Goal: Information Seeking & Learning: Learn about a topic

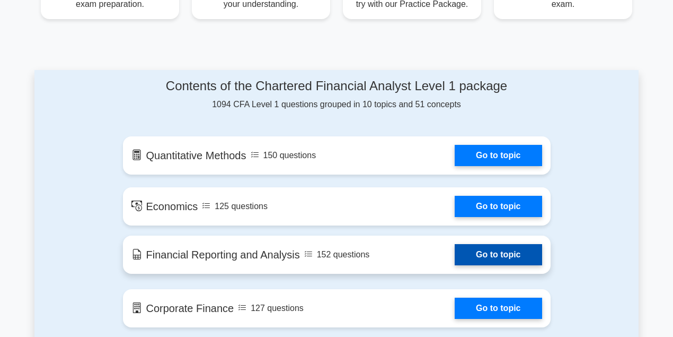
scroll to position [530, 0]
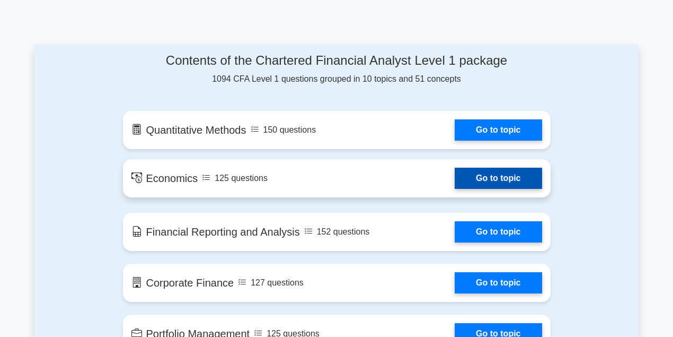
click at [485, 183] on link "Go to topic" at bounding box center [498, 177] width 87 height 21
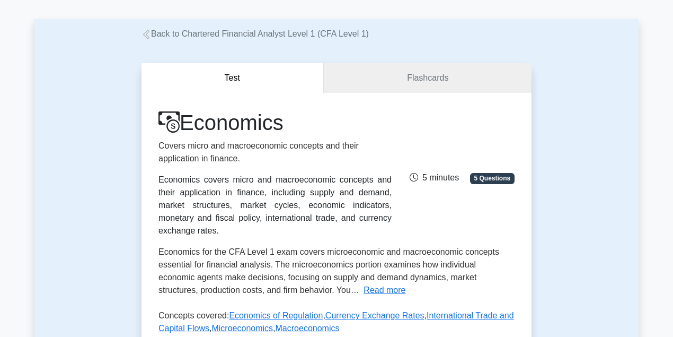
scroll to position [212, 0]
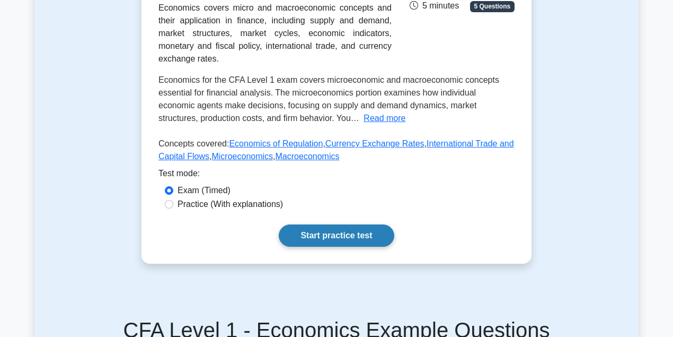
click at [352, 224] on link "Start practice test" at bounding box center [336, 235] width 115 height 22
click at [195, 198] on label "Practice (With explanations)" at bounding box center [230, 204] width 105 height 13
click at [173, 200] on input "Practice (With explanations)" at bounding box center [169, 204] width 8 height 8
radio input "true"
click at [301, 224] on link "Start practice test" at bounding box center [336, 235] width 115 height 22
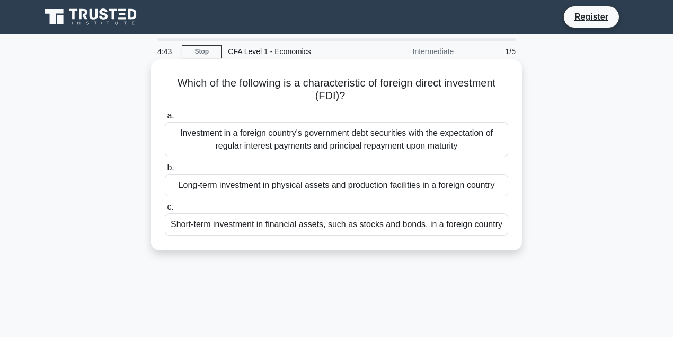
click at [389, 219] on div "Short-term investment in financial assets, such as stocks and bonds, in a forei…" at bounding box center [336, 224] width 343 height 22
click at [165, 210] on input "c. Short-term investment in financial assets, such as stocks and bonds, in a fo…" at bounding box center [165, 206] width 0 height 7
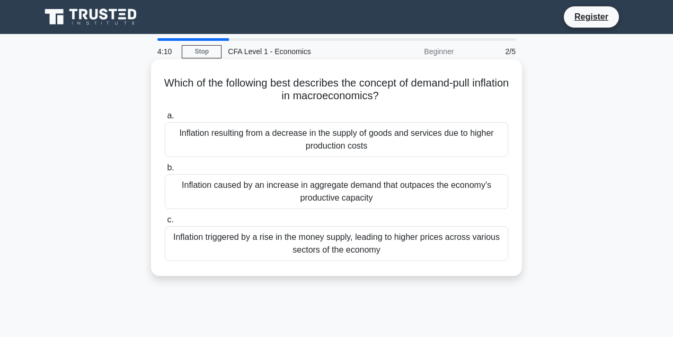
click at [424, 200] on div "Inflation caused by an increase in aggregate demand that outpaces the economy's…" at bounding box center [336, 191] width 343 height 35
click at [165, 171] on input "b. Inflation caused by an increase in aggregate demand that outpaces the econom…" at bounding box center [165, 167] width 0 height 7
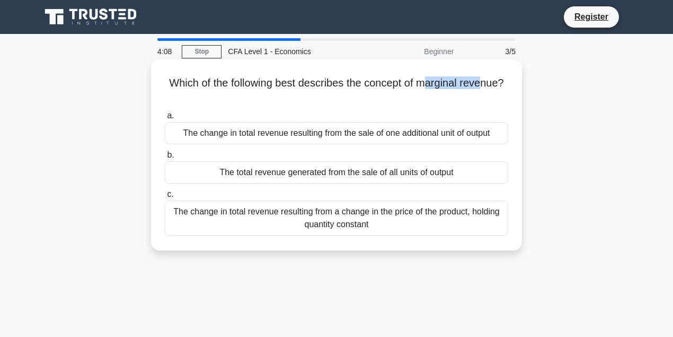
drag, startPoint x: 459, startPoint y: 83, endPoint x: 491, endPoint y: 84, distance: 31.3
click at [490, 84] on h5 "Which of the following best describes the concept of marginal revenue? .spinner…" at bounding box center [337, 89] width 346 height 26
click at [511, 95] on div "Which of the following best describes the concept of marginal revenue? .spinner…" at bounding box center [336, 155] width 362 height 182
click at [426, 139] on div "The change in total revenue resulting from the sale of one additional unit of o…" at bounding box center [336, 133] width 343 height 22
click at [165, 119] on input "a. The change in total revenue resulting from the sale of one additional unit o…" at bounding box center [165, 115] width 0 height 7
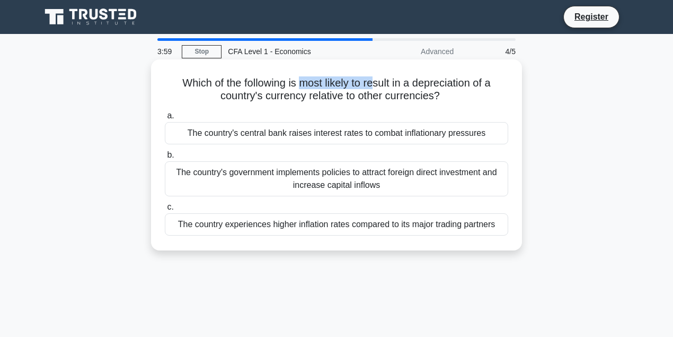
drag, startPoint x: 302, startPoint y: 90, endPoint x: 400, endPoint y: 88, distance: 98.0
click at [392, 87] on h5 "Which of the following is most likely to result in a depreciation of a country'…" at bounding box center [337, 89] width 346 height 26
click at [453, 90] on h5 "Which of the following is most likely to result in a depreciation of a country'…" at bounding box center [337, 89] width 346 height 26
drag, startPoint x: 419, startPoint y: 84, endPoint x: 446, endPoint y: 84, distance: 27.0
click at [446, 84] on h5 "Which of the following is most likely to result in a depreciation of a country'…" at bounding box center [337, 89] width 346 height 26
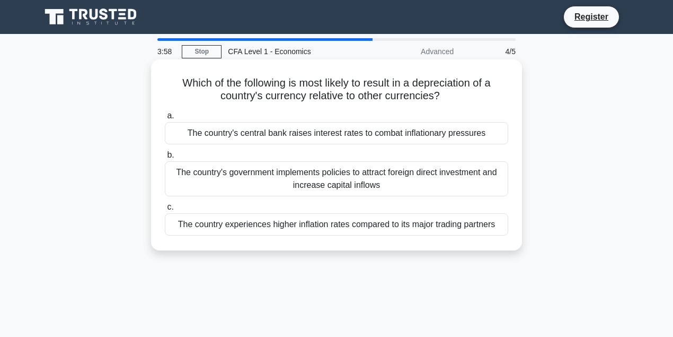
click at [475, 87] on h5 "Which of the following is most likely to result in a depreciation of a country'…" at bounding box center [337, 89] width 346 height 26
drag, startPoint x: 486, startPoint y: 86, endPoint x: 494, endPoint y: 90, distance: 9.3
click at [494, 90] on h5 "Which of the following is most likely to result in a depreciation of a country'…" at bounding box center [337, 89] width 346 height 26
drag, startPoint x: 323, startPoint y: 100, endPoint x: 360, endPoint y: 100, distance: 37.1
click at [360, 100] on h5 "Which of the following is most likely to result in a depreciation of a country'…" at bounding box center [337, 89] width 346 height 26
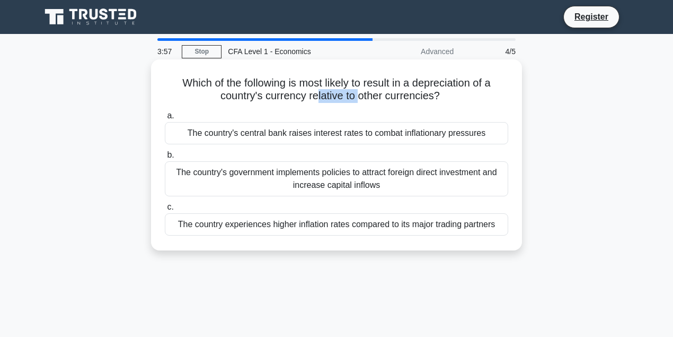
click at [360, 100] on h5 "Which of the following is most likely to result in a depreciation of a country'…" at bounding box center [337, 89] width 346 height 26
drag, startPoint x: 405, startPoint y: 100, endPoint x: 427, endPoint y: 100, distance: 22.3
click at [427, 100] on h5 "Which of the following is most likely to result in a depreciation of a country'…" at bounding box center [337, 89] width 346 height 26
click at [453, 96] on icon ".spinner_0XTQ{transform-origin:center;animation:spinner_y6GP .75s linear infini…" at bounding box center [446, 96] width 13 height 13
drag, startPoint x: 452, startPoint y: 96, endPoint x: 251, endPoint y: 104, distance: 201.0
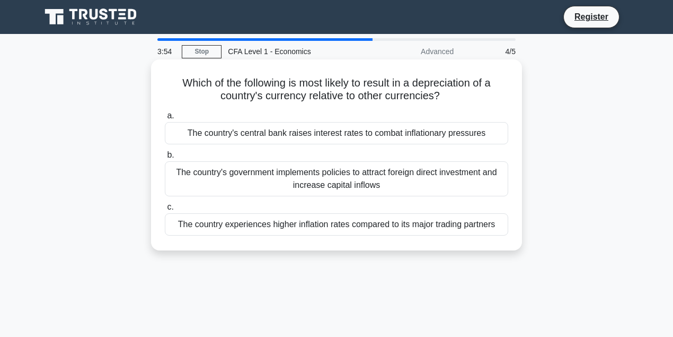
click at [251, 104] on div "Which of the following is most likely to result in a depreciation of a country'…" at bounding box center [336, 155] width 362 height 182
click at [202, 104] on div "Which of the following is most likely to result in a depreciation of a country'…" at bounding box center [336, 155] width 362 height 182
click at [386, 229] on div "The country experiences higher inflation rates compared to its major trading pa…" at bounding box center [336, 224] width 343 height 22
click at [165, 210] on input "c. The country experiences higher inflation rates compared to its major trading…" at bounding box center [165, 206] width 0 height 7
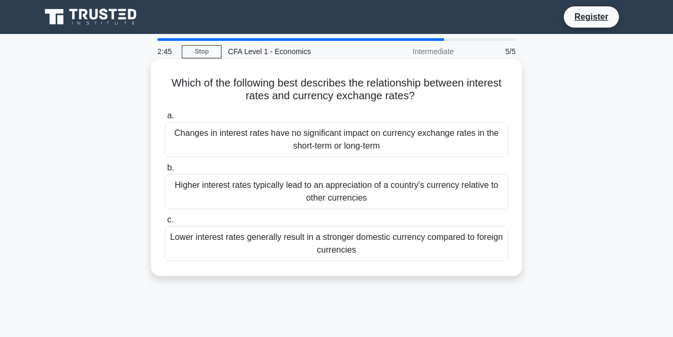
click at [387, 244] on div "Lower interest rates generally result in a stronger domestic currency compared …" at bounding box center [336, 243] width 343 height 35
click at [165, 223] on input "c. Lower interest rates generally result in a stronger domestic currency compar…" at bounding box center [165, 219] width 0 height 7
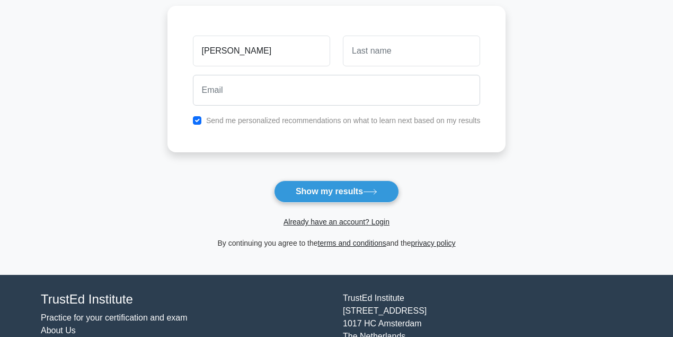
type input "khanh"
click at [394, 54] on input "text" at bounding box center [411, 51] width 137 height 31
type input "le"
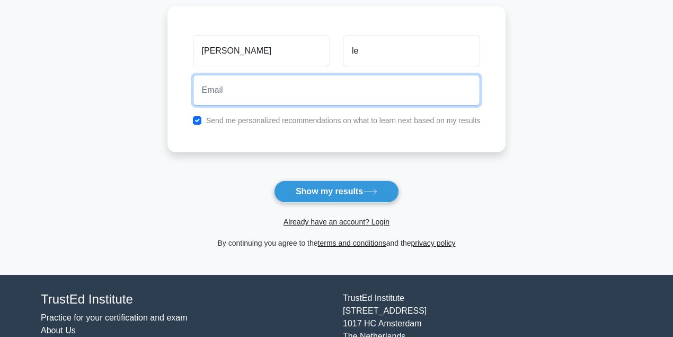
click at [332, 78] on input "email" at bounding box center [337, 90] width 288 height 31
click at [329, 88] on input "email" at bounding box center [337, 90] width 288 height 31
type input "[EMAIL_ADDRESS][DOMAIN_NAME]"
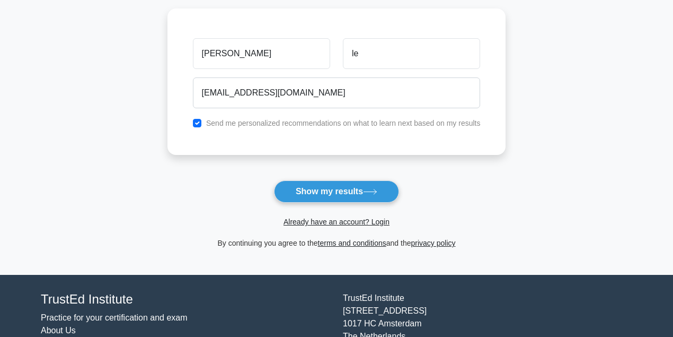
click at [314, 178] on form "Wait, there is more! Continue to see your result The test is finished khanh le" at bounding box center [336, 83] width 339 height 331
click at [317, 184] on button "Show my results" at bounding box center [336, 191] width 125 height 22
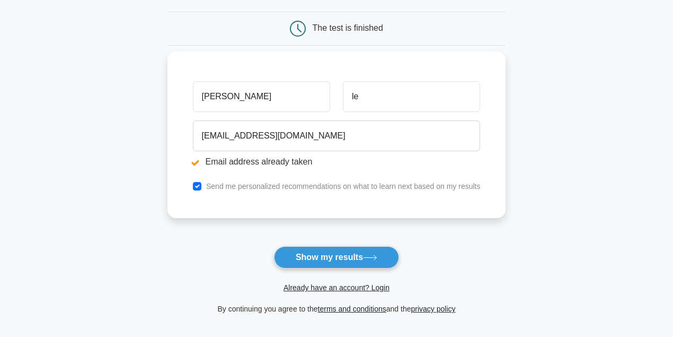
scroll to position [141, 0]
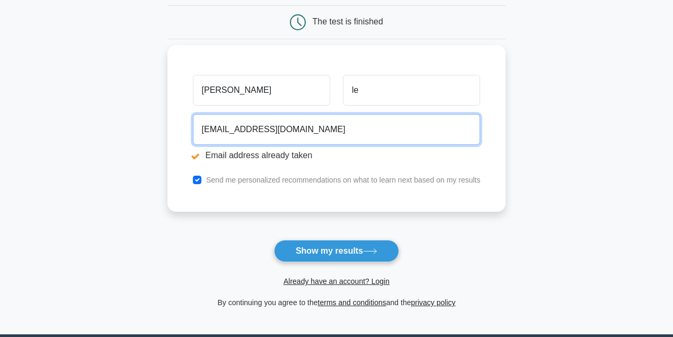
drag, startPoint x: 314, startPoint y: 134, endPoint x: 199, endPoint y: 144, distance: 115.5
click at [199, 144] on div "khanhlol808080@gmail.com Email address already taken" at bounding box center [337, 139] width 300 height 59
type input "qu9ckhanh0209@gmail.com"
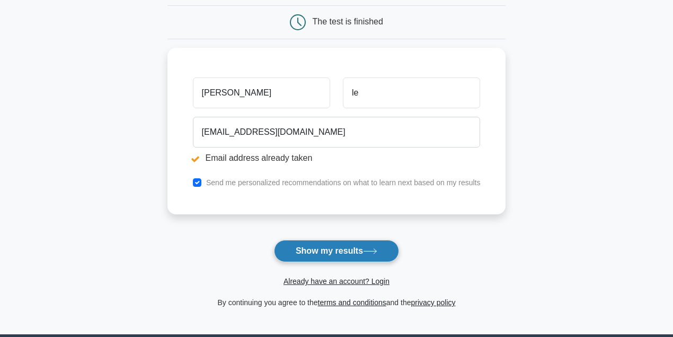
click at [337, 243] on button "Show my results" at bounding box center [336, 251] width 125 height 22
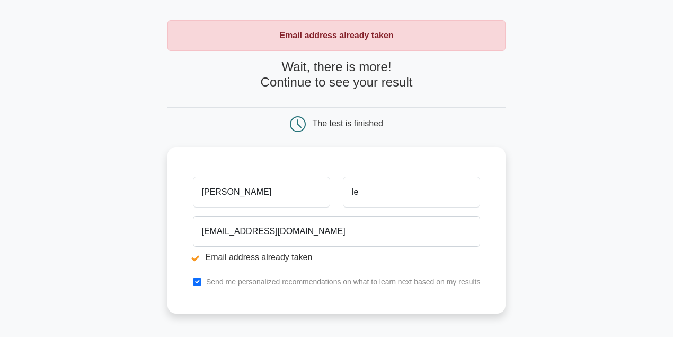
scroll to position [35, 0]
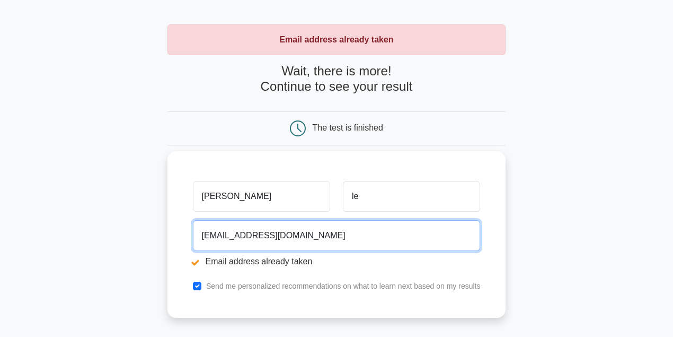
drag, startPoint x: 374, startPoint y: 237, endPoint x: 336, endPoint y: 236, distance: 37.6
click at [336, 236] on input "qu9ckhanh0209@gmail.com" at bounding box center [337, 235] width 288 height 31
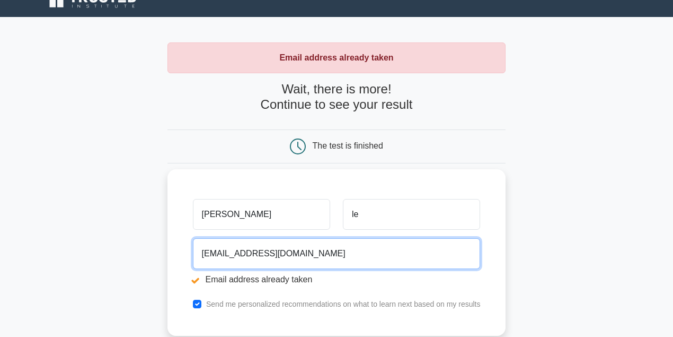
scroll to position [141, 0]
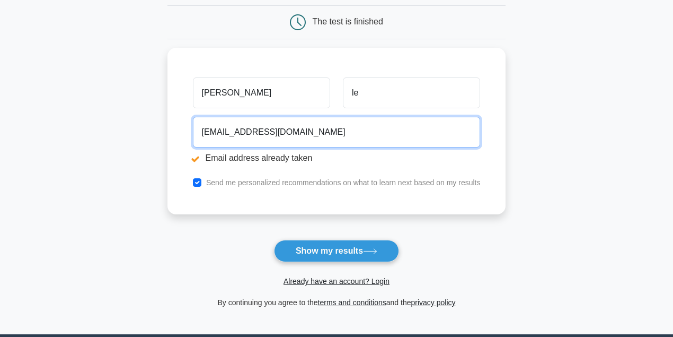
drag, startPoint x: 314, startPoint y: 136, endPoint x: 156, endPoint y: 136, distance: 158.5
click at [159, 136] on main "Email address already taken Wait, there is more! Continue to see your result Th…" at bounding box center [336, 113] width 673 height 441
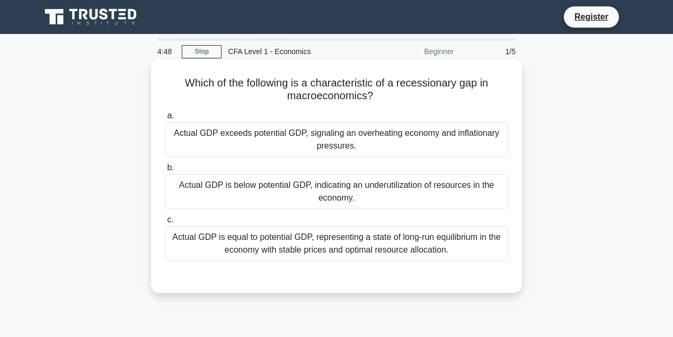
click at [373, 197] on div "Actual GDP is below potential GDP, indicating an underutilization of resources …" at bounding box center [336, 191] width 343 height 35
click at [165, 171] on input "b. Actual GDP is below potential GDP, indicating an underutilization of resourc…" at bounding box center [165, 167] width 0 height 7
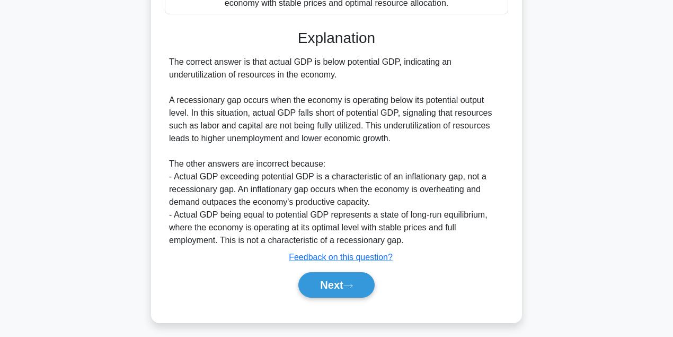
scroll to position [247, 0]
click at [359, 282] on button "Next" at bounding box center [336, 283] width 76 height 25
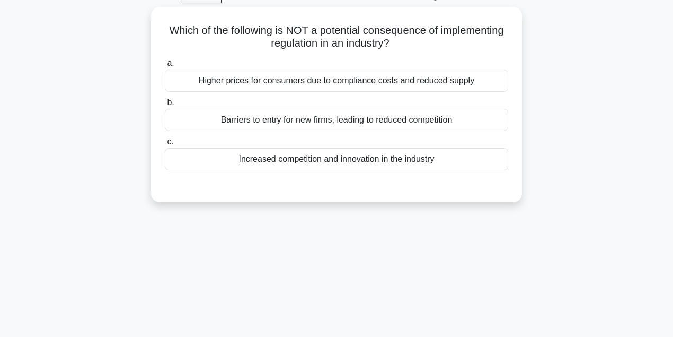
scroll to position [0, 0]
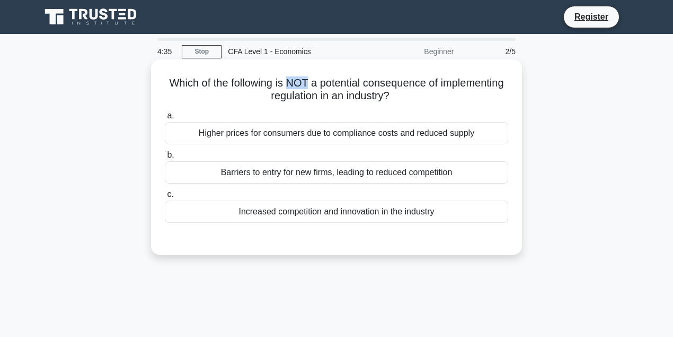
drag, startPoint x: 322, startPoint y: 83, endPoint x: 341, endPoint y: 83, distance: 19.6
click at [341, 83] on h5 "Which of the following is NOT a potential consequence of implementing regulatio…" at bounding box center [337, 89] width 346 height 26
click at [326, 233] on div at bounding box center [336, 233] width 343 height 8
click at [323, 222] on div "Increased competition and innovation in the industry" at bounding box center [336, 211] width 343 height 22
click at [165, 198] on input "c. Increased competition and innovation in the industry" at bounding box center [165, 194] width 0 height 7
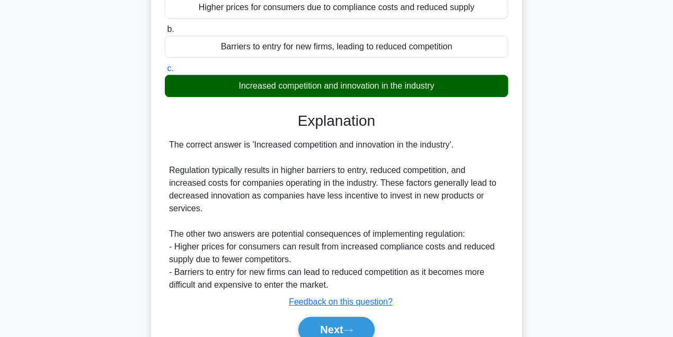
scroll to position [141, 0]
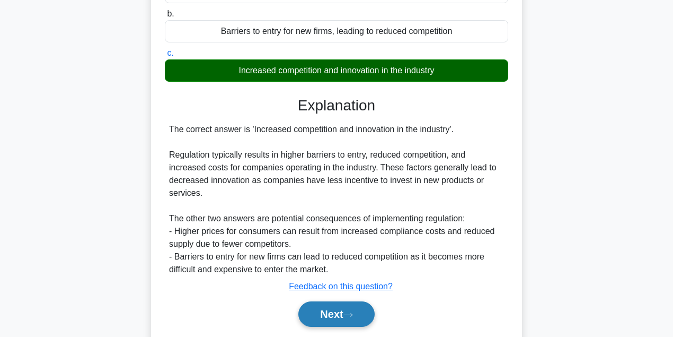
click at [356, 307] on button "Next" at bounding box center [336, 313] width 76 height 25
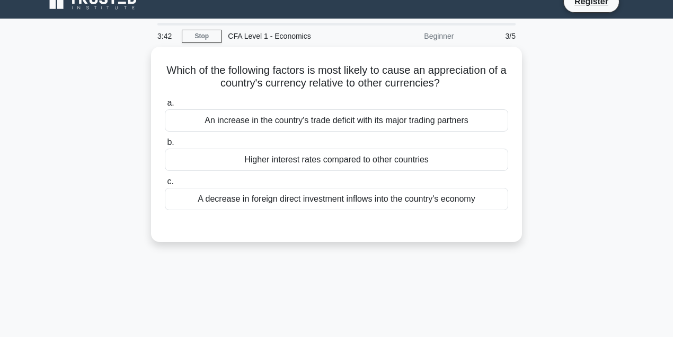
scroll to position [0, 0]
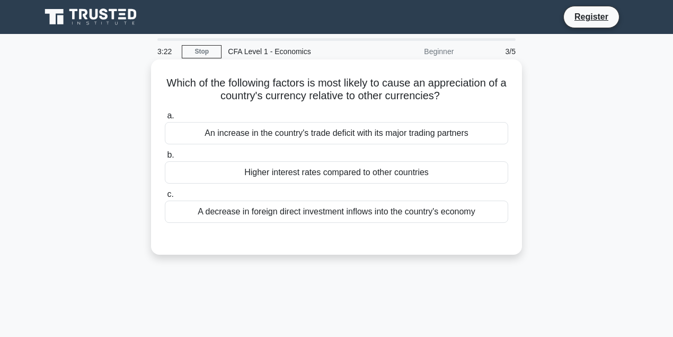
click at [320, 176] on div "Higher interest rates compared to other countries" at bounding box center [336, 172] width 343 height 22
click at [165, 158] on input "b. Higher interest rates compared to other countries" at bounding box center [165, 155] width 0 height 7
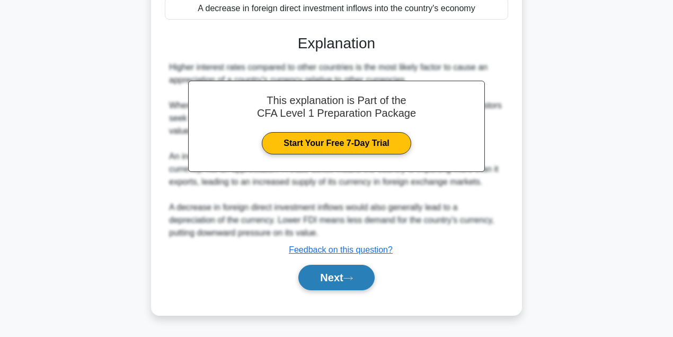
scroll to position [236, 0]
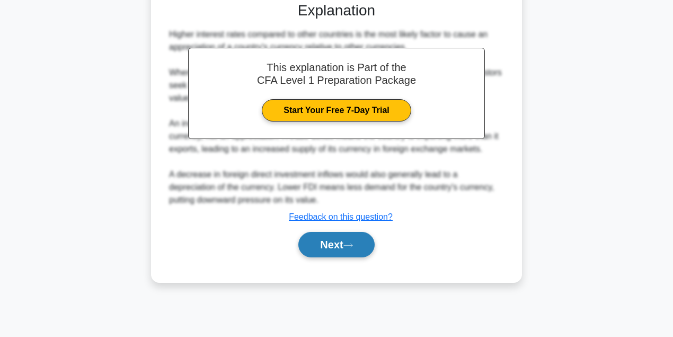
click at [332, 233] on button "Next" at bounding box center [336, 244] width 76 height 25
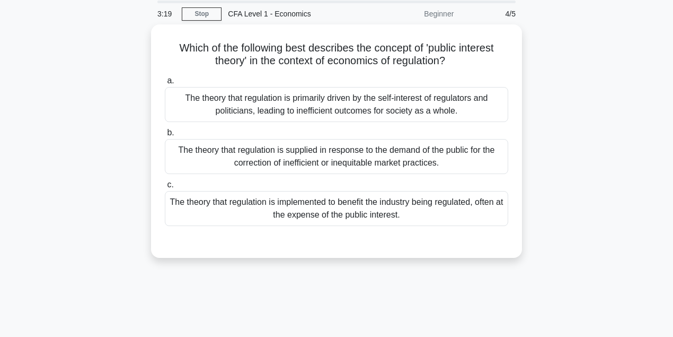
scroll to position [24, 0]
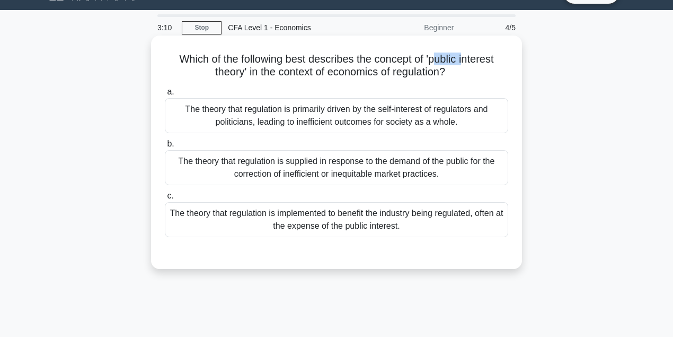
drag, startPoint x: 437, startPoint y: 57, endPoint x: 466, endPoint y: 58, distance: 29.7
click at [466, 58] on h5 "Which of the following best describes the concept of 'public interest theory' i…" at bounding box center [337, 65] width 346 height 26
drag, startPoint x: 329, startPoint y: 74, endPoint x: 363, endPoint y: 78, distance: 34.6
click at [363, 78] on h5 "Which of the following best describes the concept of 'public interest theory' i…" at bounding box center [337, 65] width 346 height 26
click at [458, 78] on icon ".spinner_0XTQ{transform-origin:center;animation:spinner_y6GP .75s linear infini…" at bounding box center [451, 72] width 13 height 13
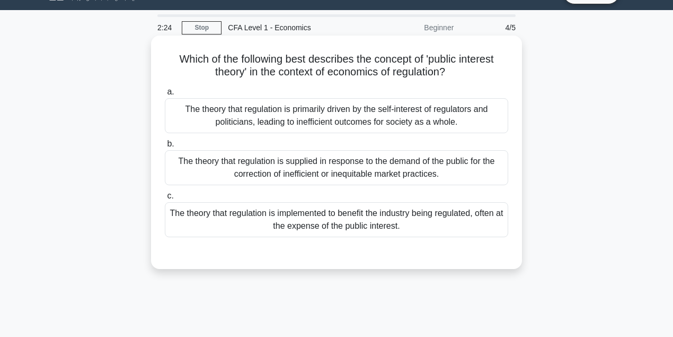
click at [297, 223] on div "The theory that regulation is implemented to benefit the industry being regulat…" at bounding box center [336, 219] width 343 height 35
click at [165, 199] on input "c. The theory that regulation is implemented to benefit the industry being regu…" at bounding box center [165, 195] width 0 height 7
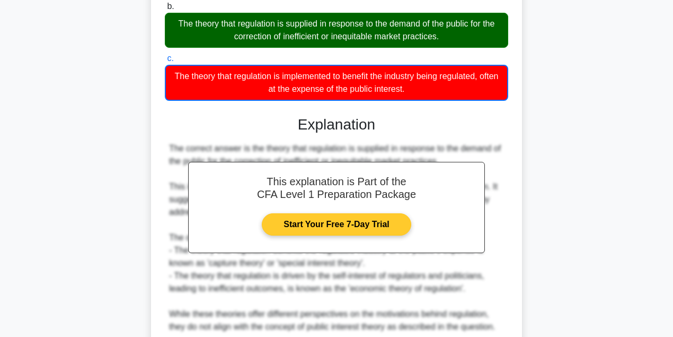
scroll to position [236, 0]
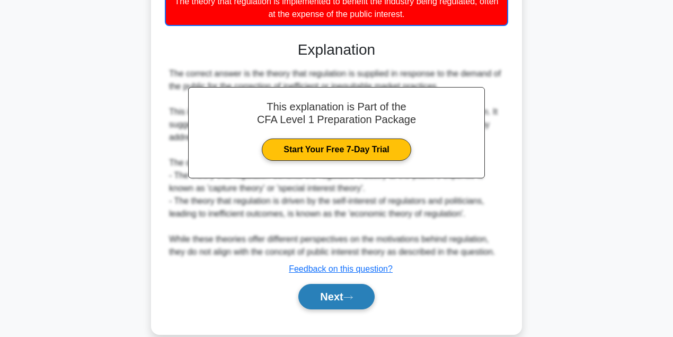
click at [325, 291] on button "Next" at bounding box center [336, 296] width 76 height 25
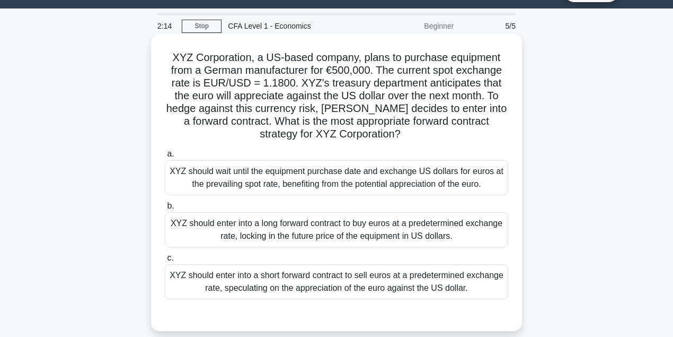
scroll to position [24, 0]
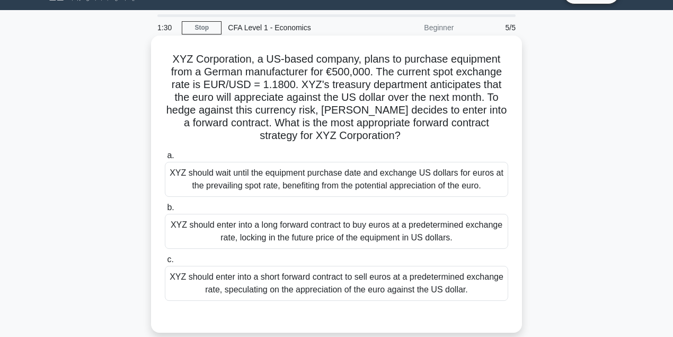
click at [320, 232] on div "XYZ should enter into a long forward contract to buy euros at a predetermined e…" at bounding box center [336, 231] width 343 height 35
click at [165, 211] on input "b. XYZ should enter into a long forward contract to buy euros at a predetermine…" at bounding box center [165, 207] width 0 height 7
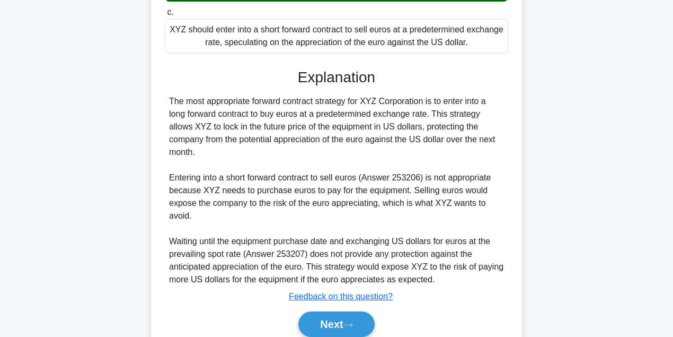
scroll to position [271, 0]
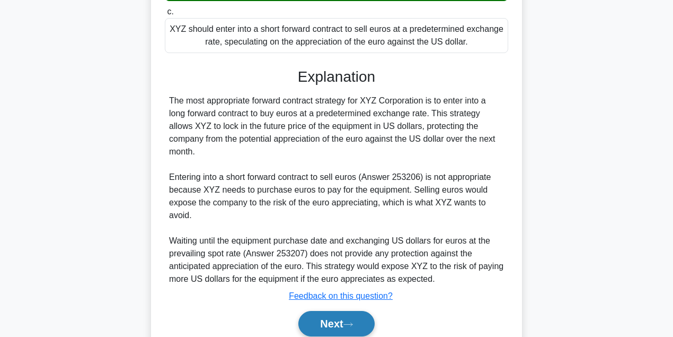
click at [352, 323] on icon at bounding box center [348, 324] width 10 height 6
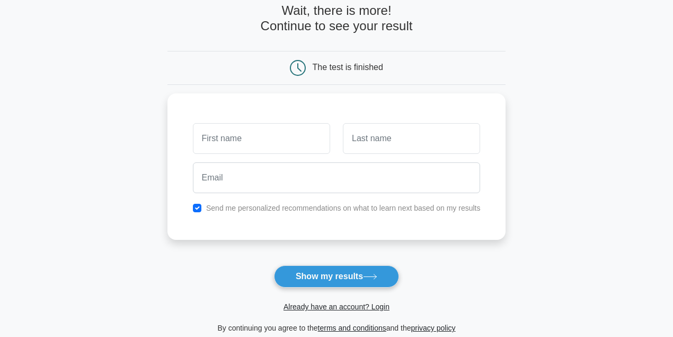
scroll to position [176, 0]
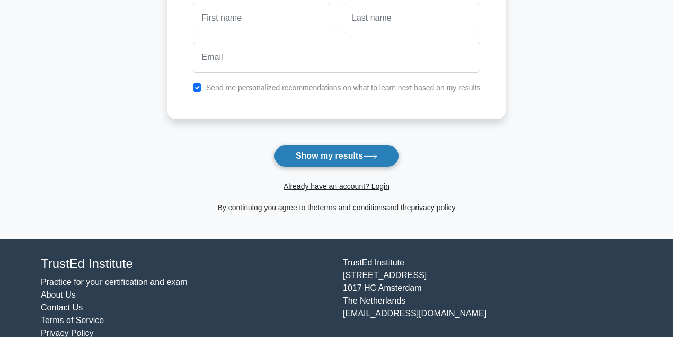
click at [331, 155] on button "Show my results" at bounding box center [336, 156] width 125 height 22
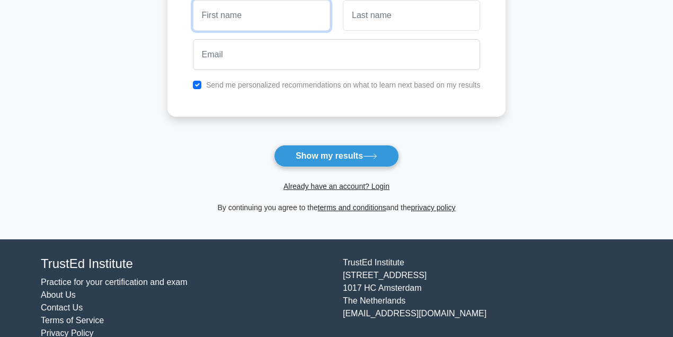
scroll to position [0, 0]
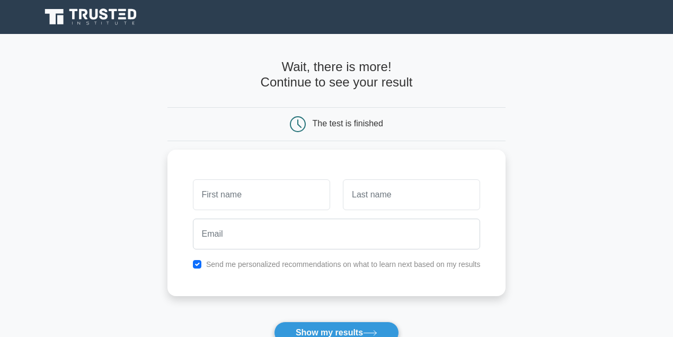
click at [65, 17] on icon at bounding box center [92, 17] width 102 height 20
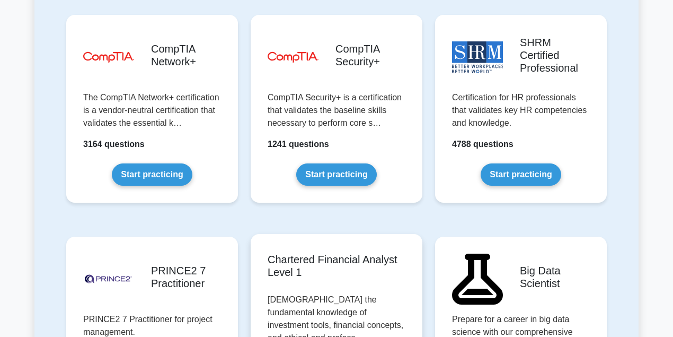
scroll to position [2190, 0]
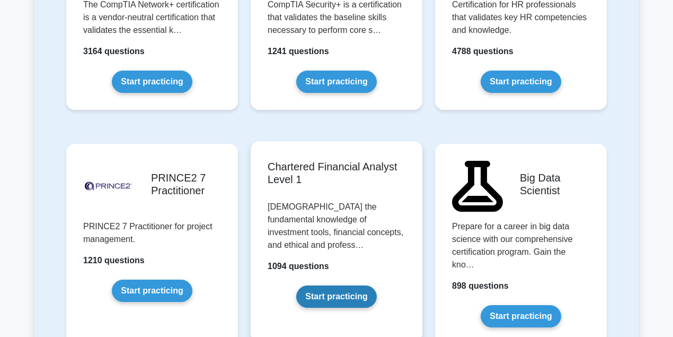
drag, startPoint x: 351, startPoint y: 240, endPoint x: 386, endPoint y: 136, distance: 109.6
click at [376, 285] on link "Start practicing" at bounding box center [336, 296] width 80 height 22
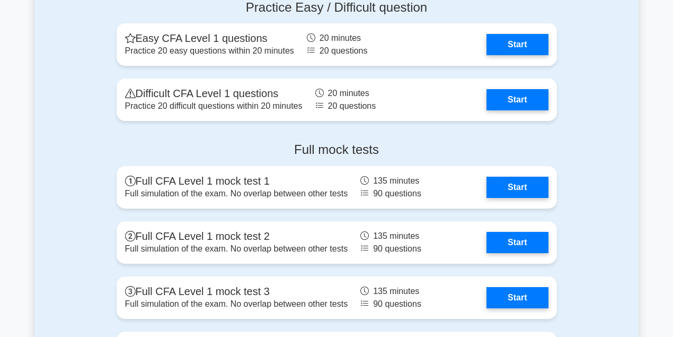
scroll to position [1413, 0]
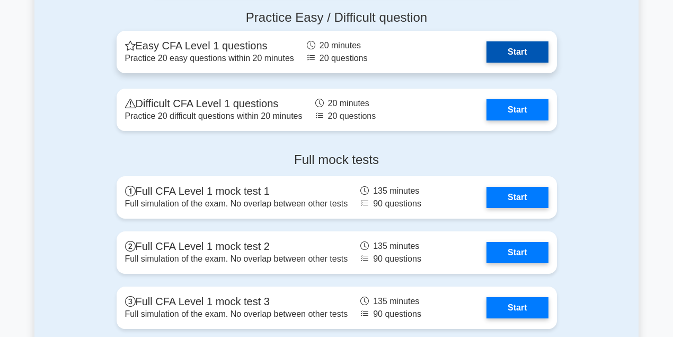
click at [512, 56] on link "Start" at bounding box center [516, 51] width 61 height 21
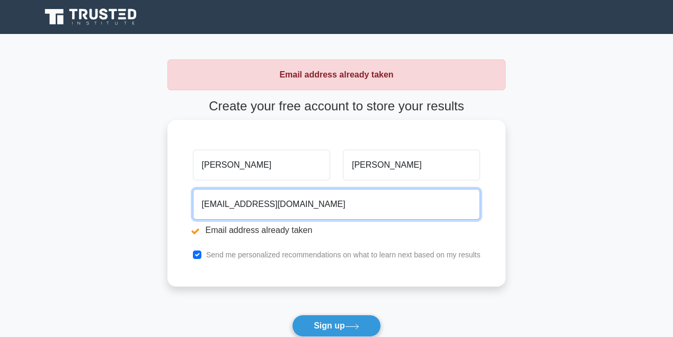
drag, startPoint x: 311, startPoint y: 202, endPoint x: 181, endPoint y: 209, distance: 130.0
click at [181, 209] on div "[PERSON_NAME][GEOGRAPHIC_DATA] [EMAIL_ADDRESS][DOMAIN_NAME] Email address alrea…" at bounding box center [336, 203] width 339 height 166
click at [242, 213] on input "email" at bounding box center [337, 204] width 288 height 31
type input "[EMAIL_ADDRESS][DOMAIN_NAME]"
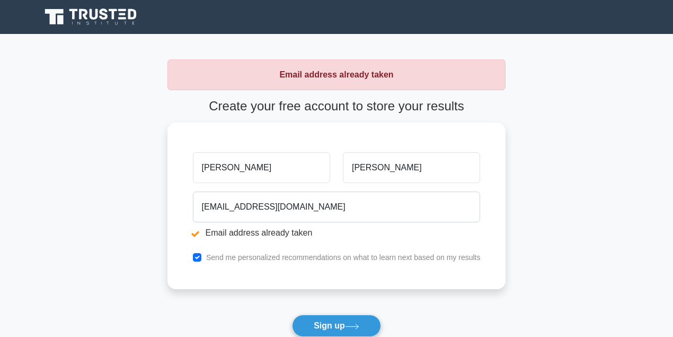
click at [325, 315] on button "Sign up" at bounding box center [336, 325] width 89 height 22
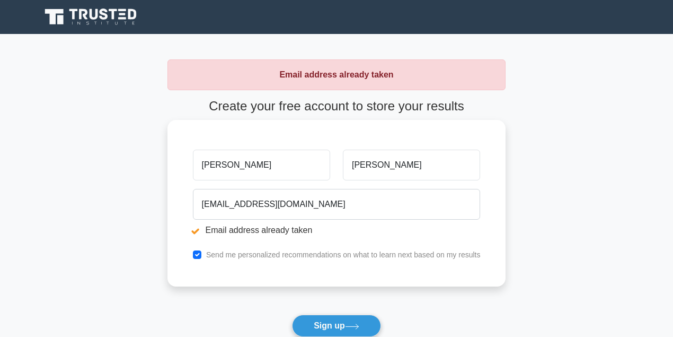
click at [185, 214] on div "[PERSON_NAME][GEOGRAPHIC_DATA] [EMAIL_ADDRESS][DOMAIN_NAME] Email address alrea…" at bounding box center [336, 203] width 339 height 166
click at [226, 207] on input "email" at bounding box center [337, 204] width 288 height 31
type input "0968211007"
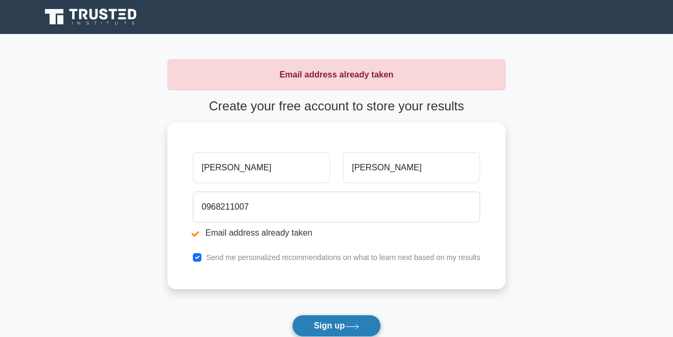
click at [330, 316] on button "Sign up" at bounding box center [336, 325] width 89 height 22
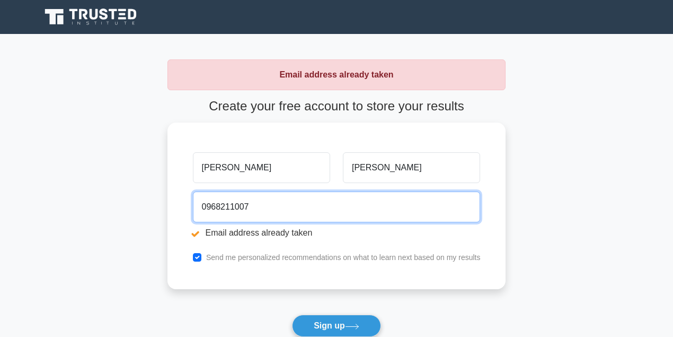
drag, startPoint x: 295, startPoint y: 210, endPoint x: 127, endPoint y: 215, distance: 168.1
click at [127, 215] on main "Email address already taken Create your free account to store your results khan…" at bounding box center [336, 221] width 673 height 375
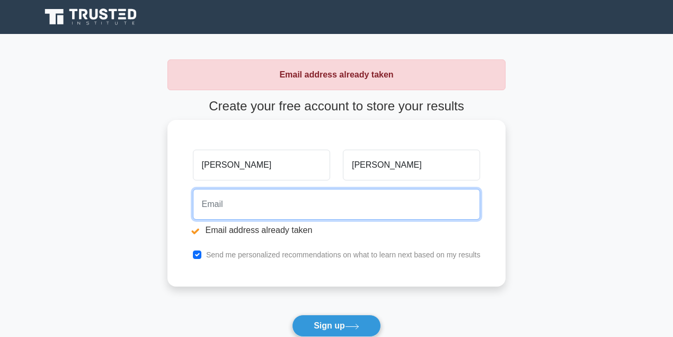
click at [248, 214] on input "email" at bounding box center [337, 204] width 288 height 31
type input "0968211007"
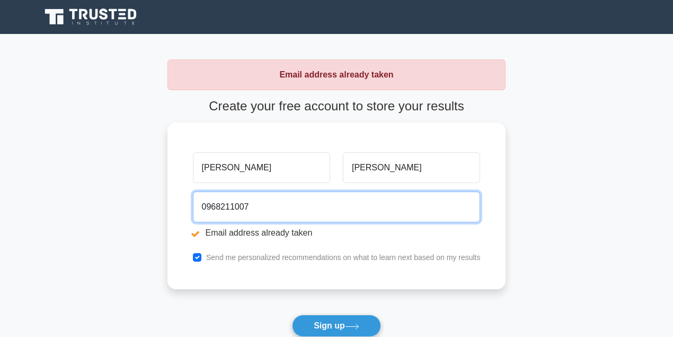
click at [141, 196] on main "Email address already taken Create your free account to store your results khan…" at bounding box center [336, 221] width 673 height 375
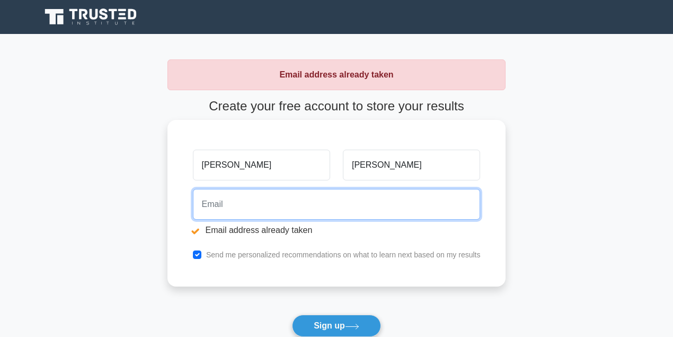
click at [250, 214] on input "email" at bounding box center [337, 204] width 288 height 31
type input "dkehovjzfbklwio@triots.com"
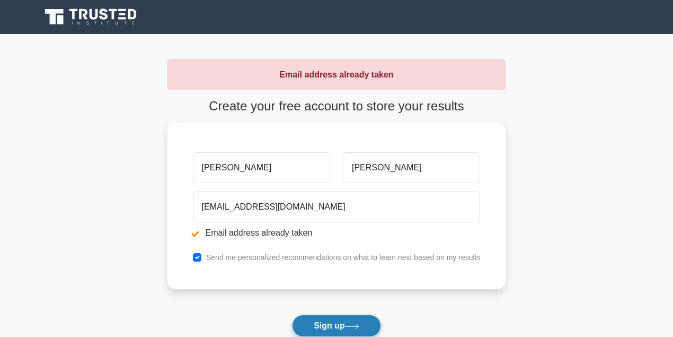
click at [318, 318] on button "Sign up" at bounding box center [336, 325] width 89 height 22
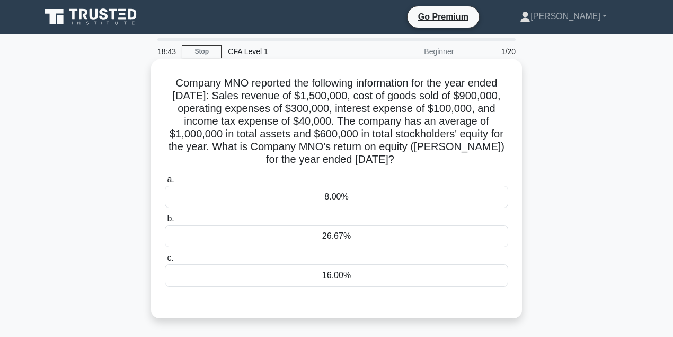
click at [356, 237] on div "26.67%" at bounding box center [336, 236] width 343 height 22
click at [165, 222] on input "b. 26.67%" at bounding box center [165, 218] width 0 height 7
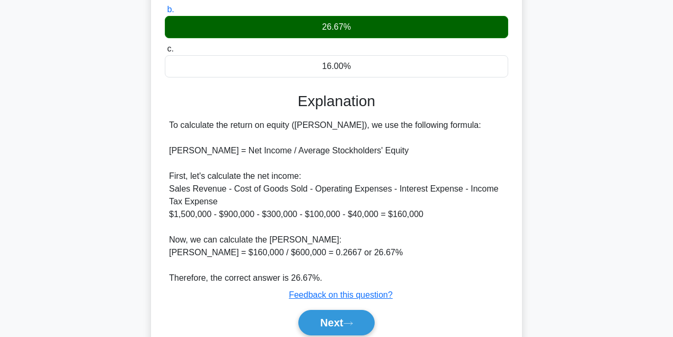
scroll to position [212, 0]
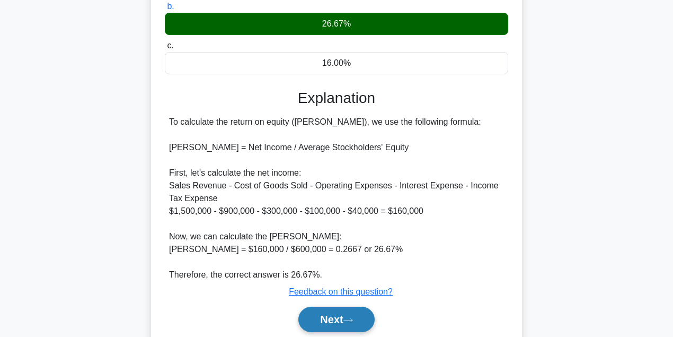
click at [343, 314] on button "Next" at bounding box center [336, 318] width 76 height 25
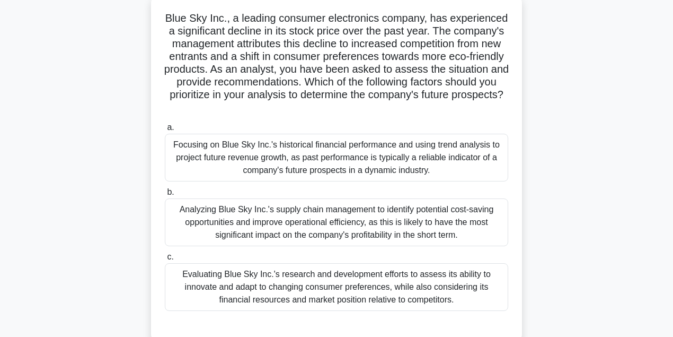
scroll to position [106, 0]
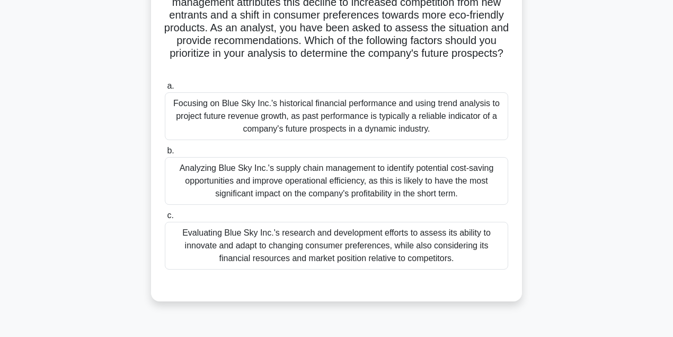
click at [464, 176] on div "Analyzing Blue Sky Inc.'s supply chain management to identify potential cost-sa…" at bounding box center [336, 181] width 343 height 48
click at [165, 154] on input "b. Analyzing Blue Sky Inc.'s supply chain management to identify potential cost…" at bounding box center [165, 150] width 0 height 7
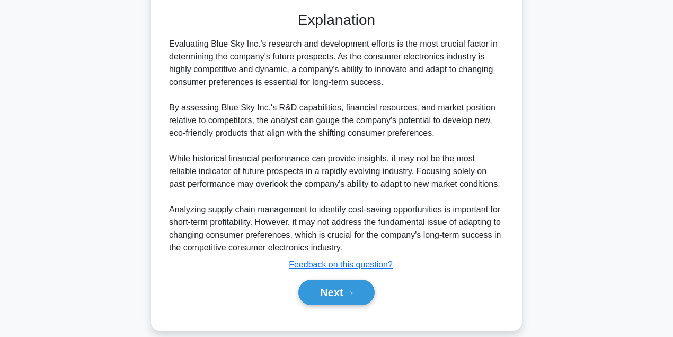
scroll to position [392, 0]
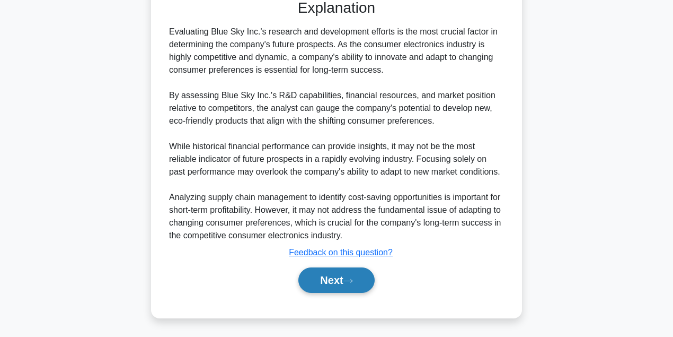
click at [340, 273] on button "Next" at bounding box center [336, 279] width 76 height 25
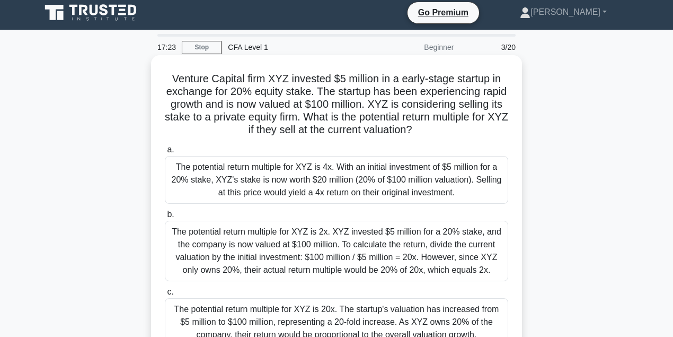
scroll to position [0, 0]
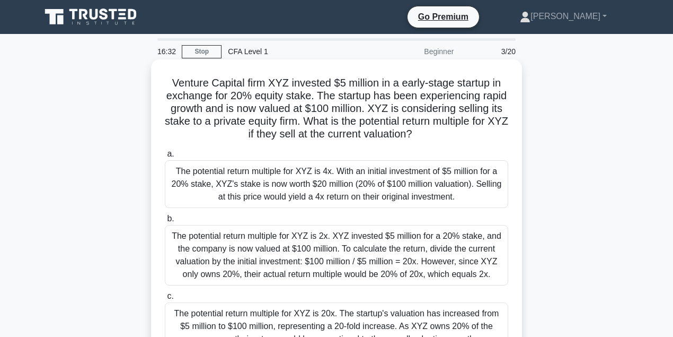
click at [326, 183] on div "The potential return multiple for XYZ is 4x. With an initial investment of $5 m…" at bounding box center [336, 184] width 343 height 48
click at [165, 157] on input "a. The potential return multiple for XYZ is 4x. With an initial investment of $…" at bounding box center [165, 154] width 0 height 7
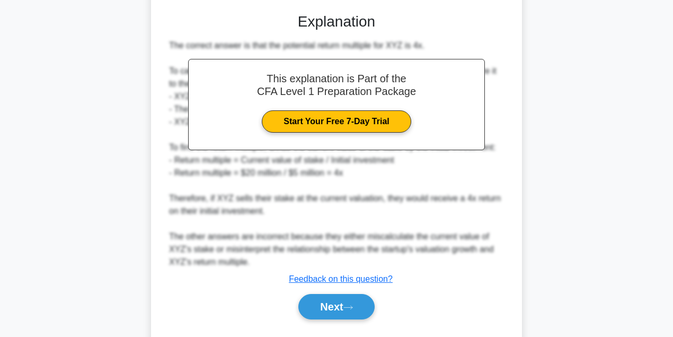
scroll to position [353, 0]
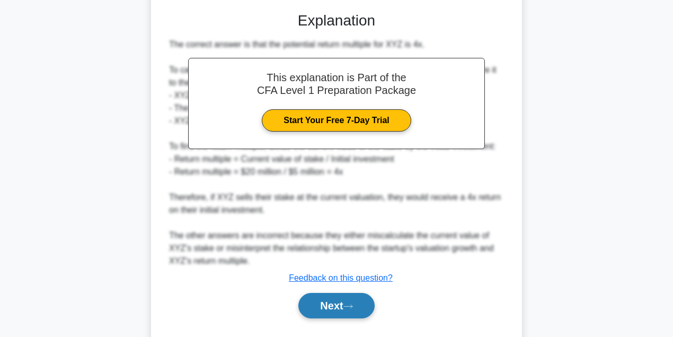
click at [358, 294] on button "Next" at bounding box center [336, 305] width 76 height 25
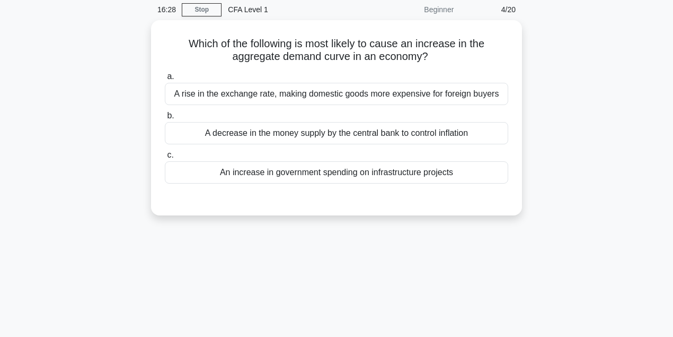
scroll to position [0, 0]
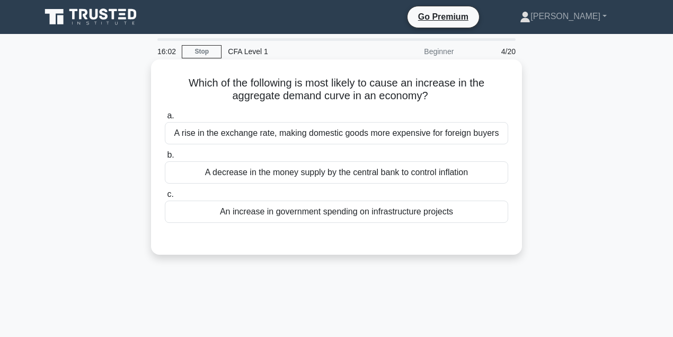
click at [456, 218] on div "An increase in government spending on infrastructure projects" at bounding box center [336, 211] width 343 height 22
click at [165, 198] on input "c. An increase in government spending on infrastructure projects" at bounding box center [165, 194] width 0 height 7
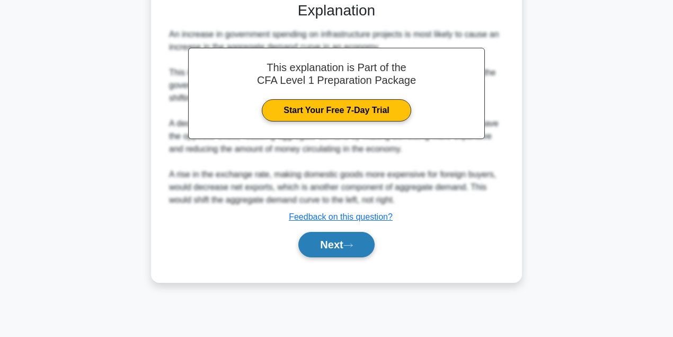
click at [359, 249] on button "Next" at bounding box center [336, 244] width 76 height 25
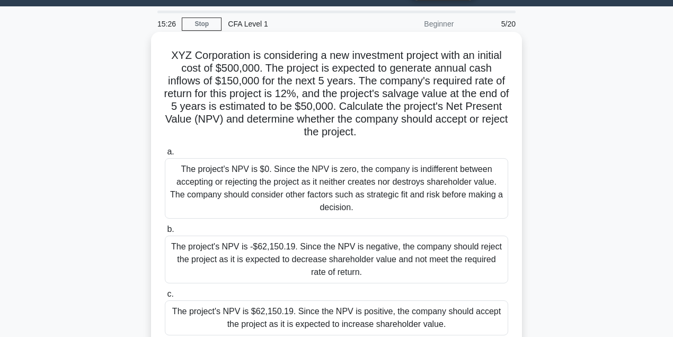
scroll to position [70, 0]
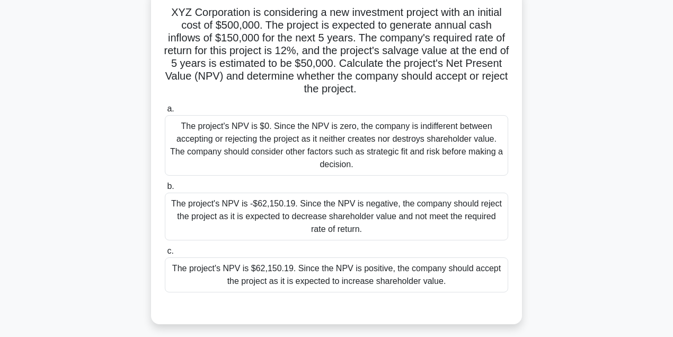
click at [322, 263] on div "The project's NPV is $62,150.19. Since the NPV is positive, the company should …" at bounding box center [336, 274] width 343 height 35
click at [165, 254] on input "c. The project's NPV is $62,150.19. Since the NPV is positive, the company shou…" at bounding box center [165, 250] width 0 height 7
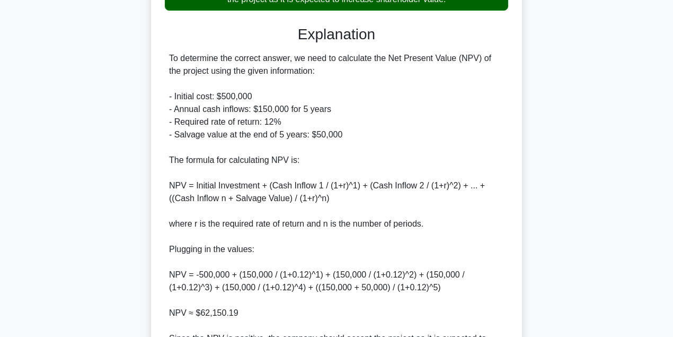
scroll to position [424, 0]
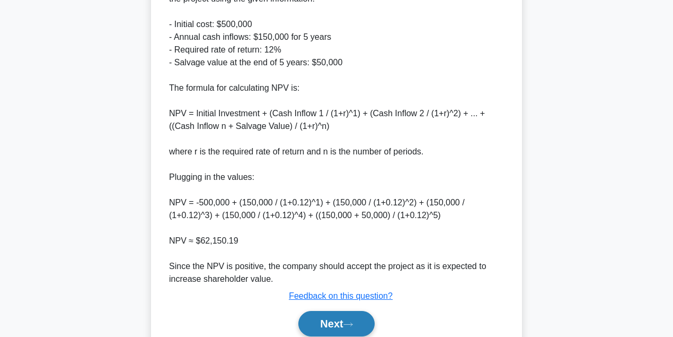
click at [347, 325] on button "Next" at bounding box center [336, 323] width 76 height 25
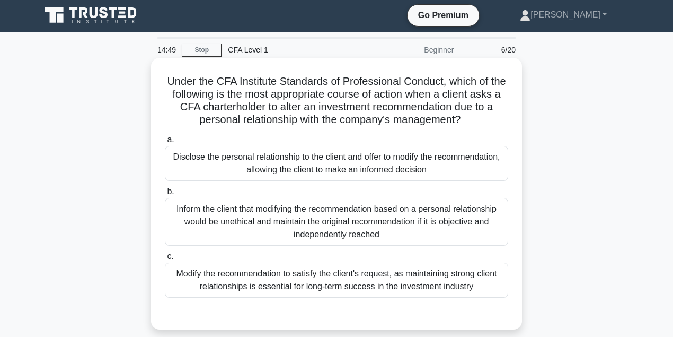
scroll to position [0, 0]
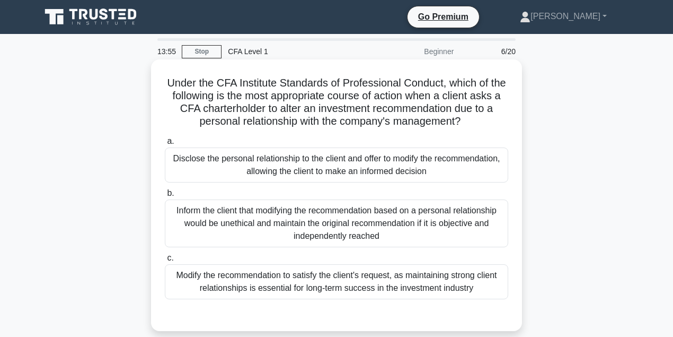
click at [350, 174] on div "Disclose the personal relationship to the client and offer to modify the recomm…" at bounding box center [336, 164] width 343 height 35
click at [165, 145] on input "a. Disclose the personal relationship to the client and offer to modify the rec…" at bounding box center [165, 141] width 0 height 7
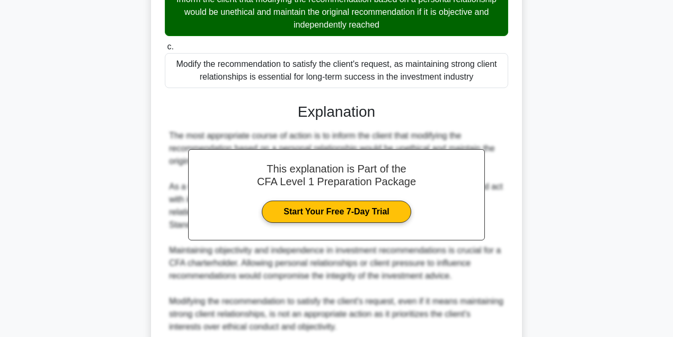
scroll to position [353, 0]
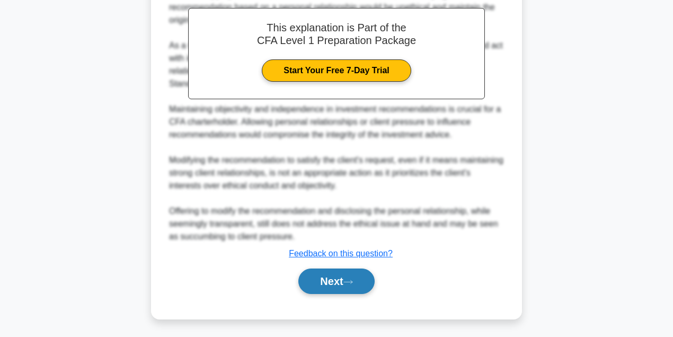
click at [353, 277] on button "Next" at bounding box center [336, 280] width 76 height 25
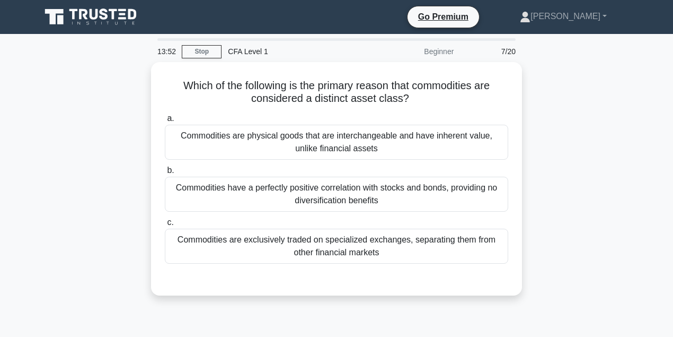
scroll to position [0, 0]
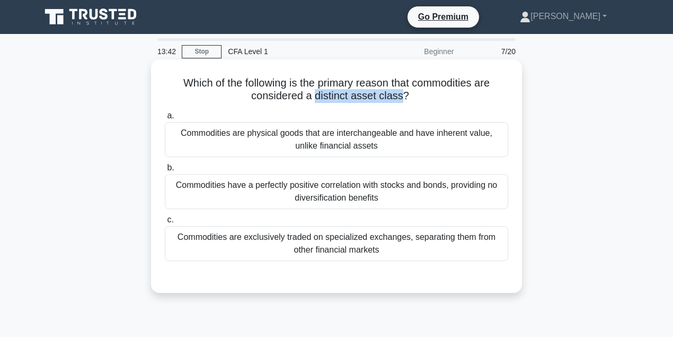
drag, startPoint x: 317, startPoint y: 99, endPoint x: 403, endPoint y: 104, distance: 86.0
click at [403, 104] on div "Which of the following is the primary reason that commodities are considered a …" at bounding box center [336, 176] width 362 height 225
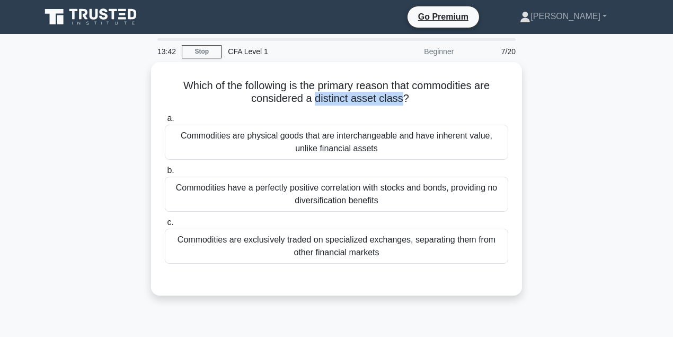
click at [396, 103] on div at bounding box center [396, 103] width 0 height 0
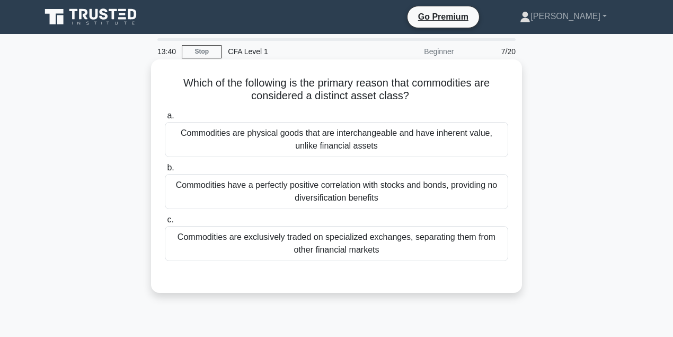
click at [459, 101] on h5 "Which of the following is the primary reason that commodities are considered a …" at bounding box center [337, 89] width 346 height 26
click at [430, 240] on div "Commodities are exclusively traded on specialized exchanges, separating them fr…" at bounding box center [336, 243] width 343 height 35
click at [165, 223] on input "c. Commodities are exclusively traded on specialized exchanges, separating them…" at bounding box center [165, 219] width 0 height 7
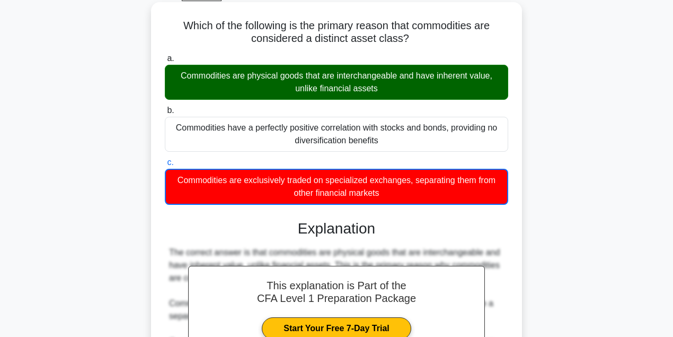
scroll to position [70, 0]
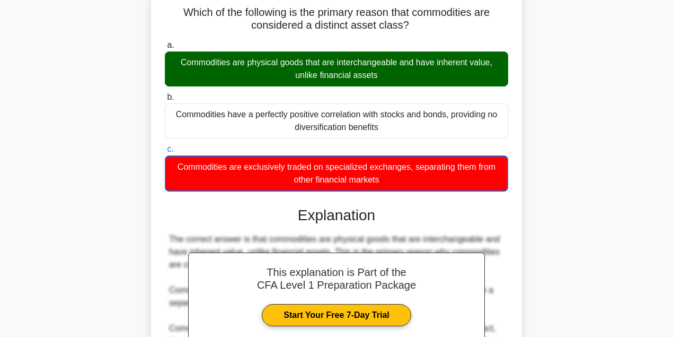
click at [344, 64] on div "Commodities are physical goods that are interchangeable and have inherent value…" at bounding box center [336, 68] width 343 height 35
drag, startPoint x: 340, startPoint y: 63, endPoint x: 348, endPoint y: 65, distance: 7.6
click at [348, 65] on div "Commodities are physical goods that are interchangeable and have inherent value…" at bounding box center [336, 68] width 343 height 35
drag, startPoint x: 338, startPoint y: 64, endPoint x: 395, endPoint y: 84, distance: 60.7
click at [395, 84] on div "Commodities are physical goods that are interchangeable and have inherent value…" at bounding box center [336, 68] width 343 height 35
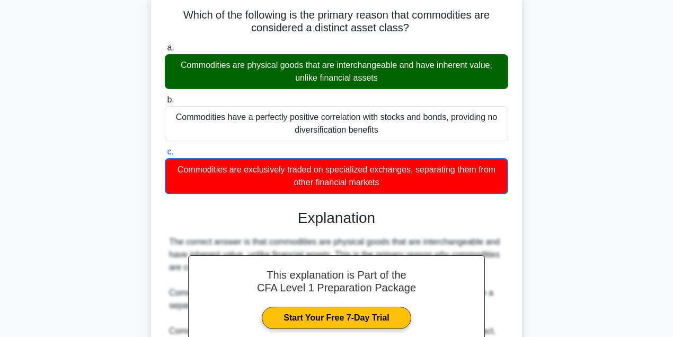
click at [388, 82] on div at bounding box center [388, 82] width 0 height 0
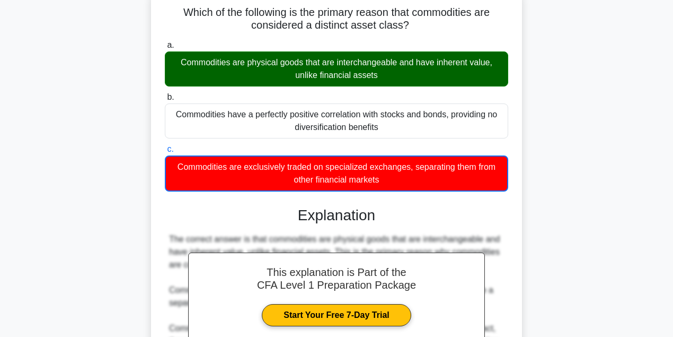
click at [157, 179] on div "Which of the following is the primary reason that commodities are considered a …" at bounding box center [336, 212] width 362 height 438
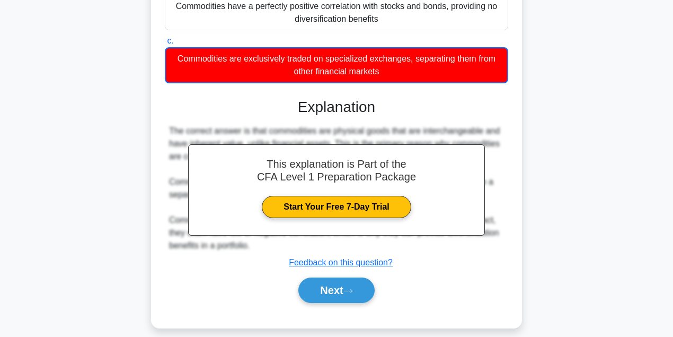
scroll to position [212, 0]
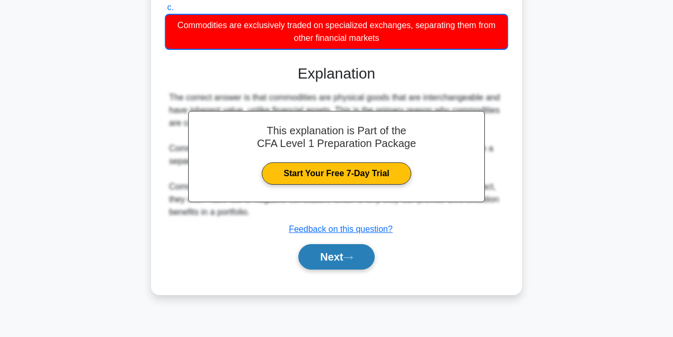
click at [334, 250] on button "Next" at bounding box center [336, 256] width 76 height 25
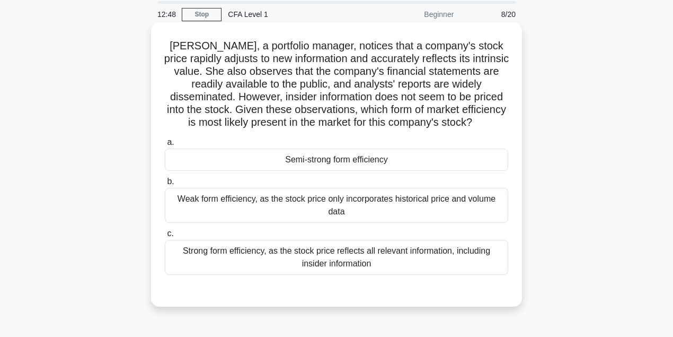
scroll to position [0, 0]
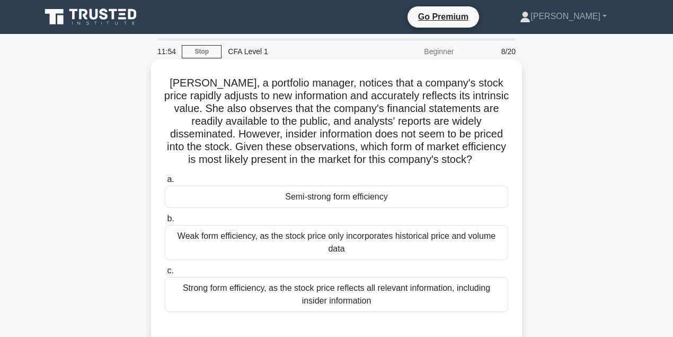
click at [294, 209] on div "a. Semi-strong form efficiency b. Weak form efficiency, as the stock price only…" at bounding box center [336, 242] width 356 height 143
click at [289, 203] on div "Semi-strong form efficiency" at bounding box center [336, 196] width 343 height 22
click at [165, 183] on input "a. Semi-strong form efficiency" at bounding box center [165, 179] width 0 height 7
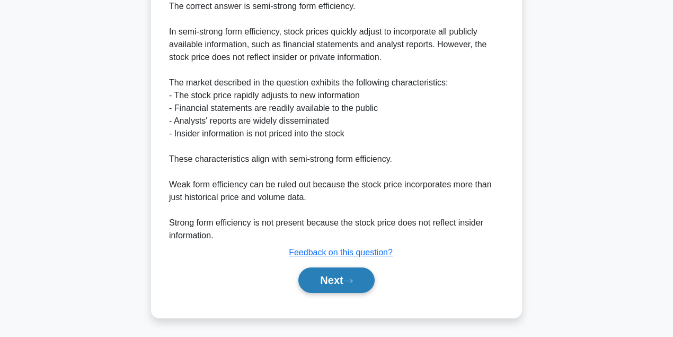
click at [354, 284] on button "Next" at bounding box center [336, 279] width 76 height 25
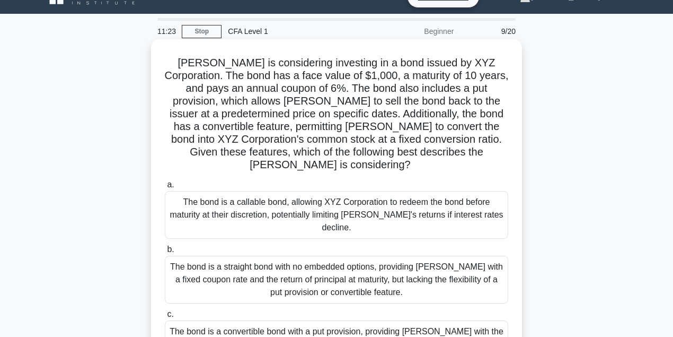
scroll to position [35, 0]
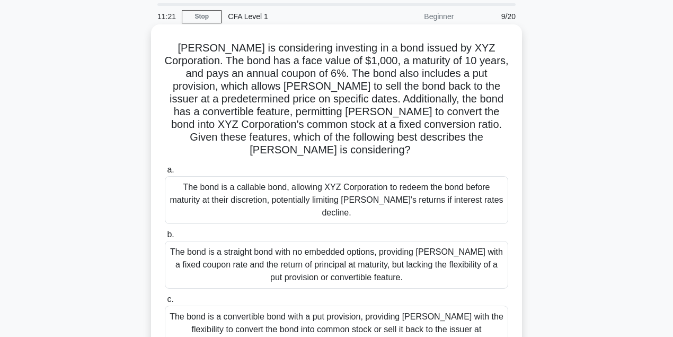
click at [269, 182] on div "The bond is a callable bond, allowing XYZ Corporation to redeem the bond before…" at bounding box center [336, 200] width 343 height 48
click at [165, 173] on input "a. The bond is a callable bond, allowing XYZ Corporation to redeem the bond bef…" at bounding box center [165, 169] width 0 height 7
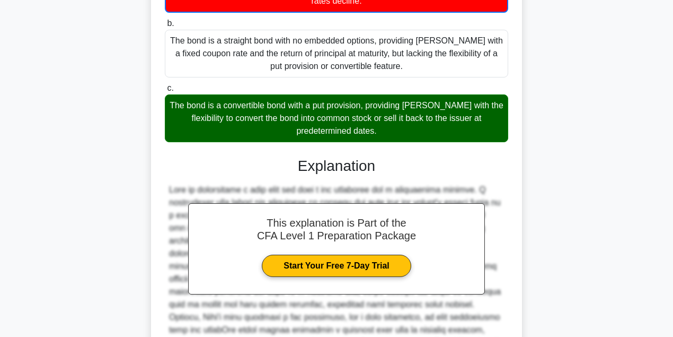
scroll to position [318, 0]
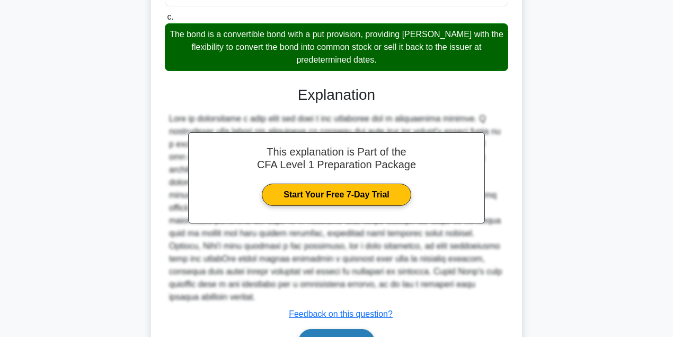
click at [347, 329] on button "Next" at bounding box center [336, 341] width 76 height 25
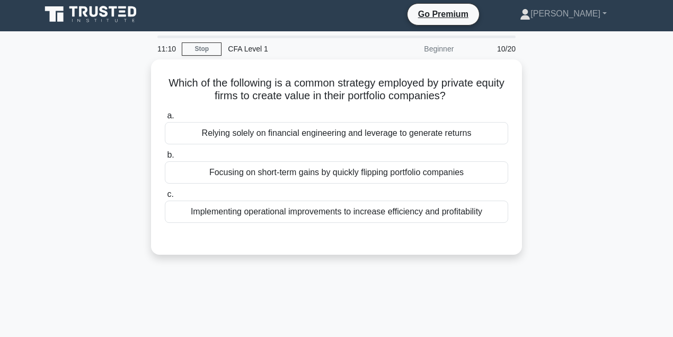
scroll to position [0, 0]
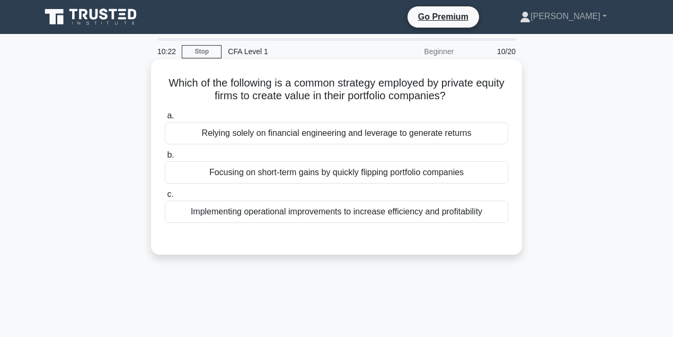
click at [364, 179] on div "Focusing on short-term gains by quickly flipping portfolio companies" at bounding box center [336, 172] width 343 height 22
click at [165, 158] on input "b. Focusing on short-term gains by quickly flipping portfolio companies" at bounding box center [165, 155] width 0 height 7
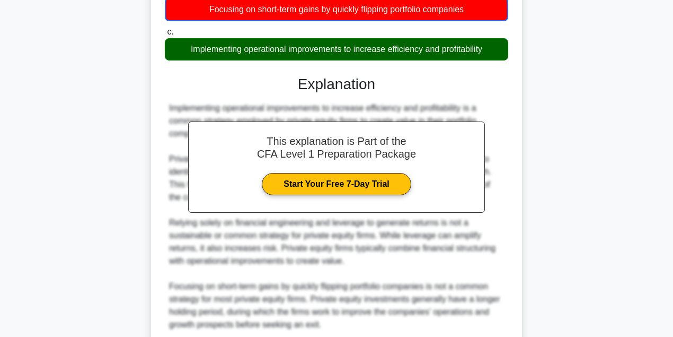
scroll to position [252, 0]
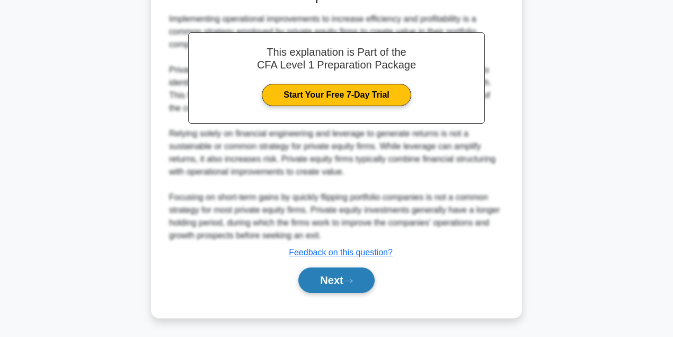
click at [350, 281] on icon at bounding box center [348, 281] width 10 height 6
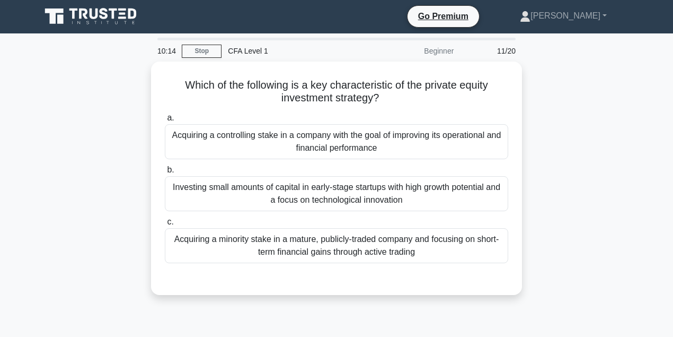
scroll to position [0, 0]
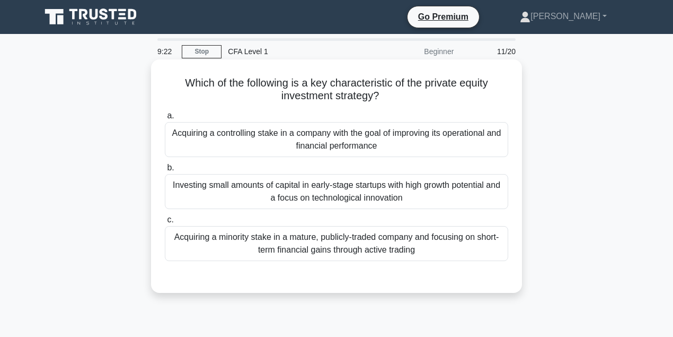
click at [401, 245] on div "Acquiring a minority stake in a mature, publicly-traded company and focusing on…" at bounding box center [336, 243] width 343 height 35
click at [399, 246] on div "Acquiring a minority stake in a mature, publicly-traded company and focusing on…" at bounding box center [336, 243] width 343 height 35
click at [165, 223] on input "c. Acquiring a minority stake in a mature, publicly-traded company and focusing…" at bounding box center [165, 219] width 0 height 7
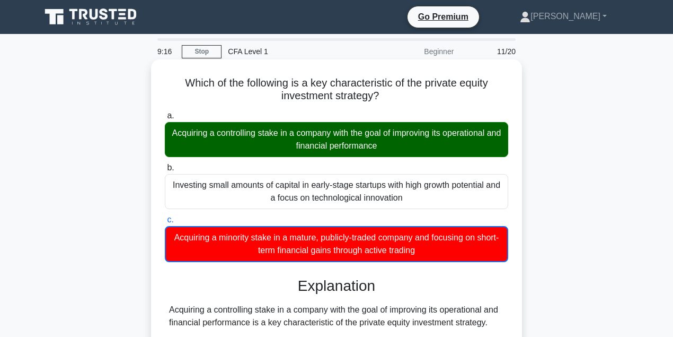
drag, startPoint x: 174, startPoint y: 134, endPoint x: 392, endPoint y: 151, distance: 218.5
click at [392, 151] on div "Acquiring a controlling stake in a company with the goal of improving its opera…" at bounding box center [336, 139] width 343 height 35
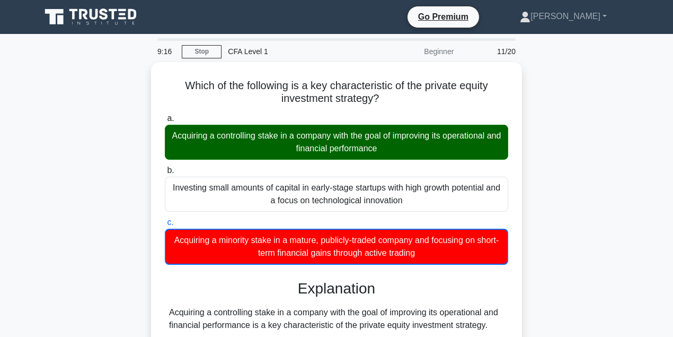
click at [385, 153] on div at bounding box center [385, 153] width 0 height 0
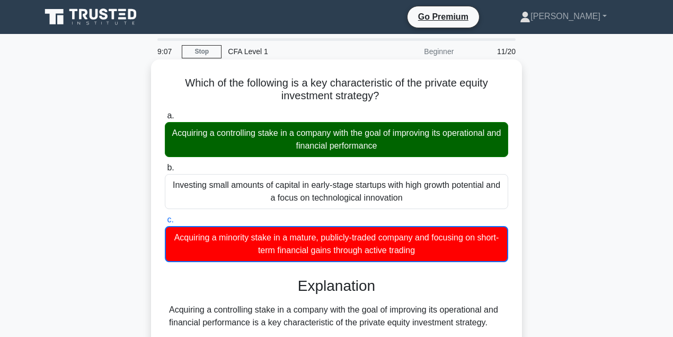
click at [488, 138] on div "Acquiring a controlling stake in a company with the goal of improving its opera…" at bounding box center [336, 139] width 343 height 35
click at [165, 119] on input "a. Acquiring a controlling stake in a company with the goal of improving its op…" at bounding box center [165, 115] width 0 height 7
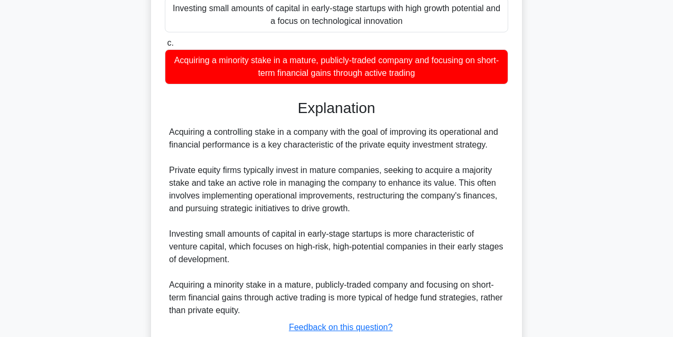
scroll to position [212, 0]
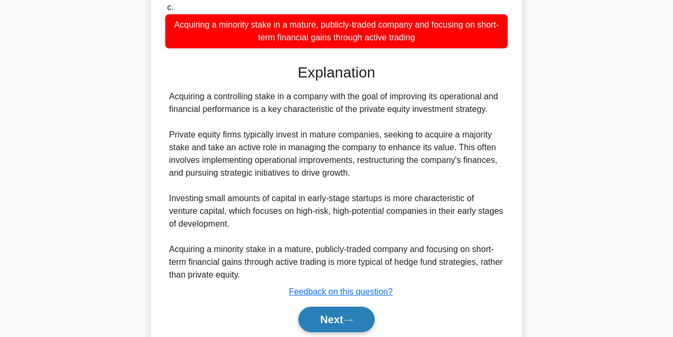
click at [342, 317] on button "Next" at bounding box center [336, 318] width 76 height 25
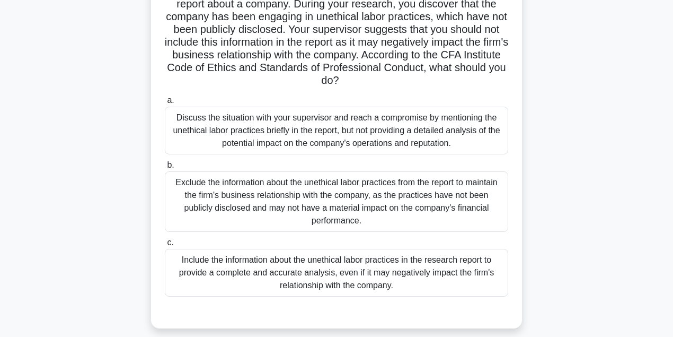
scroll to position [24, 0]
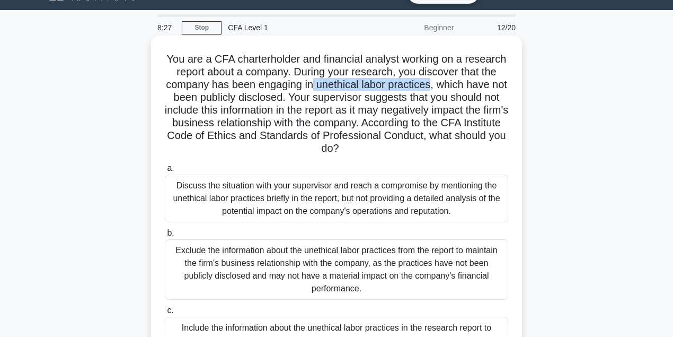
drag, startPoint x: 322, startPoint y: 87, endPoint x: 441, endPoint y: 90, distance: 118.7
click at [441, 90] on h5 "You are a CFA charterholder and financial analyst working on a research report …" at bounding box center [337, 103] width 346 height 103
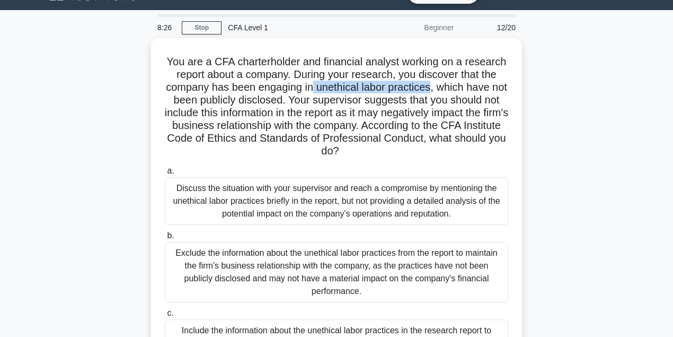
click at [434, 92] on div at bounding box center [434, 92] width 0 height 0
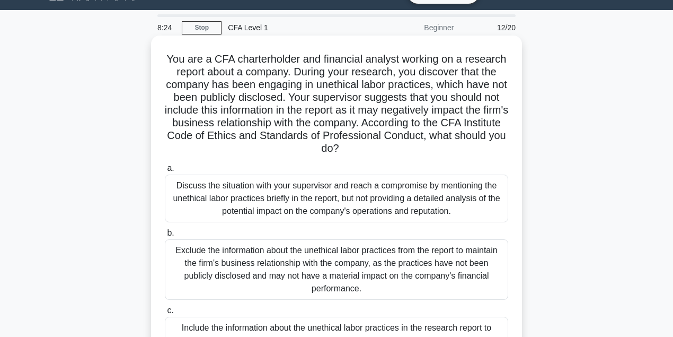
click at [489, 114] on h5 "You are a CFA charterholder and financial analyst working on a research report …" at bounding box center [337, 103] width 346 height 103
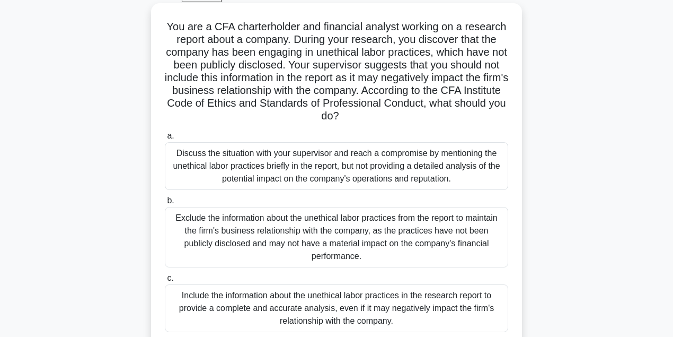
scroll to position [59, 0]
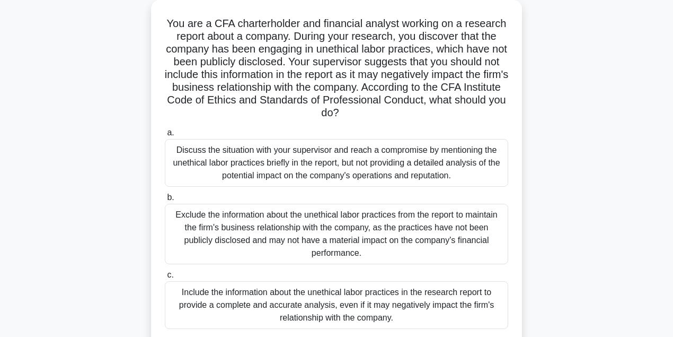
click at [386, 173] on div "Discuss the situation with your supervisor and reach a compromise by mentioning…" at bounding box center [336, 163] width 343 height 48
click at [165, 136] on input "a. Discuss the situation with your supervisor and reach a compromise by mention…" at bounding box center [165, 132] width 0 height 7
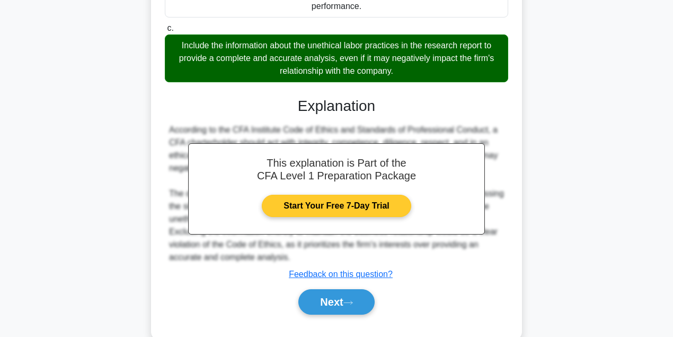
scroll to position [316, 0]
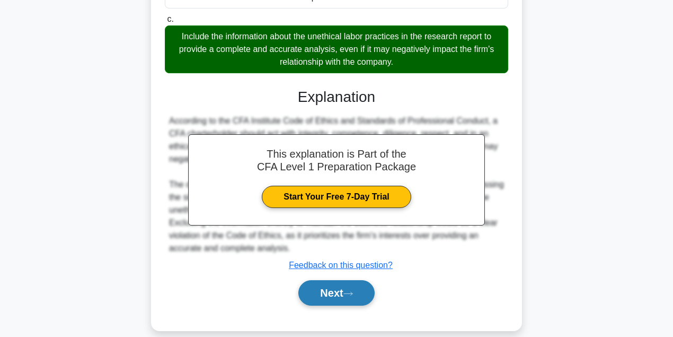
click at [326, 280] on button "Next" at bounding box center [336, 292] width 76 height 25
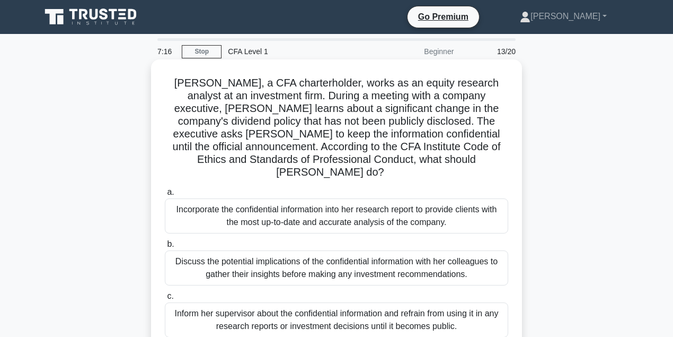
scroll to position [35, 0]
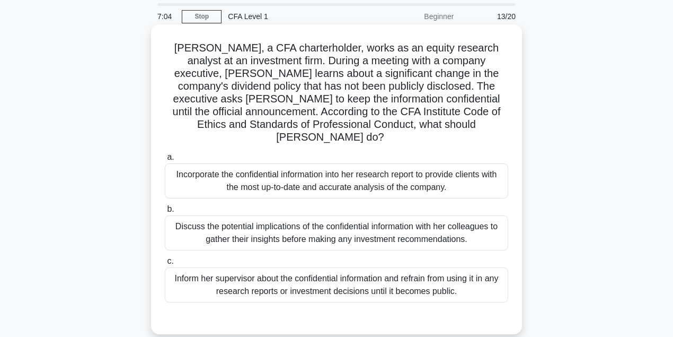
click at [303, 177] on div "Incorporate the confidential information into her research report to provide cl…" at bounding box center [336, 180] width 343 height 35
click at [302, 175] on div "Incorporate the confidential information into her research report to provide cl…" at bounding box center [336, 180] width 343 height 35
click at [165, 161] on input "a. Incorporate the confidential information into her research report to provide…" at bounding box center [165, 157] width 0 height 7
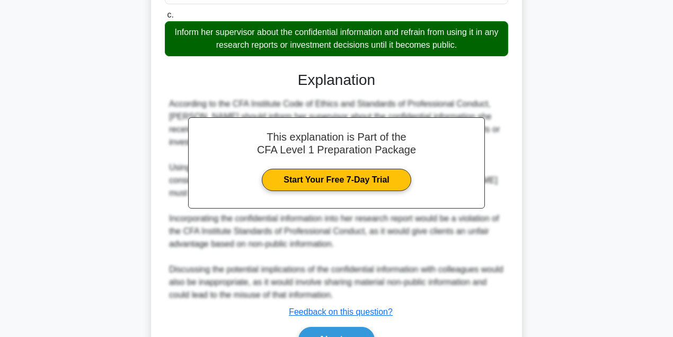
scroll to position [329, 0]
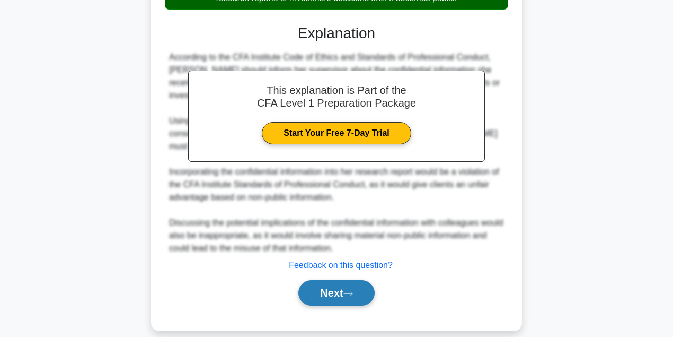
drag, startPoint x: 344, startPoint y: 293, endPoint x: 344, endPoint y: 283, distance: 9.5
click at [344, 292] on div "Next" at bounding box center [336, 293] width 343 height 34
click at [344, 283] on button "Next" at bounding box center [336, 292] width 76 height 25
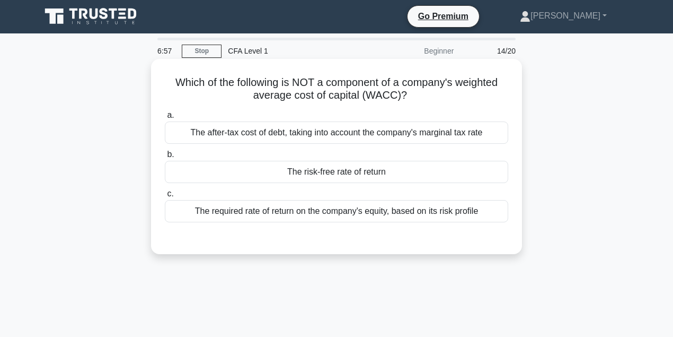
scroll to position [0, 0]
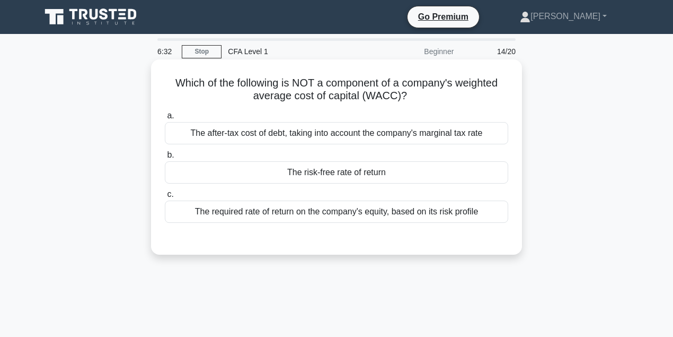
click at [314, 175] on div "The risk-free rate of return" at bounding box center [336, 172] width 343 height 22
click at [165, 158] on input "b. The risk-free rate of return" at bounding box center [165, 155] width 0 height 7
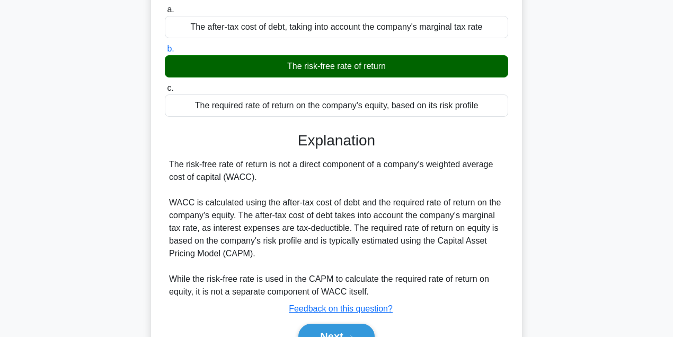
scroll to position [141, 0]
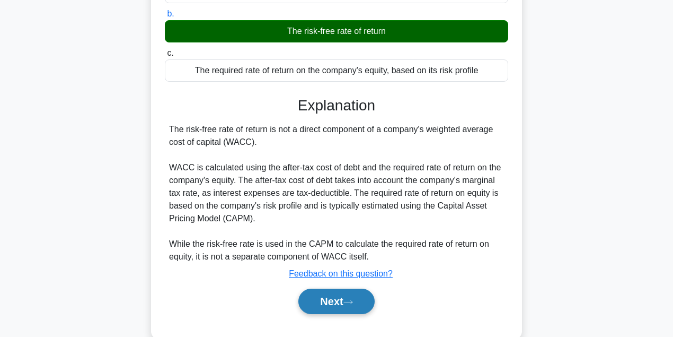
click at [365, 295] on button "Next" at bounding box center [336, 300] width 76 height 25
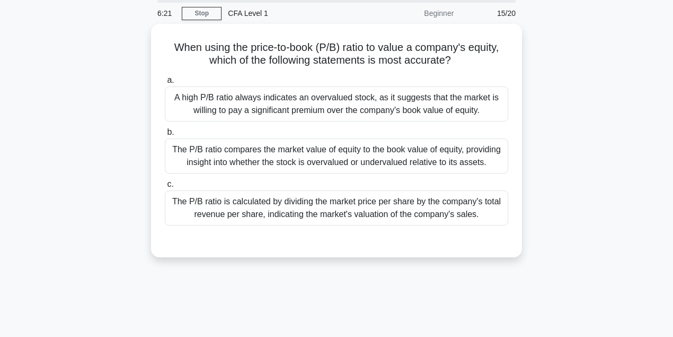
scroll to position [0, 0]
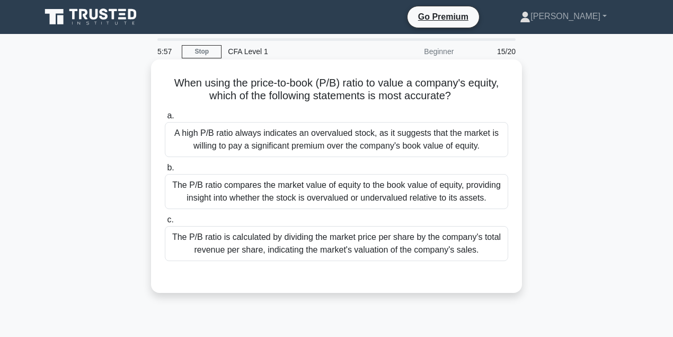
click at [314, 187] on div "The P/B ratio compares the market value of equity to the book value of equity, …" at bounding box center [336, 191] width 343 height 35
click at [165, 171] on input "b. The P/B ratio compares the market value of equity to the book value of equit…" at bounding box center [165, 167] width 0 height 7
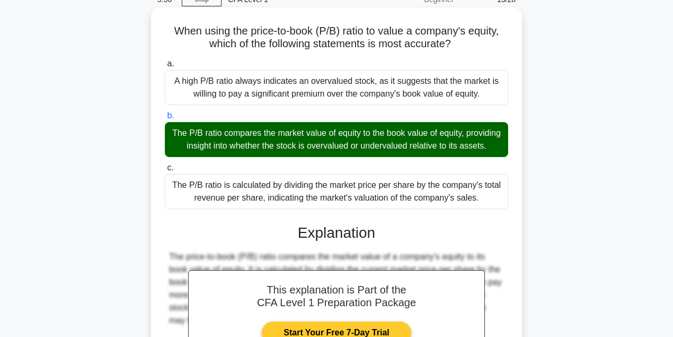
scroll to position [212, 0]
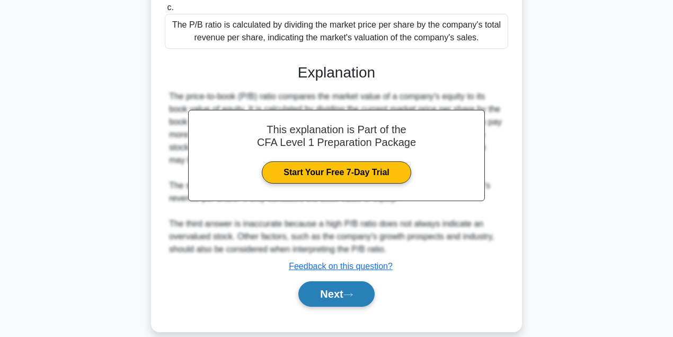
click at [357, 306] on button "Next" at bounding box center [336, 293] width 76 height 25
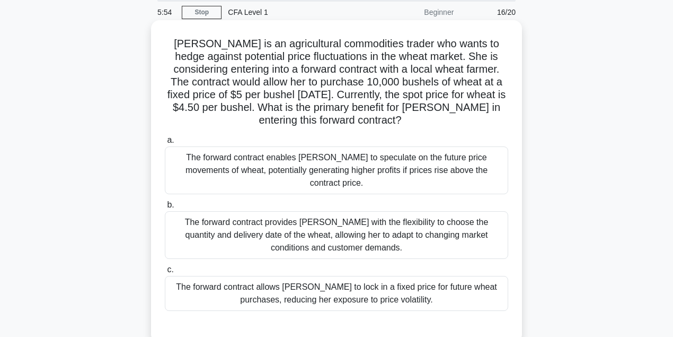
scroll to position [24, 0]
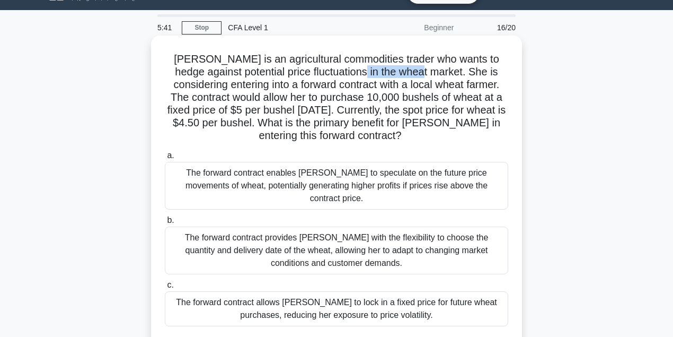
drag, startPoint x: 338, startPoint y: 71, endPoint x: 403, endPoint y: 78, distance: 66.1
click at [403, 78] on h5 "Sarah is an agricultural commodities trader who wants to hedge against potentia…" at bounding box center [337, 97] width 346 height 90
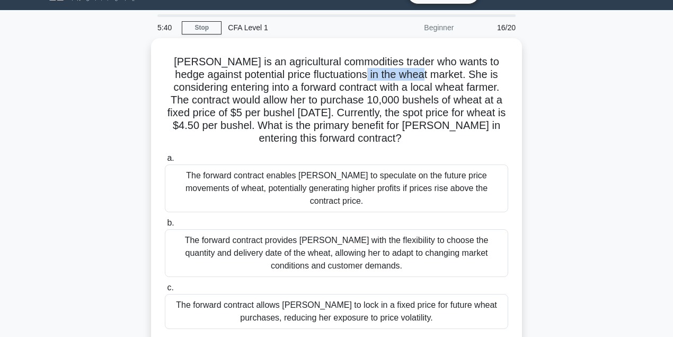
click at [396, 79] on div at bounding box center [396, 79] width 0 height 0
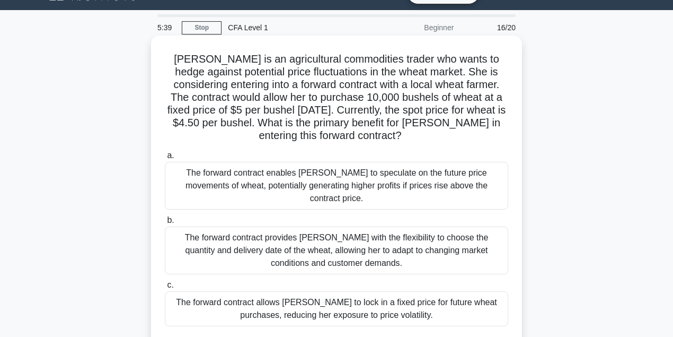
click at [455, 106] on h5 "Sarah is an agricultural commodities trader who wants to hedge against potentia…" at bounding box center [337, 97] width 346 height 90
click at [413, 296] on div "The forward contract allows Sarah to lock in a fixed price for future wheat pur…" at bounding box center [336, 308] width 343 height 35
click at [165, 288] on input "c. The forward contract allows Sarah to lock in a fixed price for future wheat …" at bounding box center [165, 284] width 0 height 7
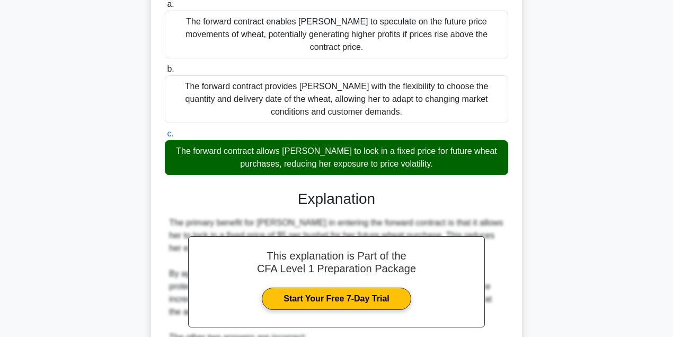
scroll to position [271, 0]
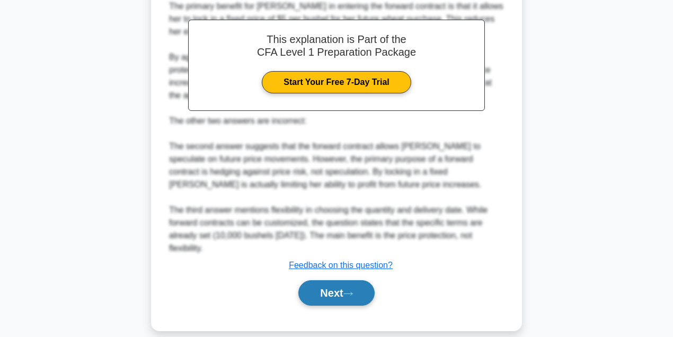
click at [341, 283] on button "Next" at bounding box center [336, 292] width 76 height 25
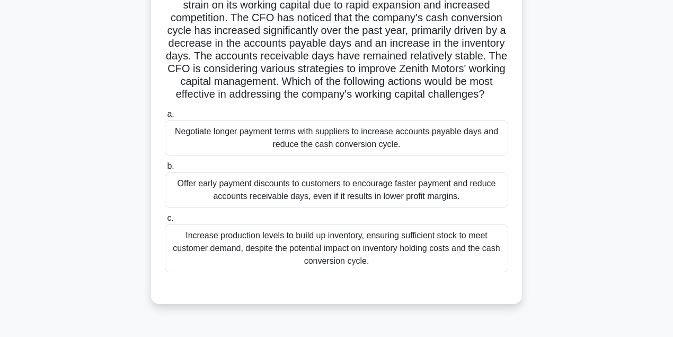
scroll to position [94, 0]
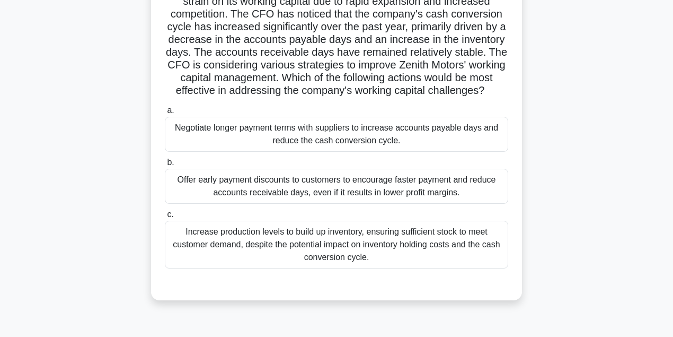
click at [319, 203] on div "Offer early payment discounts to customers to encourage faster payment and redu…" at bounding box center [336, 186] width 343 height 35
click at [165, 166] on input "b. Offer early payment discounts to customers to encourage faster payment and r…" at bounding box center [165, 162] width 0 height 7
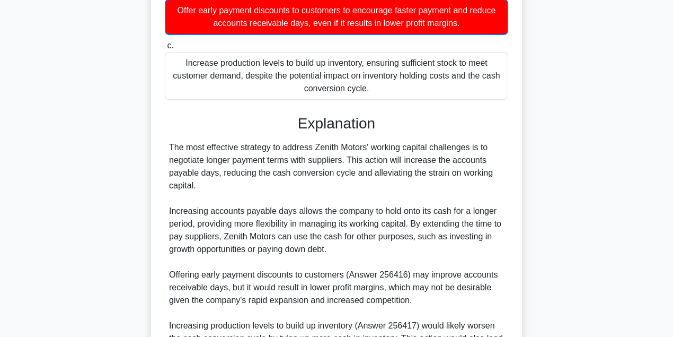
scroll to position [271, 0]
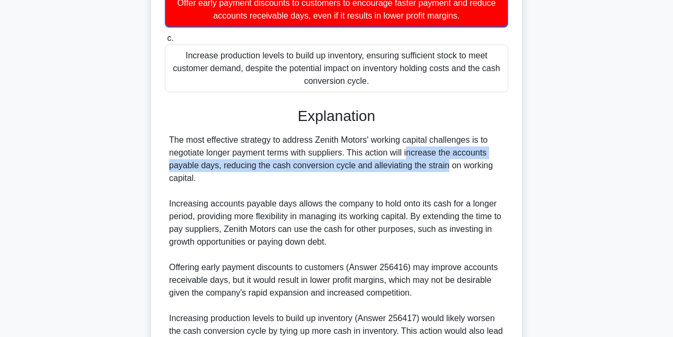
drag, startPoint x: 352, startPoint y: 170, endPoint x: 386, endPoint y: 181, distance: 35.2
click at [386, 181] on div "The most effective strategy to address Zenith Motors' working capital challenge…" at bounding box center [336, 242] width 335 height 216
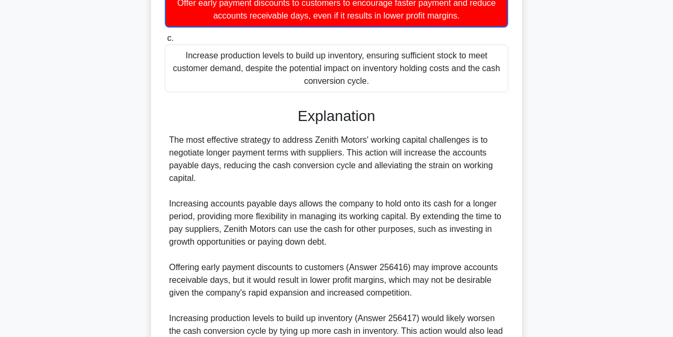
click at [348, 167] on div "The most effective strategy to address Zenith Motors' working capital challenge…" at bounding box center [336, 242] width 335 height 216
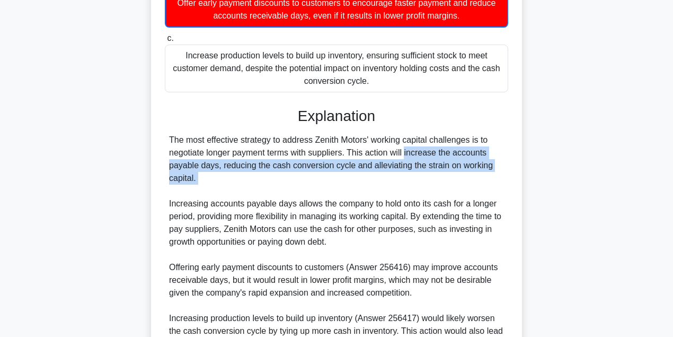
drag, startPoint x: 348, startPoint y: 167, endPoint x: 373, endPoint y: 187, distance: 31.7
click at [373, 187] on div "The most effective strategy to address Zenith Motors' working capital challenge…" at bounding box center [336, 242] width 335 height 216
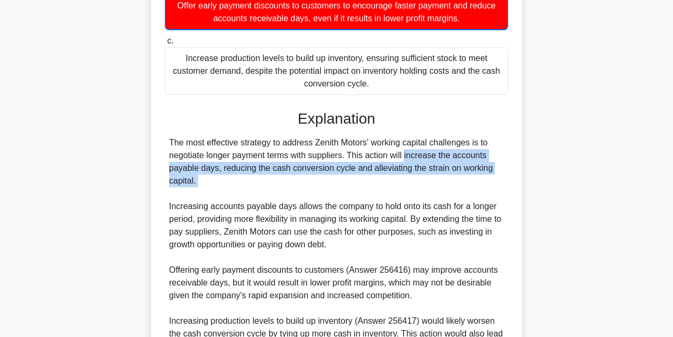
click at [366, 197] on div at bounding box center [366, 197] width 0 height 0
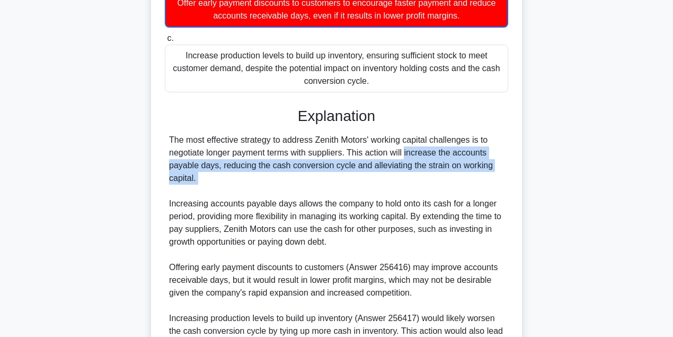
click at [349, 190] on div "The most effective strategy to address Zenith Motors' working capital challenge…" at bounding box center [336, 242] width 335 height 216
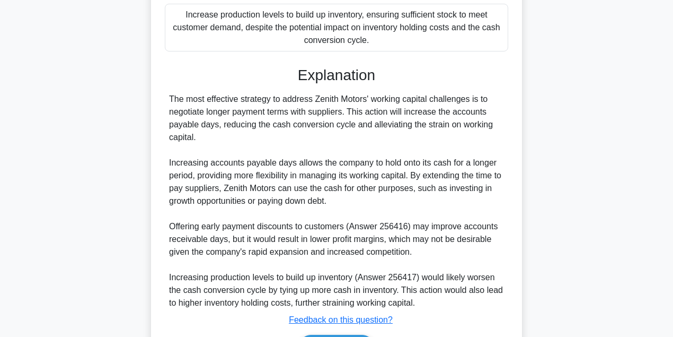
scroll to position [377, 0]
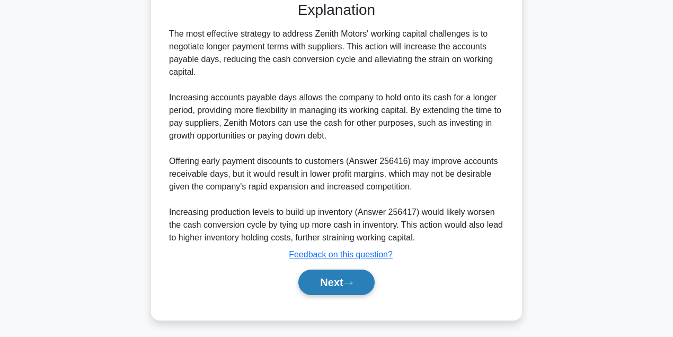
click at [343, 295] on button "Next" at bounding box center [336, 281] width 76 height 25
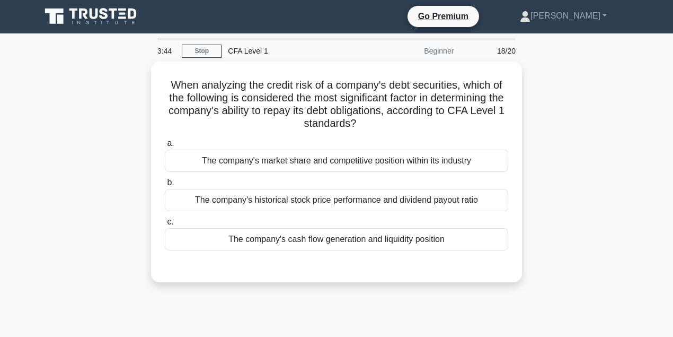
scroll to position [0, 0]
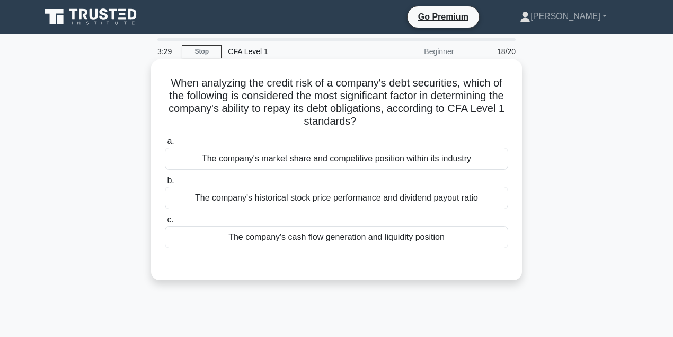
click at [304, 235] on div "The company's cash flow generation and liquidity position" at bounding box center [336, 237] width 343 height 22
click at [165, 223] on input "c. The company's cash flow generation and liquidity position" at bounding box center [165, 219] width 0 height 7
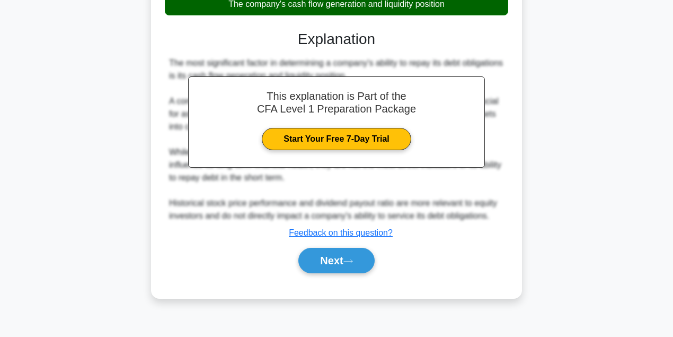
scroll to position [236, 0]
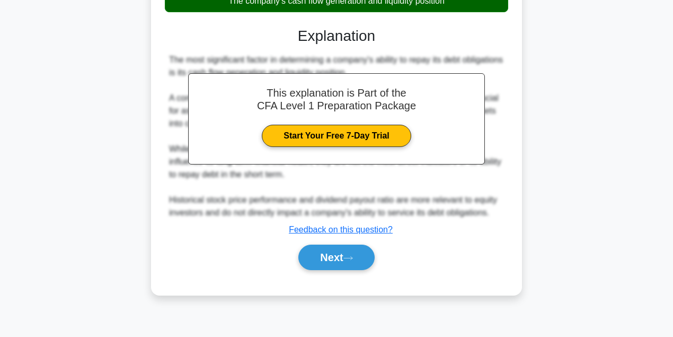
click at [351, 274] on div "a. The company's market share and competitive position within its industry b. T…" at bounding box center [337, 90] width 346 height 386
click at [350, 256] on icon at bounding box center [348, 258] width 10 height 6
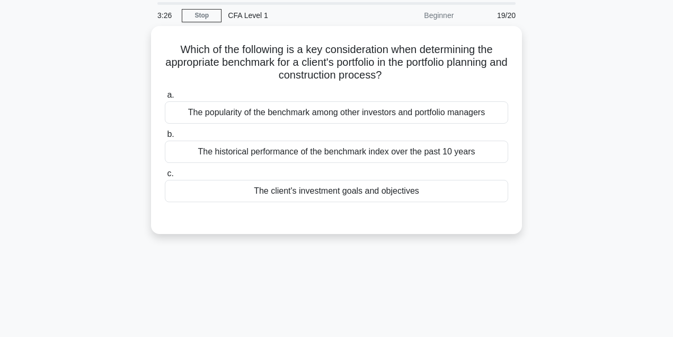
scroll to position [0, 0]
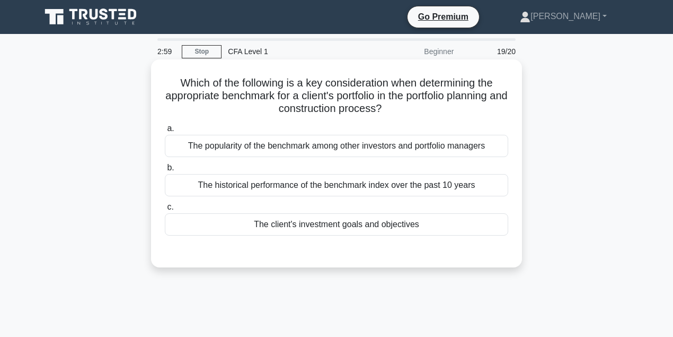
click at [404, 240] on div "a. The popularity of the benchmark among other investors and portfolio managers…" at bounding box center [337, 187] width 346 height 135
click at [397, 225] on div "The client's investment goals and objectives" at bounding box center [336, 224] width 343 height 22
click at [165, 210] on input "c. The client's investment goals and objectives" at bounding box center [165, 206] width 0 height 7
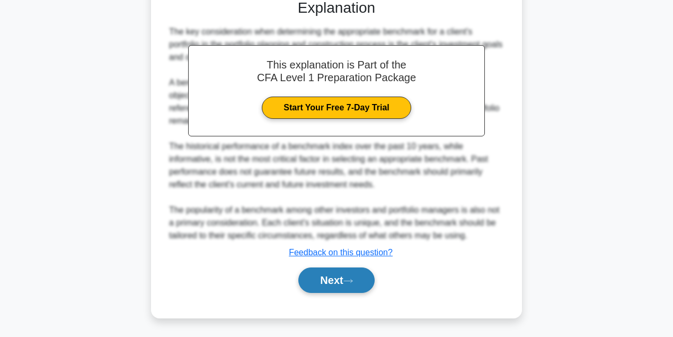
click at [364, 283] on button "Next" at bounding box center [336, 279] width 76 height 25
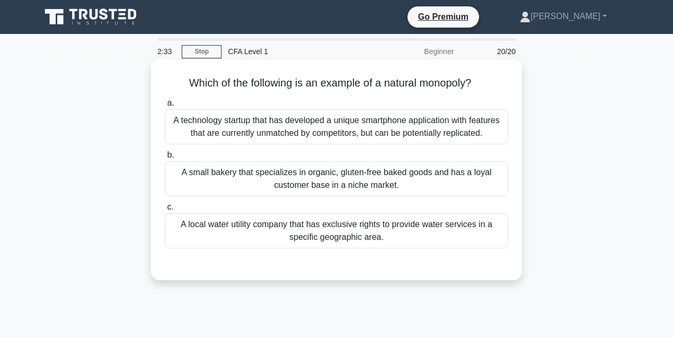
click at [442, 227] on div "A local water utility company that has exclusive rights to provide water servic…" at bounding box center [336, 230] width 343 height 35
click at [165, 210] on input "c. A local water utility company that has exclusive rights to provide water ser…" at bounding box center [165, 206] width 0 height 7
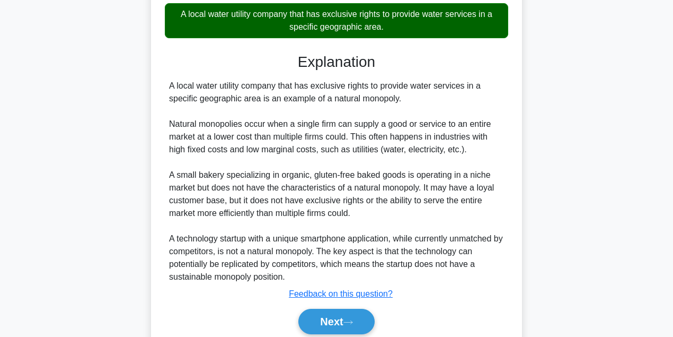
scroll to position [251, 0]
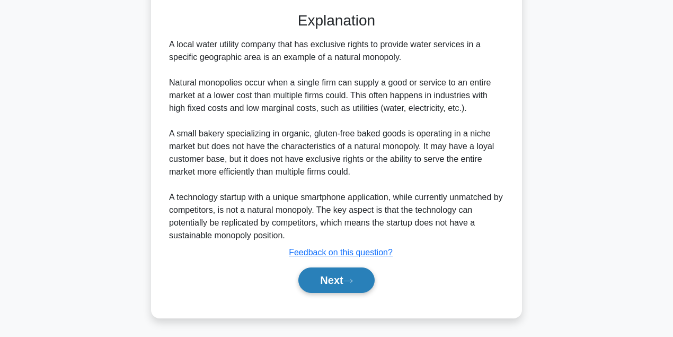
click at [340, 275] on button "Next" at bounding box center [336, 279] width 76 height 25
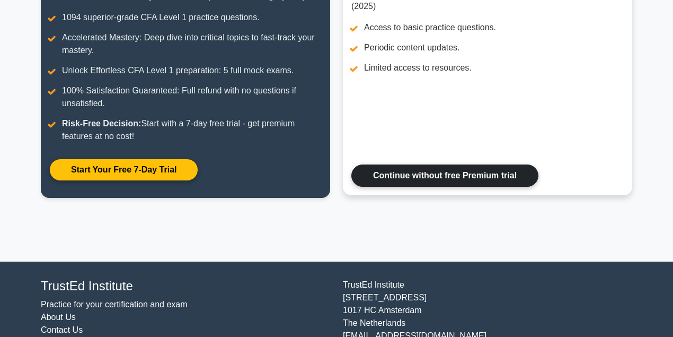
scroll to position [106, 0]
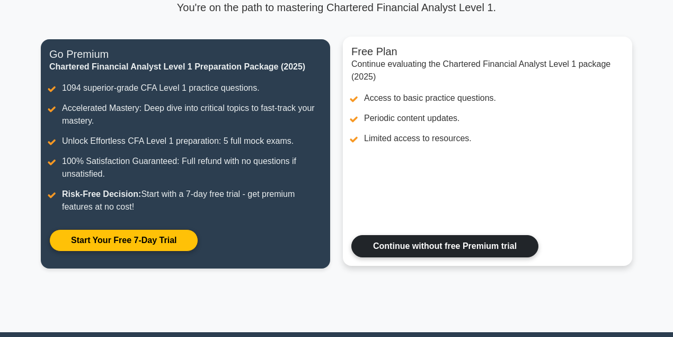
click at [388, 251] on link "Continue without free Premium trial" at bounding box center [444, 246] width 187 height 22
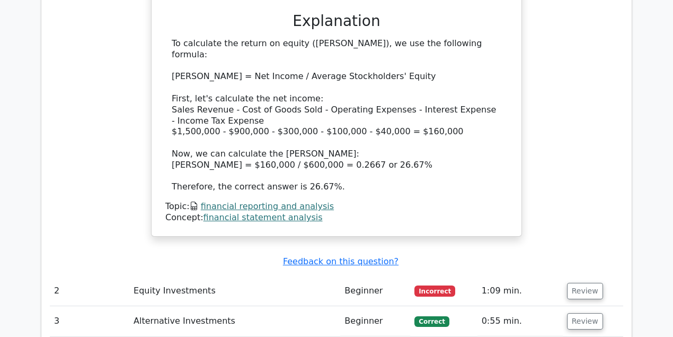
scroll to position [1307, 0]
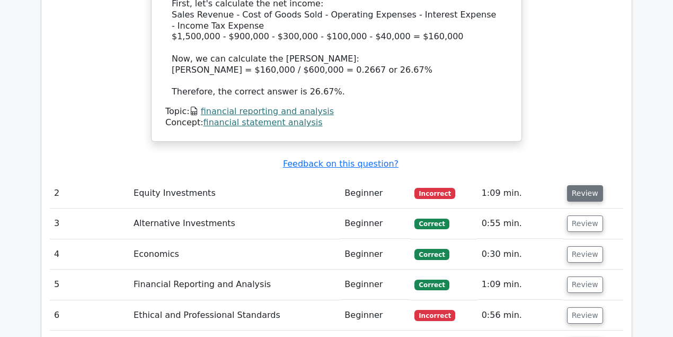
click at [580, 185] on button "Review" at bounding box center [585, 193] width 36 height 16
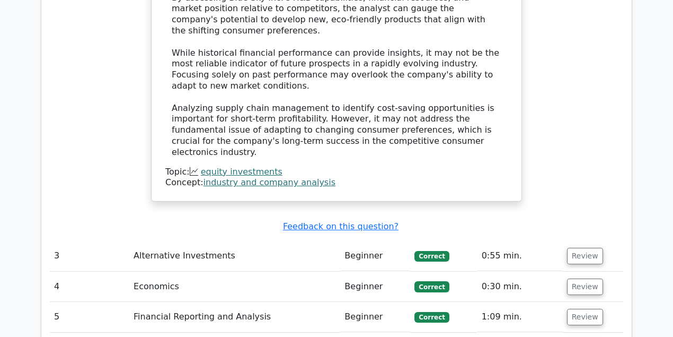
scroll to position [2014, 0]
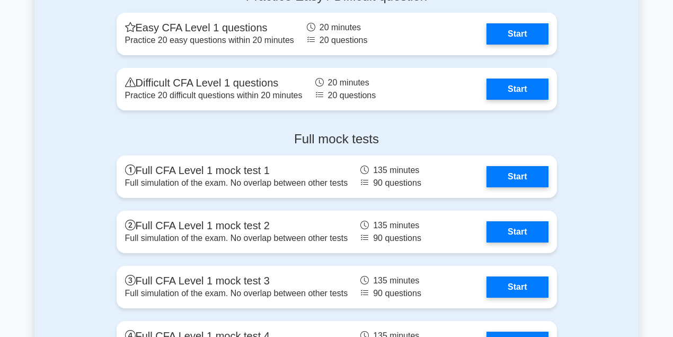
scroll to position [1660, 0]
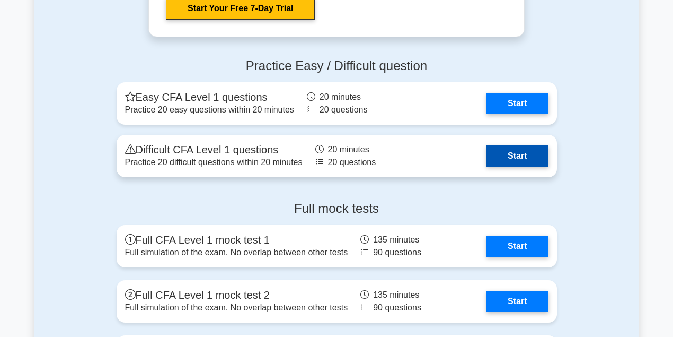
click at [501, 153] on link "Start" at bounding box center [516, 155] width 61 height 21
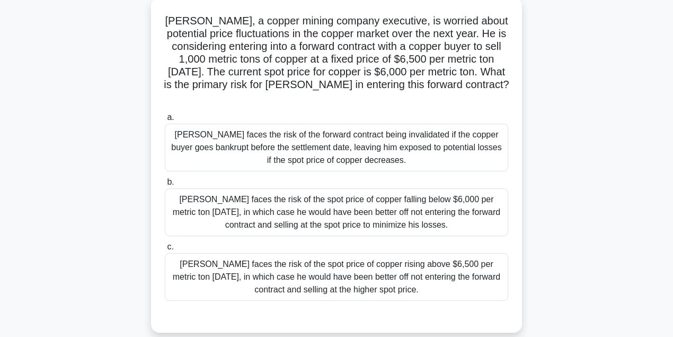
scroll to position [70, 0]
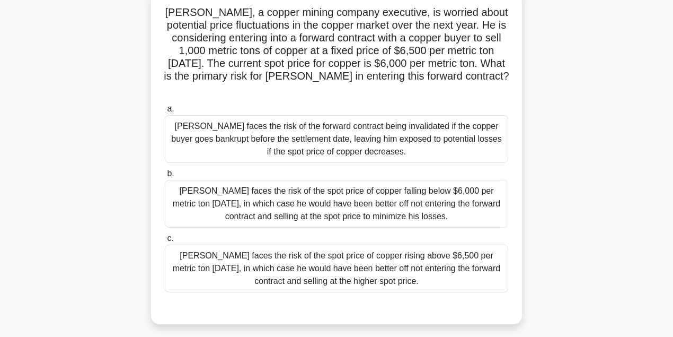
click at [306, 144] on div "[PERSON_NAME] faces the risk of the forward contract being invalidated if the c…" at bounding box center [336, 139] width 343 height 48
click at [165, 112] on input "a. [PERSON_NAME] faces the risk of the forward contract being invalidated if th…" at bounding box center [165, 108] width 0 height 7
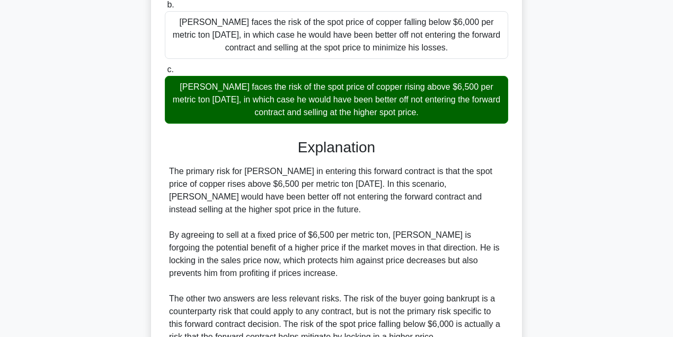
scroll to position [282, 0]
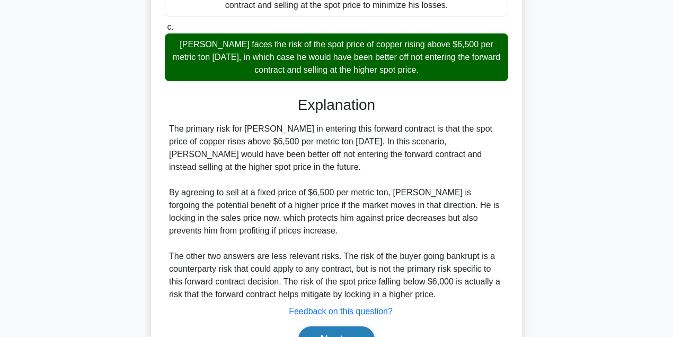
click at [353, 336] on icon at bounding box center [348, 340] width 10 height 6
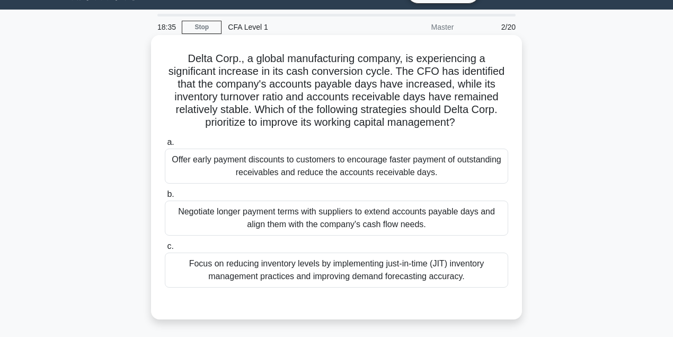
scroll to position [24, 0]
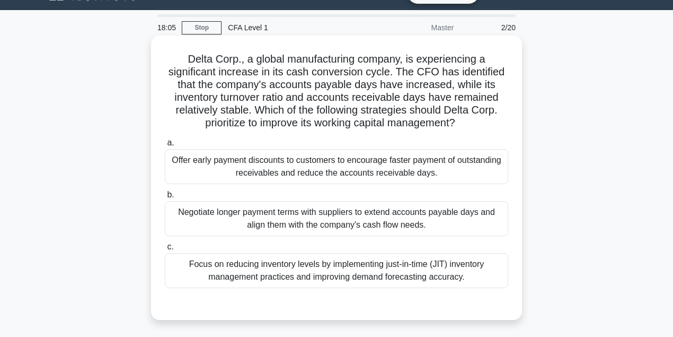
click at [332, 207] on div "Negotiate longer payment terms with suppliers to extend accounts payable days a…" at bounding box center [336, 218] width 343 height 35
click at [165, 198] on input "b. Negotiate longer payment terms with suppliers to extend accounts payable day…" at bounding box center [165, 194] width 0 height 7
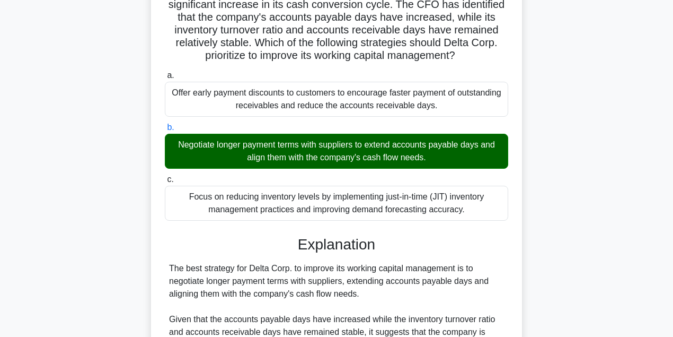
scroll to position [94, 0]
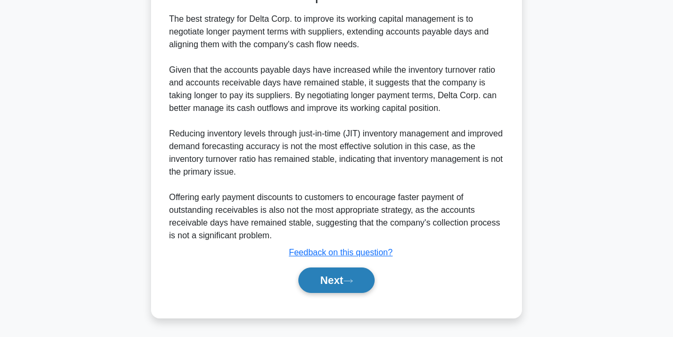
click at [360, 285] on button "Next" at bounding box center [336, 279] width 76 height 25
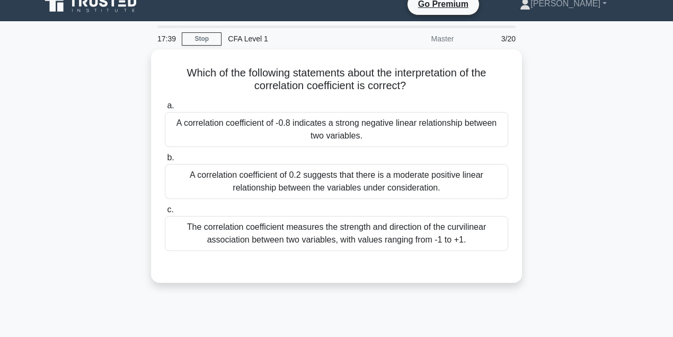
scroll to position [0, 0]
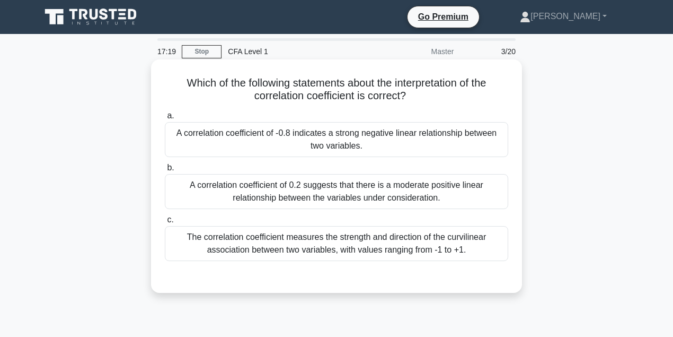
click at [448, 250] on div "The correlation coefficient measures the strength and direction of the curvilin…" at bounding box center [336, 243] width 343 height 35
click at [165, 223] on input "c. The correlation coefficient measures the strength and direction of the curvi…" at bounding box center [165, 219] width 0 height 7
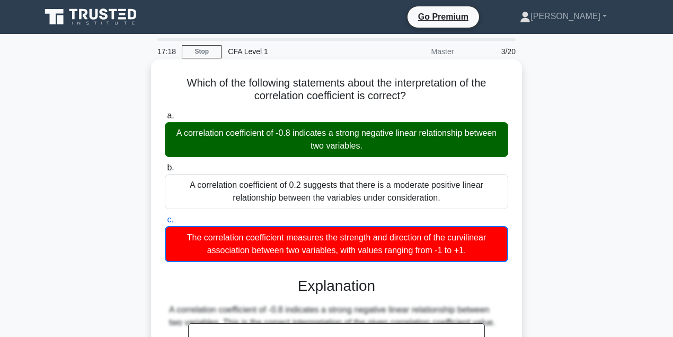
click at [384, 160] on div "a. A correlation coefficient of -0.8 indicates a strong negative linear relatio…" at bounding box center [336, 185] width 356 height 157
click at [375, 146] on div "A correlation coefficient of -0.8 indicates a strong negative linear relationsh…" at bounding box center [336, 139] width 343 height 35
click at [165, 119] on input "a. A correlation coefficient of -0.8 indicates a strong negative linear relatio…" at bounding box center [165, 115] width 0 height 7
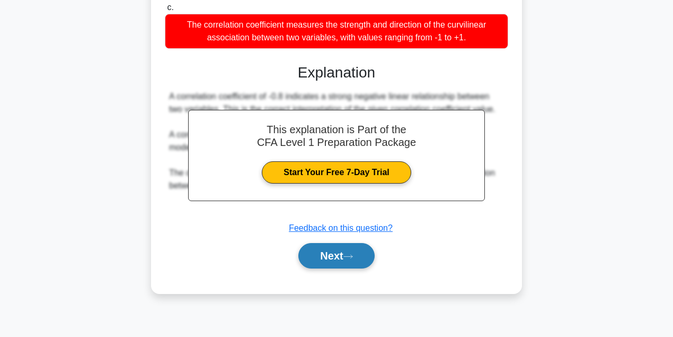
click at [364, 256] on button "Next" at bounding box center [336, 255] width 76 height 25
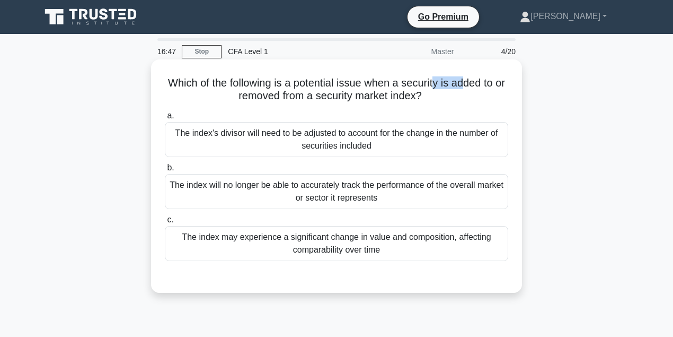
drag, startPoint x: 445, startPoint y: 83, endPoint x: 473, endPoint y: 86, distance: 28.3
click at [473, 86] on h5 "Which of the following is a potential issue when a security is added to or remo…" at bounding box center [337, 89] width 346 height 26
drag, startPoint x: 352, startPoint y: 93, endPoint x: 378, endPoint y: 96, distance: 26.7
click at [378, 96] on h5 "Which of the following is a potential issue when a security is added to or remo…" at bounding box center [337, 89] width 346 height 26
click at [295, 106] on div "Which of the following is a potential issue when a security is added to or remo…" at bounding box center [336, 176] width 362 height 225
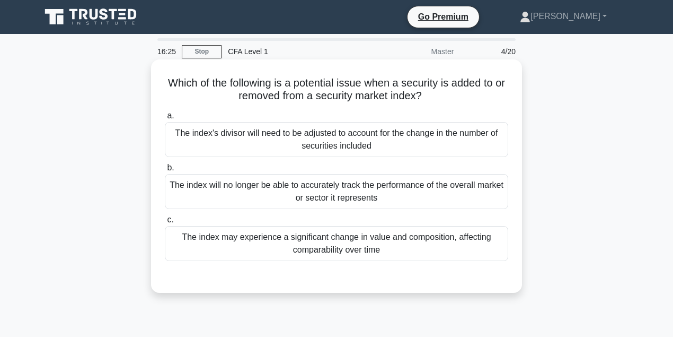
click at [363, 251] on div "The index may experience a significant change in value and composition, affecti…" at bounding box center [336, 243] width 343 height 35
click at [165, 223] on input "c. The index may experience a significant change in value and composition, affe…" at bounding box center [165, 219] width 0 height 7
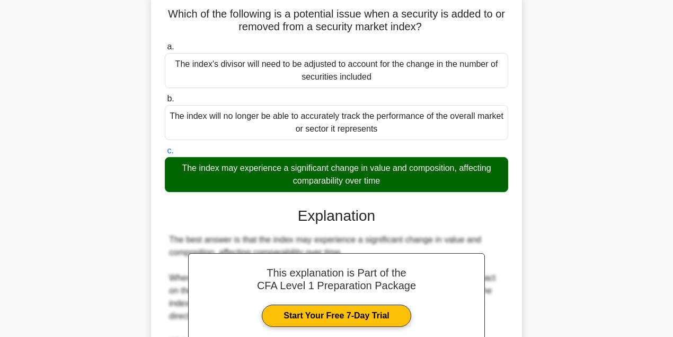
scroll to position [141, 0]
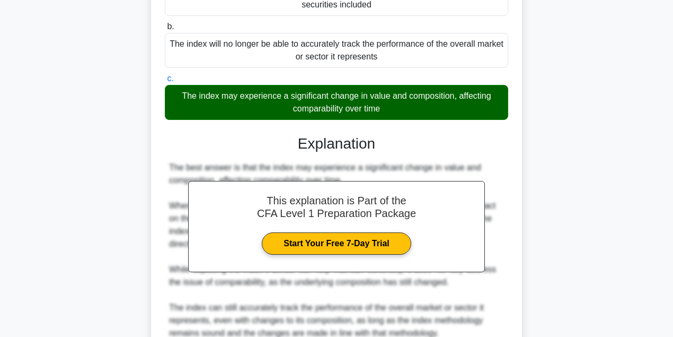
drag, startPoint x: 388, startPoint y: 108, endPoint x: 170, endPoint y: 90, distance: 219.6
click at [170, 90] on div "The index may experience a significant change in value and composition, affecti…" at bounding box center [336, 102] width 343 height 35
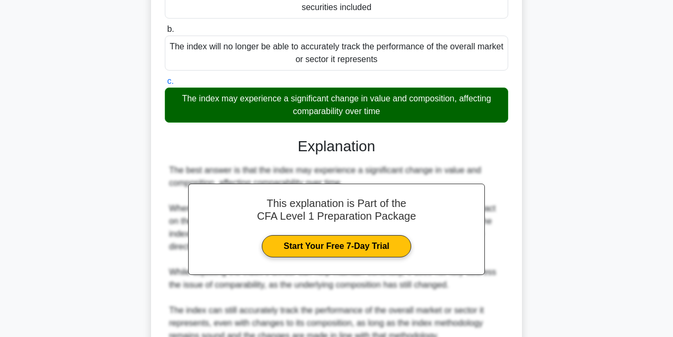
click at [163, 75] on div at bounding box center [163, 75] width 0 height 0
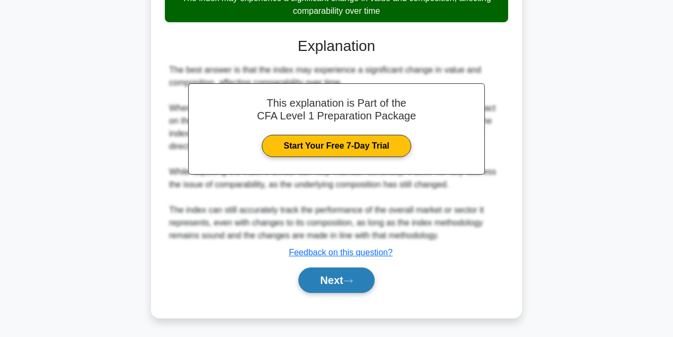
click at [357, 272] on button "Next" at bounding box center [336, 279] width 76 height 25
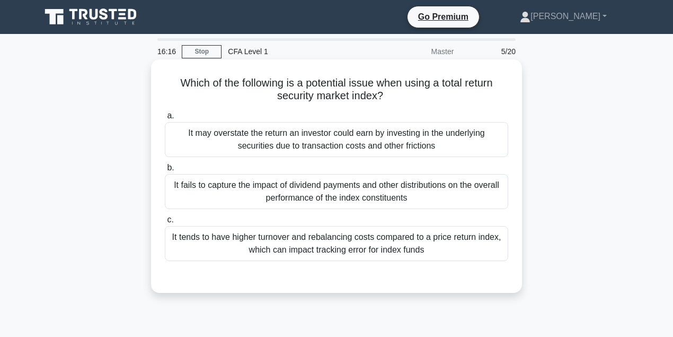
scroll to position [0, 0]
click at [314, 251] on div "It tends to have higher turnover and rebalancing costs compared to a price retu…" at bounding box center [336, 243] width 343 height 35
click at [165, 223] on input "c. It tends to have higher turnover and rebalancing costs compared to a price r…" at bounding box center [165, 219] width 0 height 7
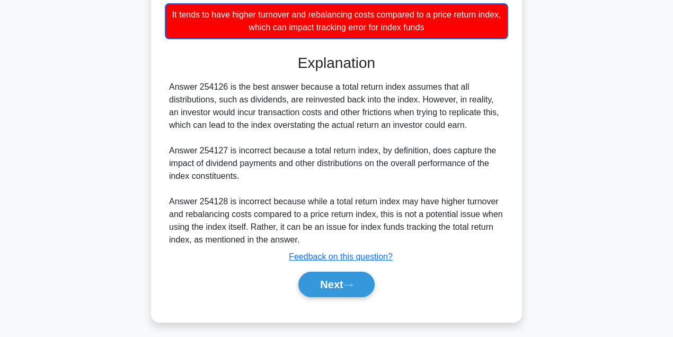
scroll to position [236, 0]
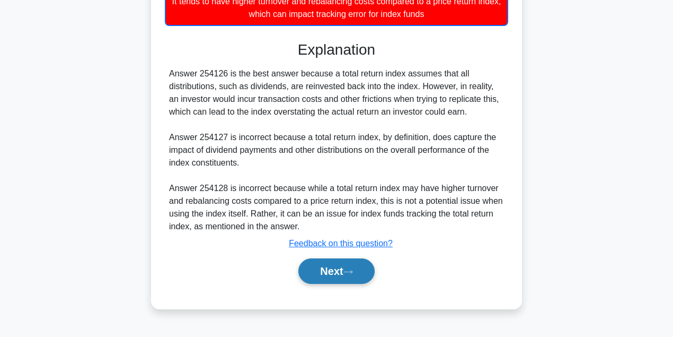
click at [334, 268] on button "Next" at bounding box center [336, 270] width 76 height 25
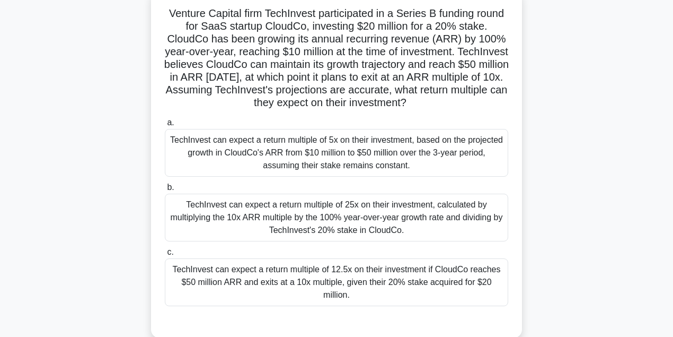
scroll to position [70, 0]
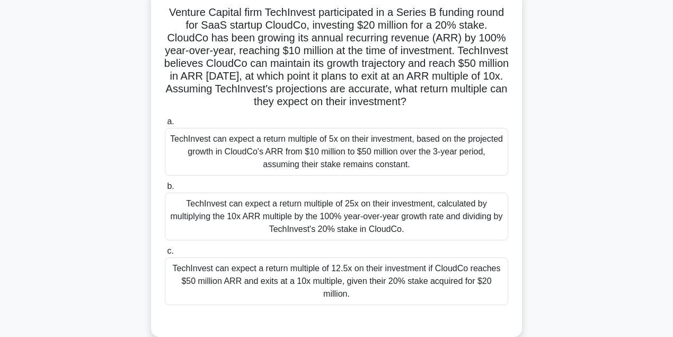
click at [321, 152] on div "TechInvest can expect a return multiple of 5x on their investment, based on the…" at bounding box center [336, 152] width 343 height 48
click at [165, 125] on input "a. TechInvest can expect a return multiple of 5x on their investment, based on …" at bounding box center [165, 121] width 0 height 7
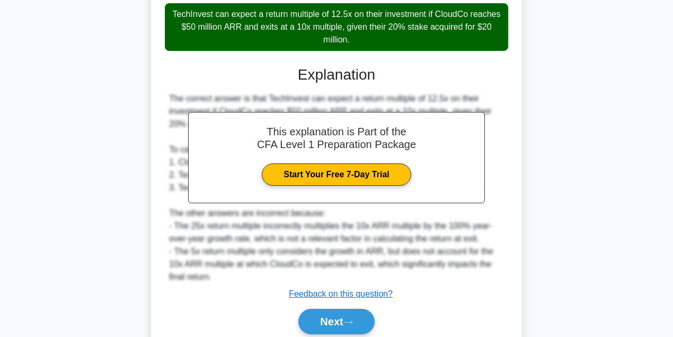
scroll to position [353, 0]
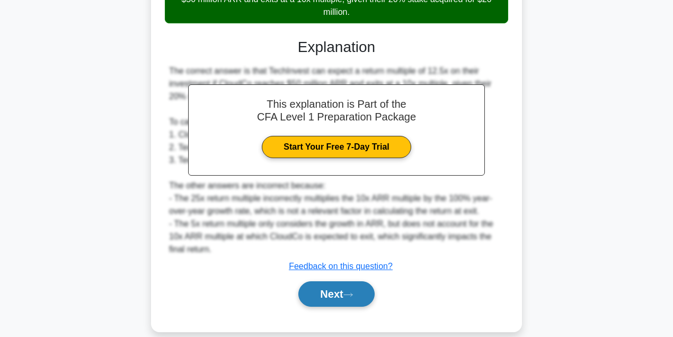
click at [363, 287] on button "Next" at bounding box center [336, 293] width 76 height 25
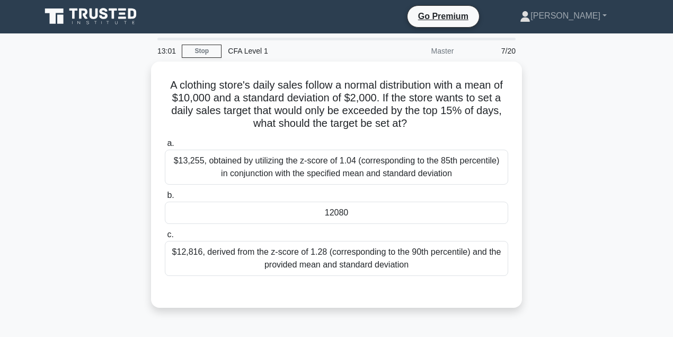
scroll to position [0, 0]
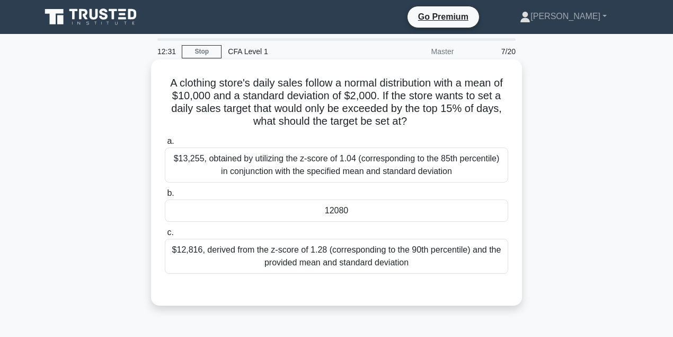
click at [280, 212] on div "12080" at bounding box center [336, 210] width 343 height 22
click at [165, 197] on input "b. 12080" at bounding box center [165, 193] width 0 height 7
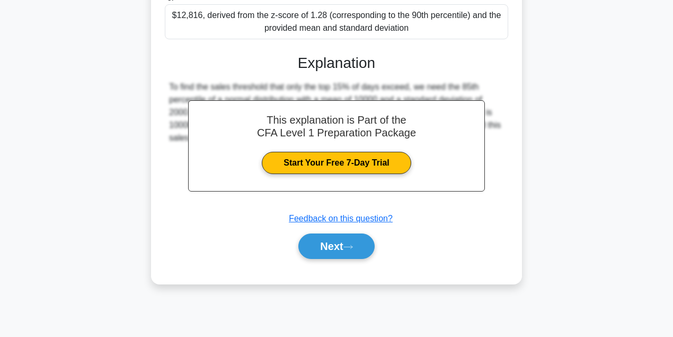
scroll to position [236, 0]
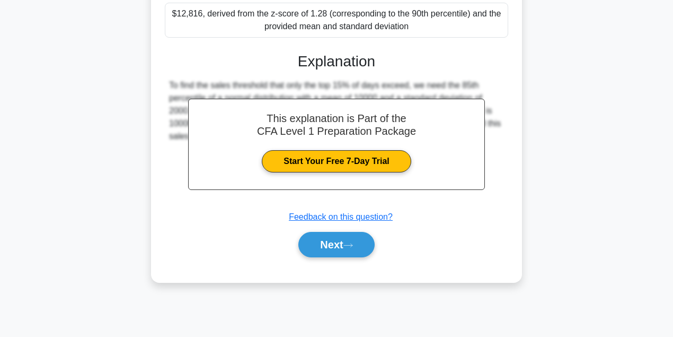
click at [344, 256] on div "Next" at bounding box center [336, 244] width 343 height 34
click at [343, 247] on button "Next" at bounding box center [336, 244] width 76 height 25
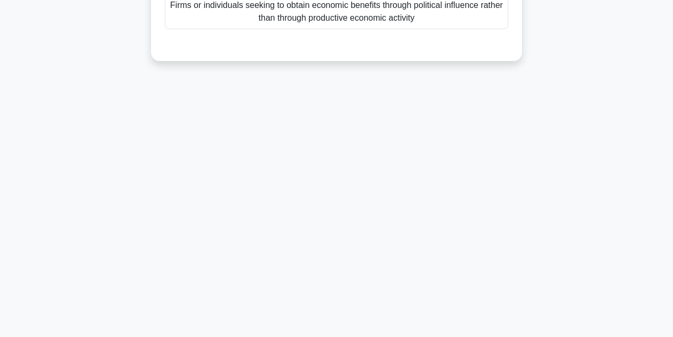
scroll to position [24, 0]
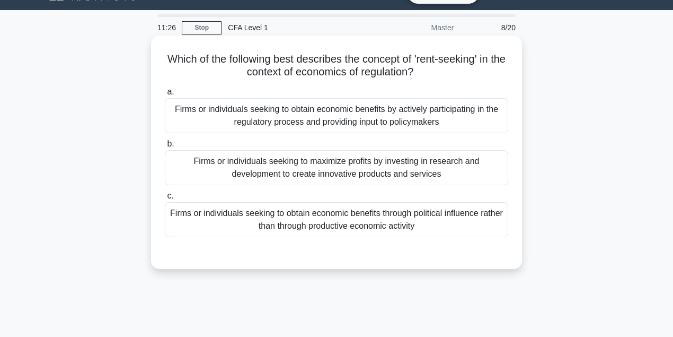
click at [321, 176] on div "Firms or individuals seeking to maximize profits by investing in research and d…" at bounding box center [336, 167] width 343 height 35
click at [165, 147] on input "b. Firms or individuals seeking to maximize profits by investing in research an…" at bounding box center [165, 143] width 0 height 7
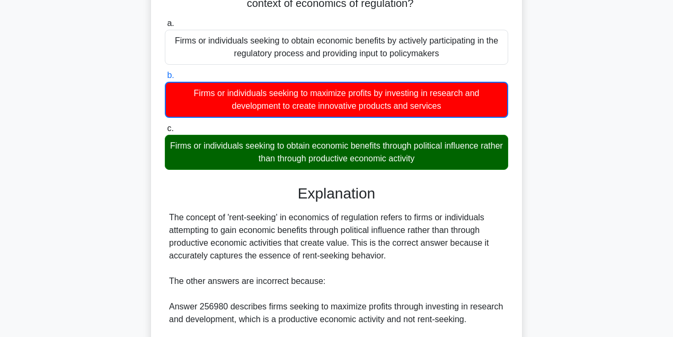
scroll to position [94, 0]
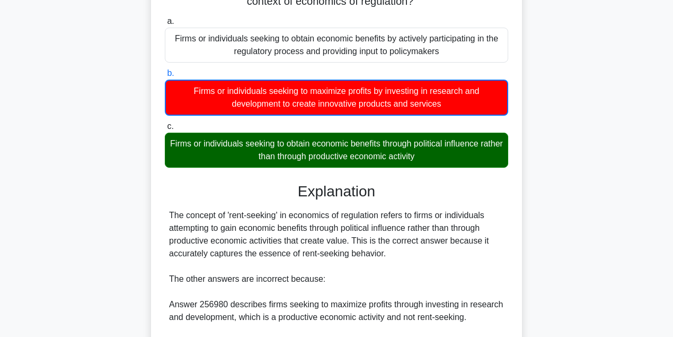
drag, startPoint x: 177, startPoint y: 140, endPoint x: 432, endPoint y: 160, distance: 255.7
click at [432, 160] on div "Firms or individuals seeking to obtain economic benefits through political infl…" at bounding box center [336, 149] width 343 height 35
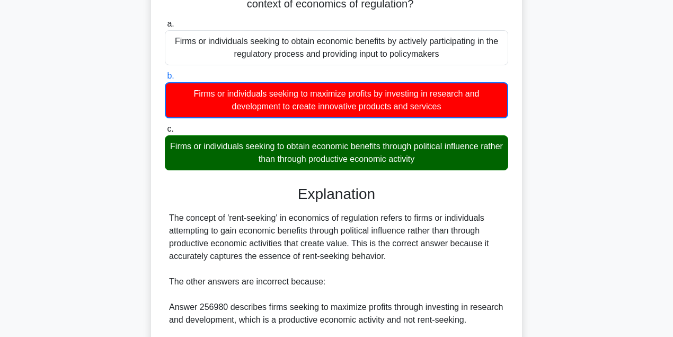
click at [425, 163] on div at bounding box center [425, 163] width 0 height 0
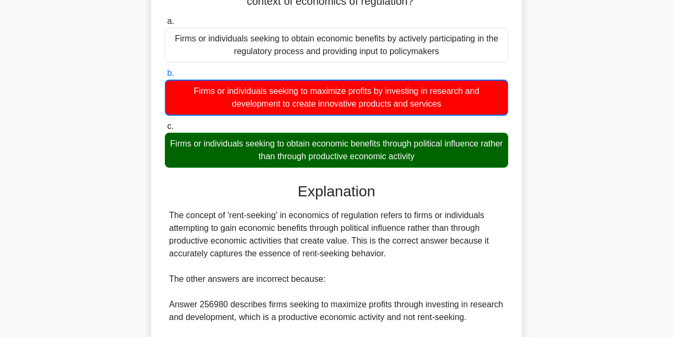
click at [485, 183] on h3 "Explanation" at bounding box center [336, 191] width 331 height 18
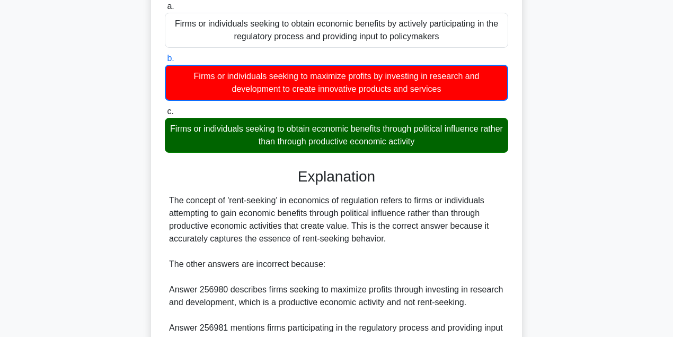
scroll to position [200, 0]
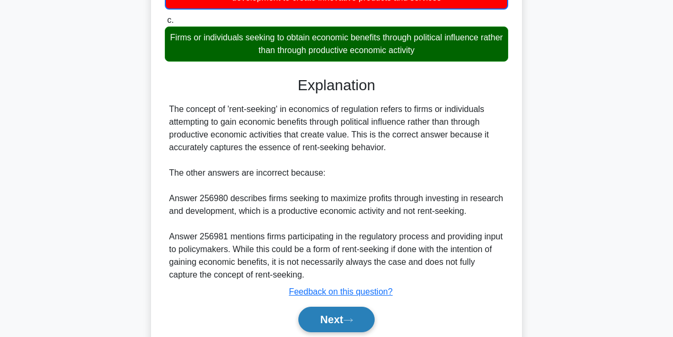
click at [355, 310] on button "Next" at bounding box center [336, 318] width 76 height 25
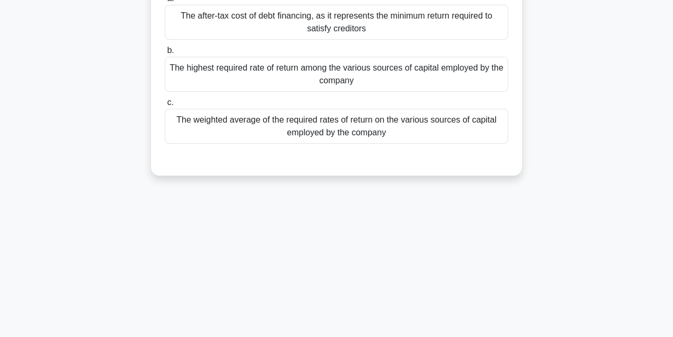
scroll to position [0, 0]
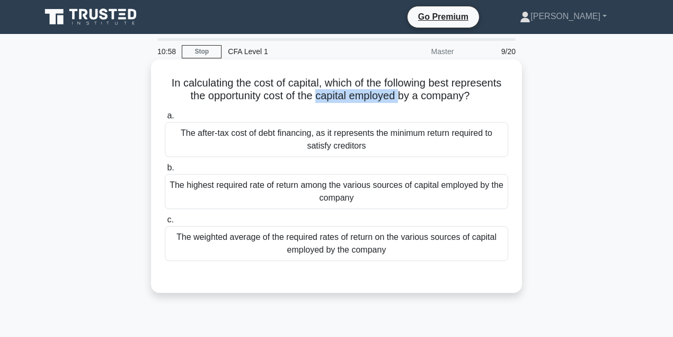
drag, startPoint x: 318, startPoint y: 100, endPoint x: 403, endPoint y: 103, distance: 84.9
click at [403, 103] on h5 "In calculating the cost of capital, which of the following best represents the …" at bounding box center [337, 89] width 346 height 26
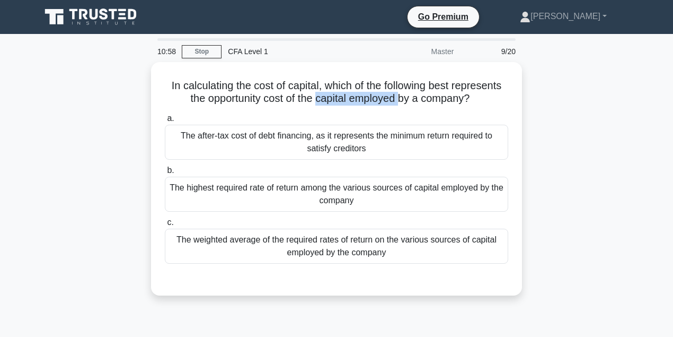
click at [396, 103] on div at bounding box center [396, 103] width 0 height 0
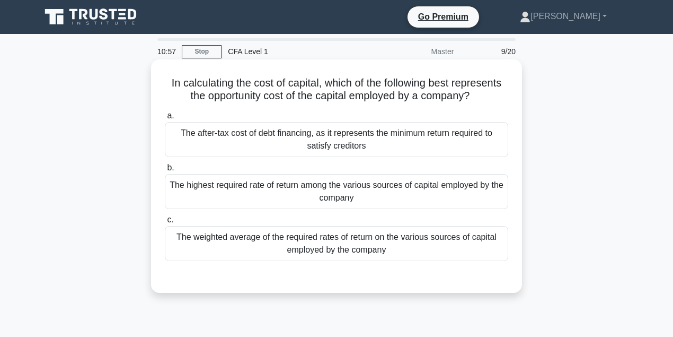
click at [428, 105] on div "In calculating the cost of capital, which of the following best represents the …" at bounding box center [336, 176] width 362 height 225
click at [350, 233] on div "The weighted average of the required rates of return on the various sources of …" at bounding box center [336, 243] width 343 height 35
click at [165, 223] on input "c. The weighted average of the required rates of return on the various sources …" at bounding box center [165, 219] width 0 height 7
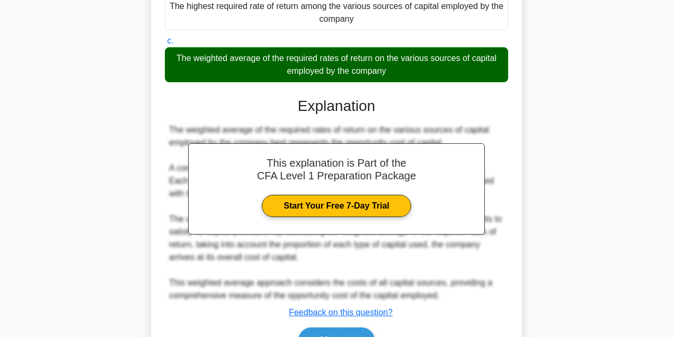
scroll to position [238, 0]
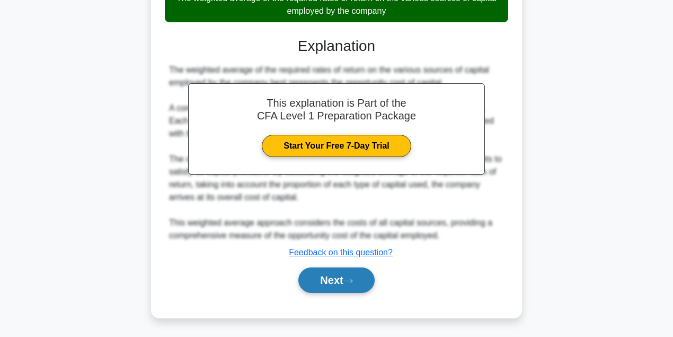
click at [335, 273] on button "Next" at bounding box center [336, 279] width 76 height 25
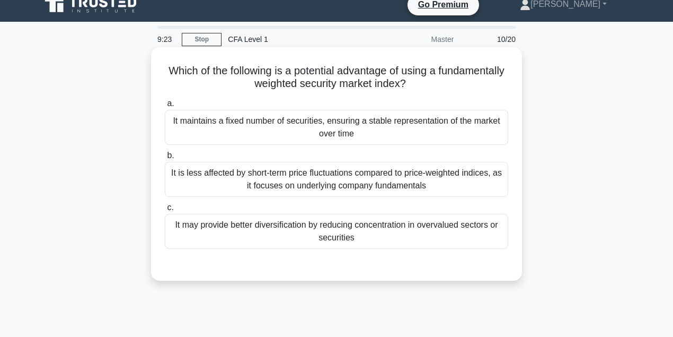
scroll to position [14, 0]
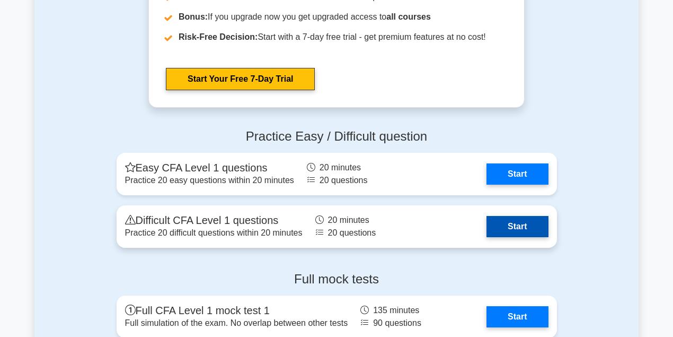
scroll to position [1625, 0]
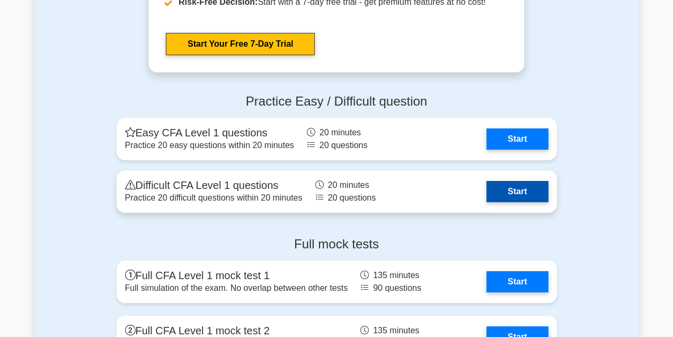
click at [523, 183] on link "Start" at bounding box center [516, 191] width 61 height 21
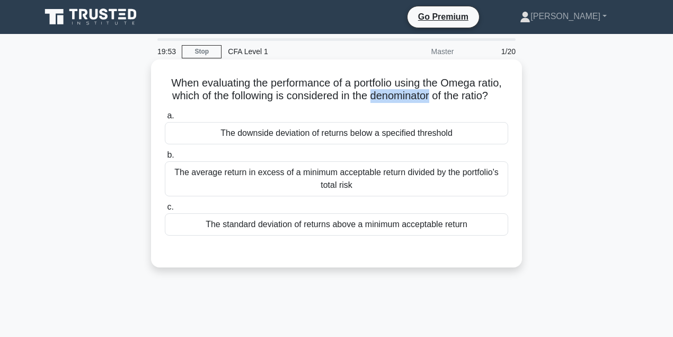
drag, startPoint x: 377, startPoint y: 95, endPoint x: 439, endPoint y: 101, distance: 61.7
click at [439, 101] on h5 "When evaluating the performance of a portfolio using the Omega ratio, which of …" at bounding box center [337, 89] width 346 height 26
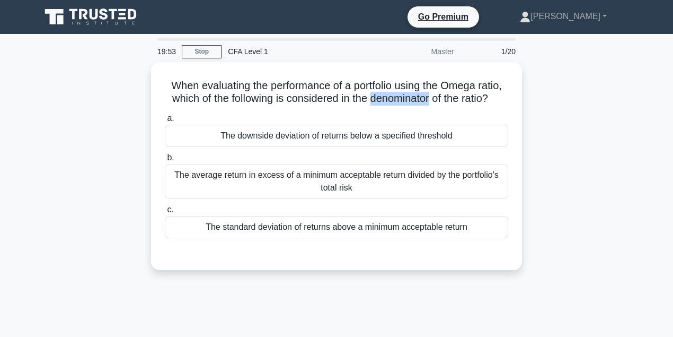
click at [432, 103] on div at bounding box center [432, 103] width 0 height 0
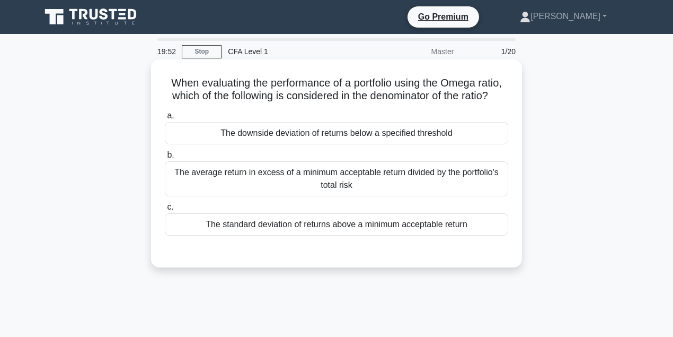
click at [480, 103] on h5 "When evaluating the performance of a portfolio using the Omega ratio, which of …" at bounding box center [337, 89] width 346 height 26
click at [429, 235] on div "The standard deviation of returns above a minimum acceptable return" at bounding box center [336, 224] width 343 height 22
click at [165, 210] on input "c. The standard deviation of returns above a minimum acceptable return" at bounding box center [165, 206] width 0 height 7
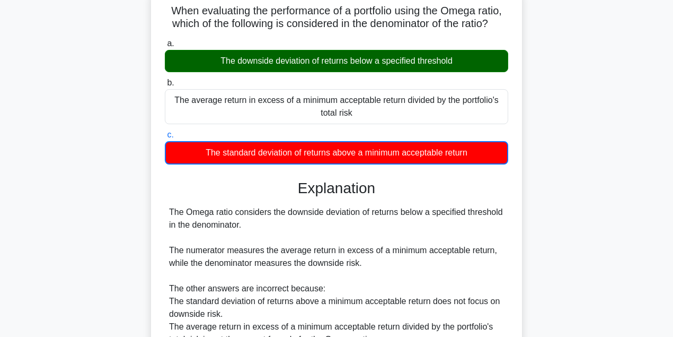
scroll to position [106, 0]
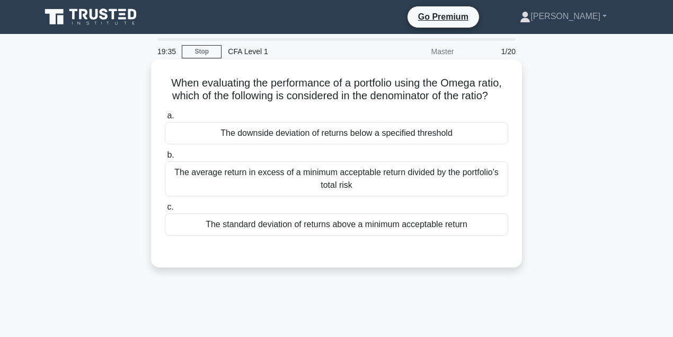
click at [364, 144] on div "The downside deviation of returns below a specified threshold" at bounding box center [336, 133] width 343 height 22
click at [165, 119] on input "a. The downside deviation of returns below a specified threshold" at bounding box center [165, 115] width 0 height 7
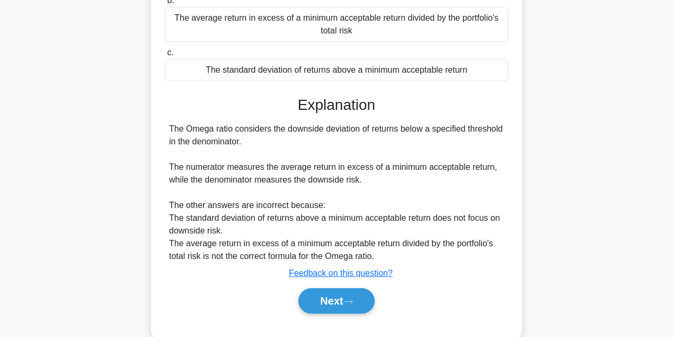
scroll to position [176, 0]
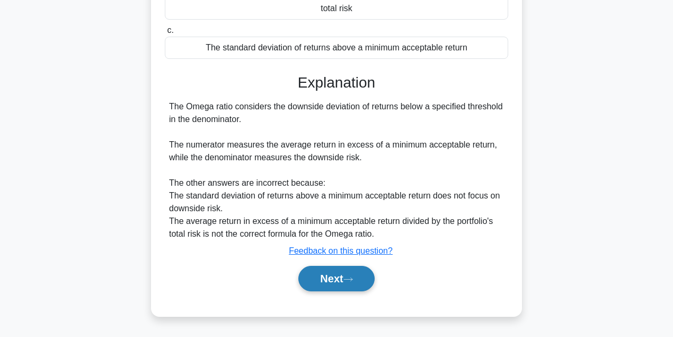
click at [343, 291] on button "Next" at bounding box center [336, 277] width 76 height 25
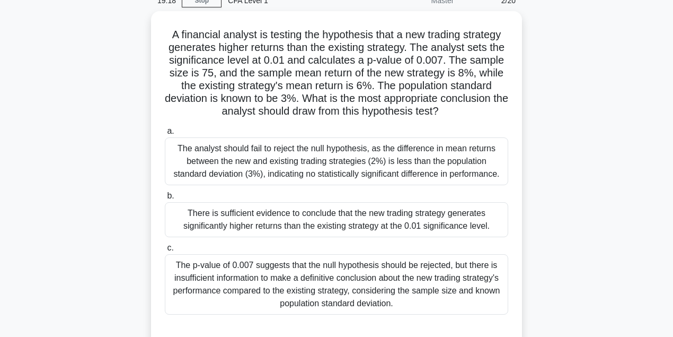
scroll to position [35, 0]
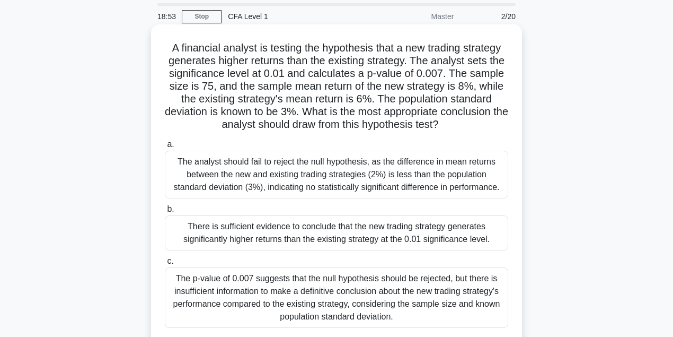
click at [347, 299] on div "The p-value of 0.007 suggests that the null hypothesis should be rejected, but …" at bounding box center [336, 297] width 343 height 60
click at [165, 264] on input "c. The p-value of 0.007 suggests that the null hypothesis should be rejected, b…" at bounding box center [165, 261] width 0 height 7
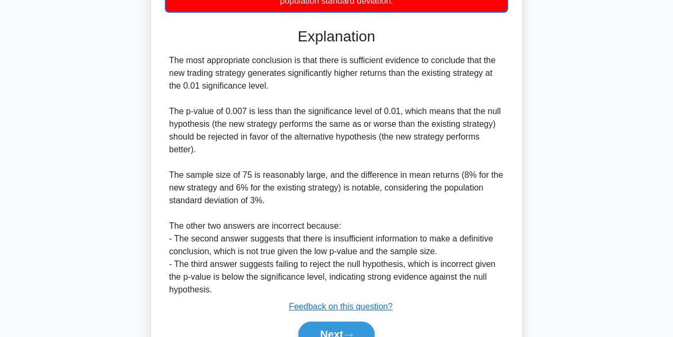
scroll to position [353, 0]
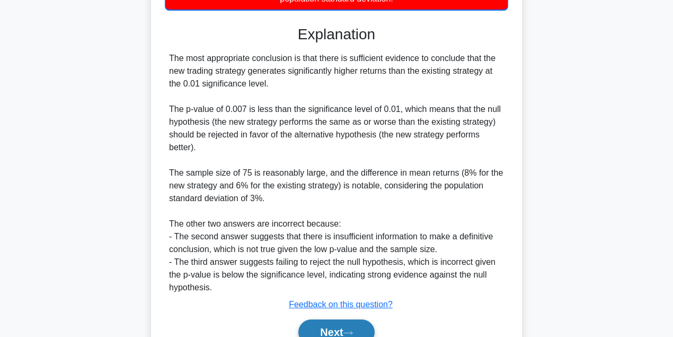
click at [343, 328] on button "Next" at bounding box center [336, 331] width 76 height 25
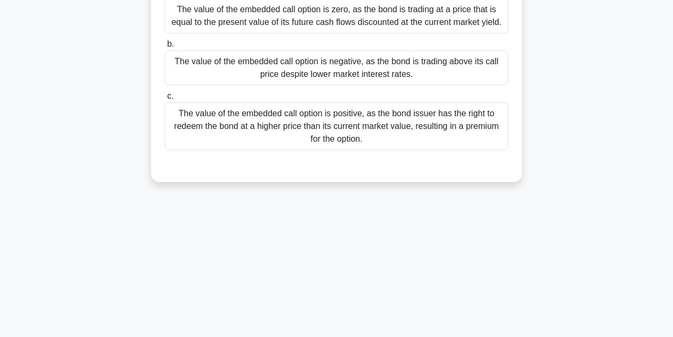
scroll to position [59, 0]
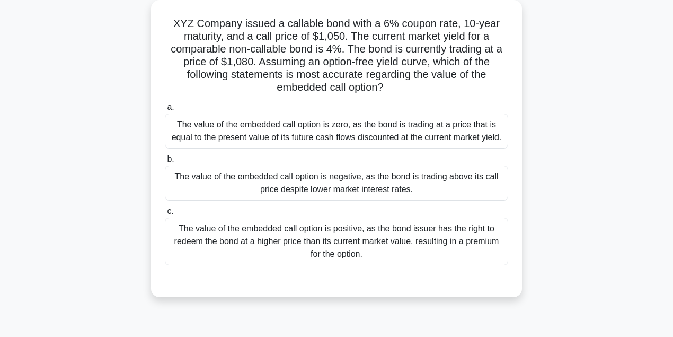
click at [324, 189] on div "The value of the embedded call option is negative, as the bond is trading above…" at bounding box center [336, 182] width 343 height 35
click at [165, 163] on input "b. The value of the embedded call option is negative, as the bond is trading ab…" at bounding box center [165, 159] width 0 height 7
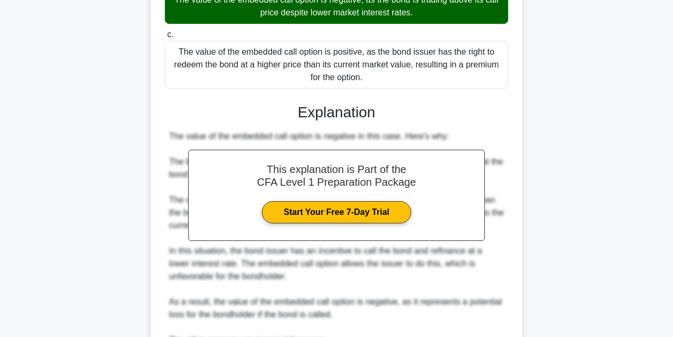
scroll to position [377, 0]
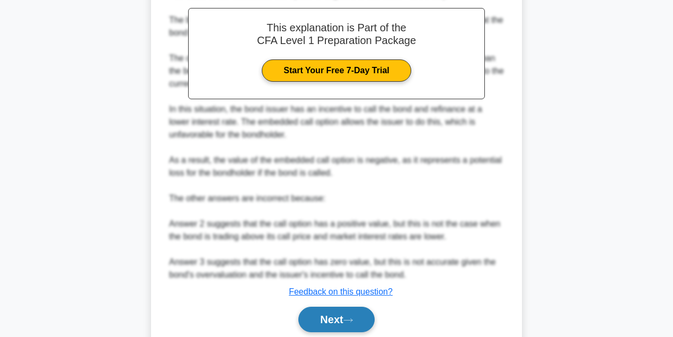
click at [337, 316] on button "Next" at bounding box center [336, 318] width 76 height 25
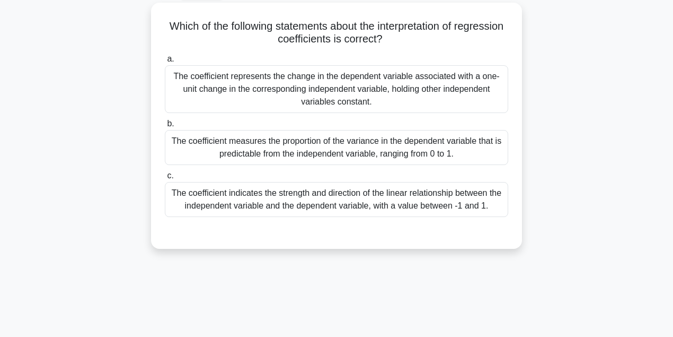
scroll to position [0, 0]
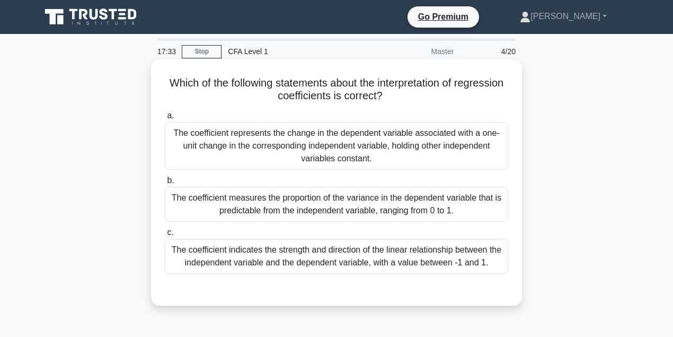
click at [292, 154] on div "The coefficient represents the change in the dependent variable associated with…" at bounding box center [336, 146] width 343 height 48
click at [165, 119] on input "a. The coefficient represents the change in the dependent variable associated w…" at bounding box center [165, 115] width 0 height 7
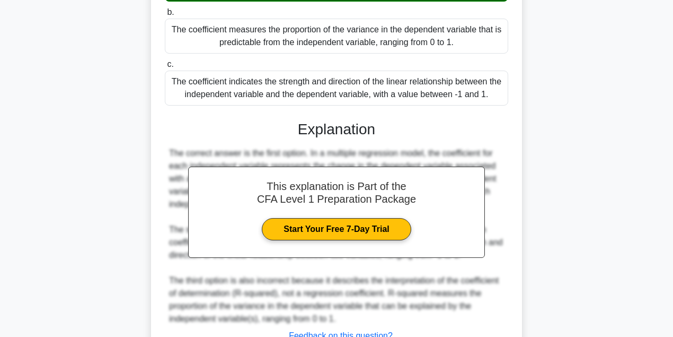
scroll to position [247, 0]
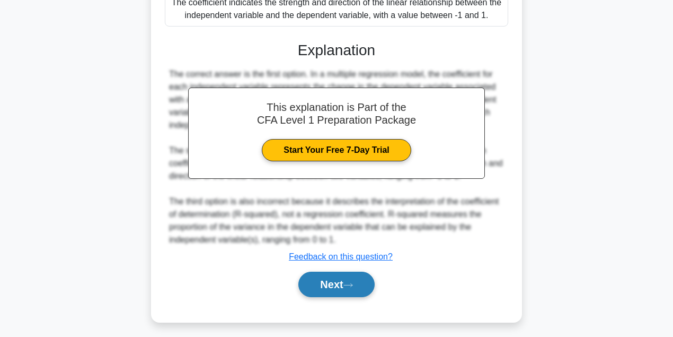
click at [349, 289] on button "Next" at bounding box center [336, 283] width 76 height 25
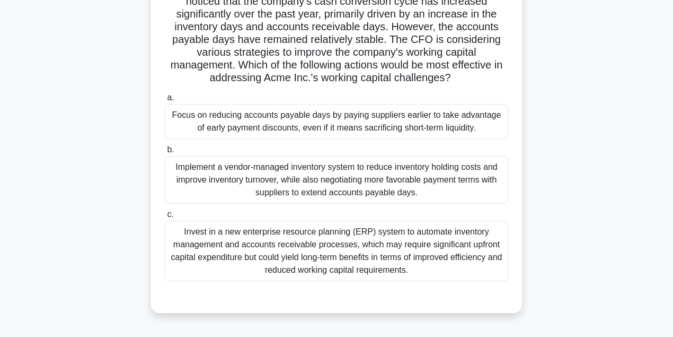
scroll to position [106, 0]
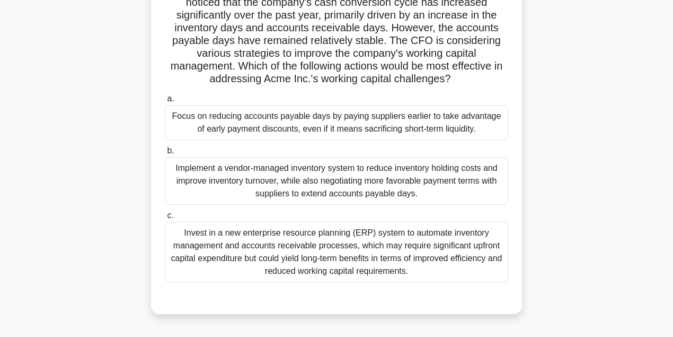
click at [450, 125] on div "Focus on reducing accounts payable days by paying suppliers earlier to take adv…" at bounding box center [336, 122] width 343 height 35
click at [165, 102] on input "a. Focus on reducing accounts payable days by paying suppliers earlier to take …" at bounding box center [165, 98] width 0 height 7
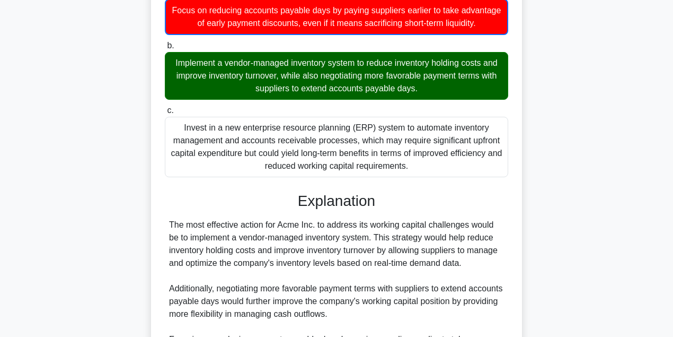
scroll to position [388, 0]
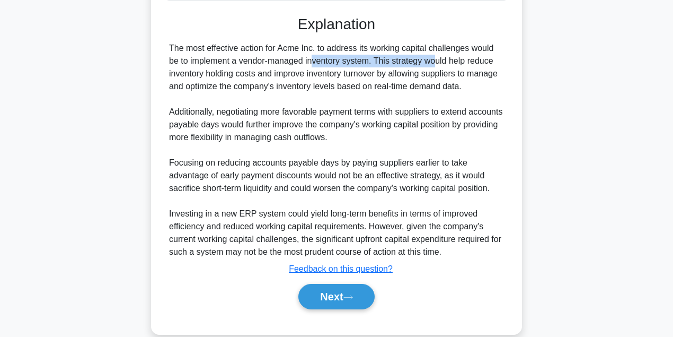
drag, startPoint x: 241, startPoint y: 64, endPoint x: 371, endPoint y: 59, distance: 131.0
click at [371, 59] on div "The most effective action for Acme Inc. to address its working capital challeng…" at bounding box center [336, 150] width 335 height 216
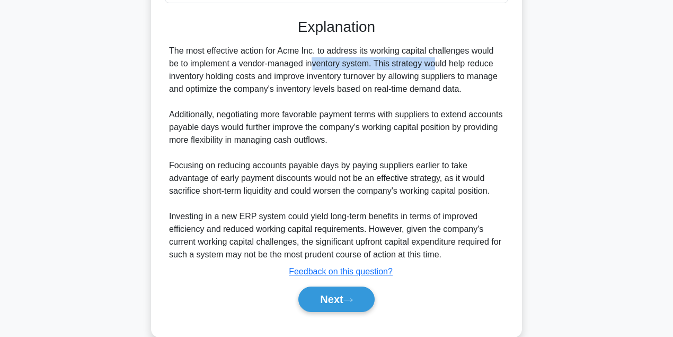
click at [365, 40] on div at bounding box center [365, 40] width 0 height 0
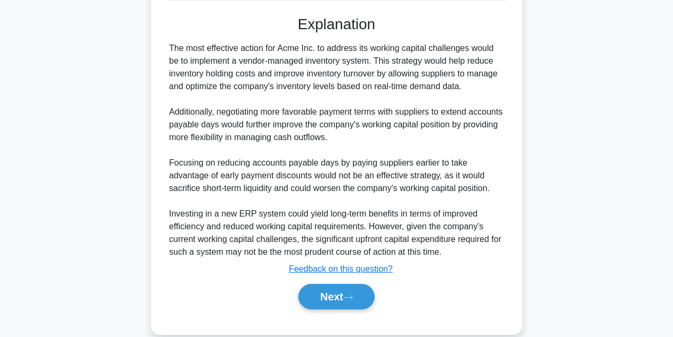
click at [440, 58] on div "The most effective action for Acme Inc. to address its working capital challeng…" at bounding box center [336, 150] width 335 height 216
click at [364, 297] on button "Next" at bounding box center [336, 296] width 76 height 25
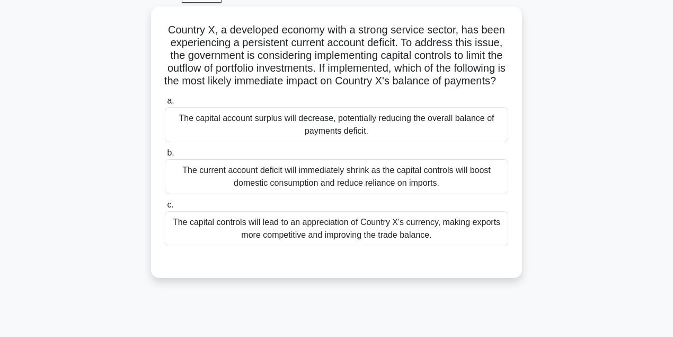
scroll to position [0, 0]
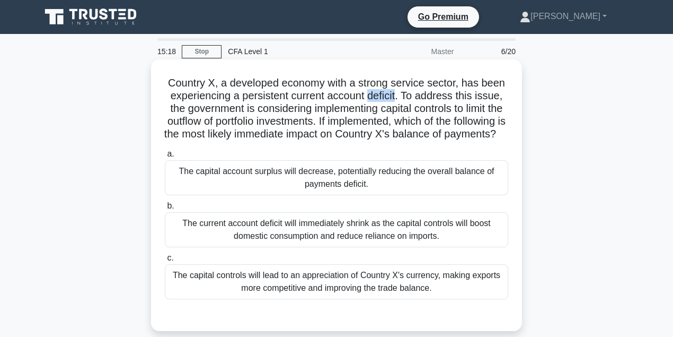
drag, startPoint x: 370, startPoint y: 97, endPoint x: 400, endPoint y: 99, distance: 29.8
click at [400, 99] on h5 "Country X, a developed economy with a strong service sector, has been experienc…" at bounding box center [337, 108] width 346 height 65
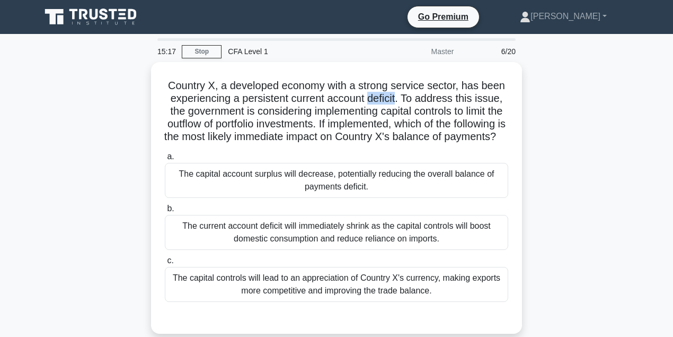
click at [393, 103] on div at bounding box center [393, 103] width 0 height 0
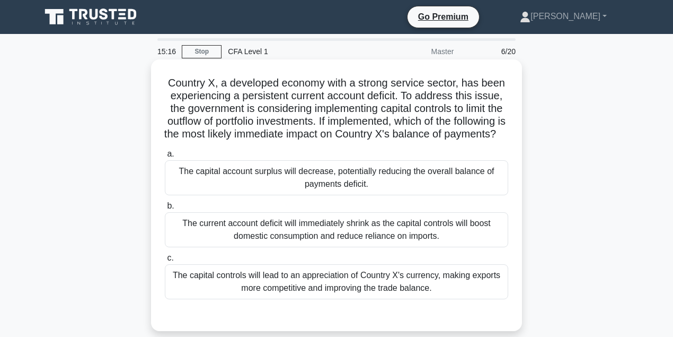
click at [445, 106] on h5 "Country X, a developed economy with a strong service sector, has been experienc…" at bounding box center [337, 108] width 346 height 65
click at [393, 242] on div "The current account deficit will immediately shrink as the capital controls wil…" at bounding box center [336, 229] width 343 height 35
click at [165, 209] on input "b. The current account deficit will immediately shrink as the capital controls …" at bounding box center [165, 205] width 0 height 7
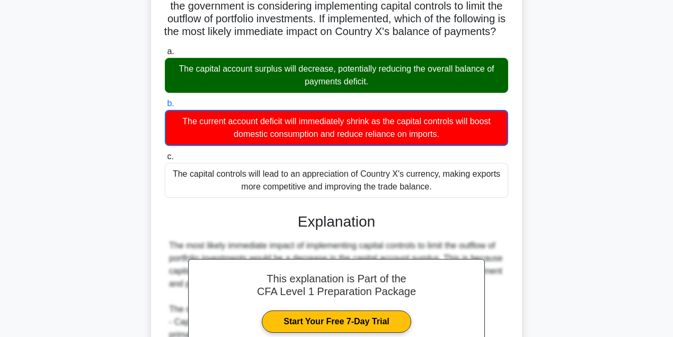
scroll to position [106, 0]
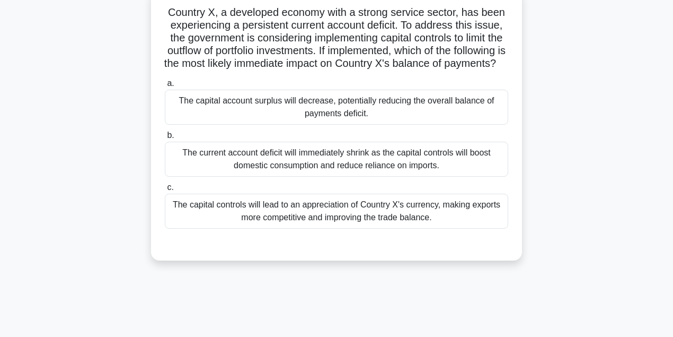
click at [325, 125] on div "The capital account surplus will decrease, potentially reducing the overall bal…" at bounding box center [336, 107] width 343 height 35
click at [165, 87] on input "a. The capital account surplus will decrease, potentially reducing the overall …" at bounding box center [165, 83] width 0 height 7
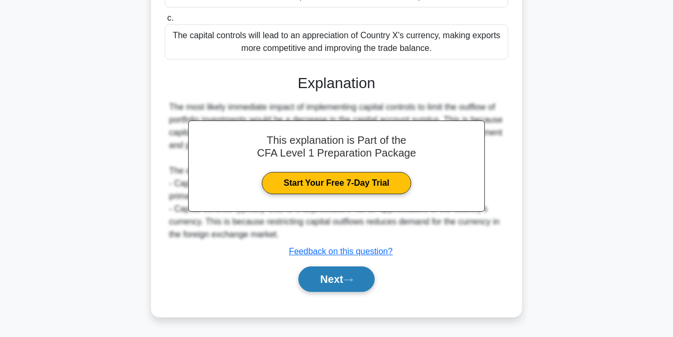
click at [349, 279] on icon at bounding box center [348, 280] width 10 height 6
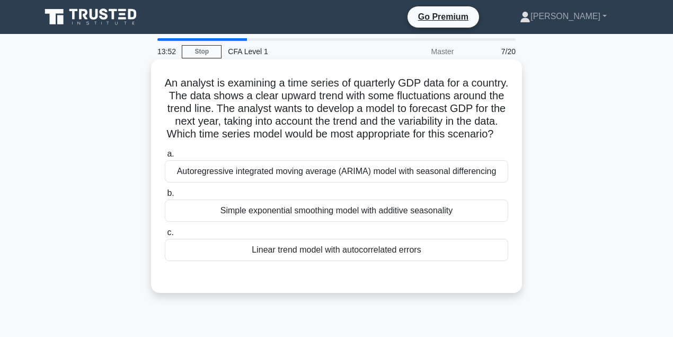
click at [390, 261] on div "Linear trend model with autocorrelated errors" at bounding box center [336, 249] width 343 height 22
click at [165, 236] on input "c. Linear trend model with autocorrelated errors" at bounding box center [165, 232] width 0 height 7
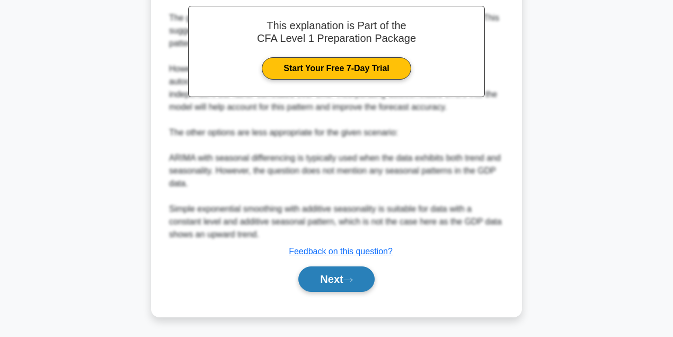
click at [351, 274] on button "Next" at bounding box center [336, 278] width 76 height 25
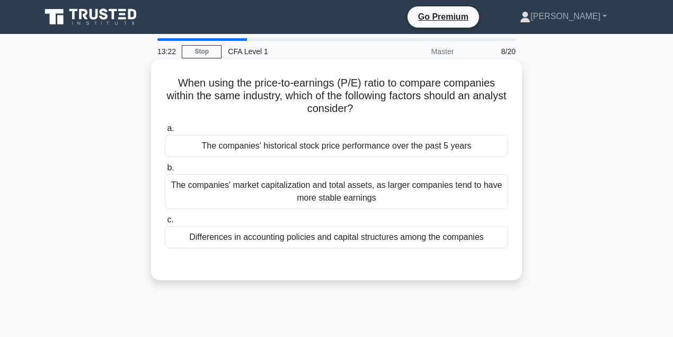
click at [432, 240] on div "Differences in accounting policies and capital structures among the companies" at bounding box center [336, 237] width 343 height 22
click at [165, 223] on input "c. Differences in accounting policies and capital structures among the companies" at bounding box center [165, 219] width 0 height 7
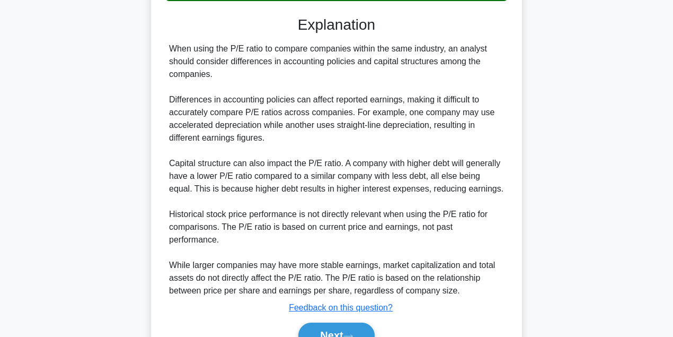
scroll to position [247, 0]
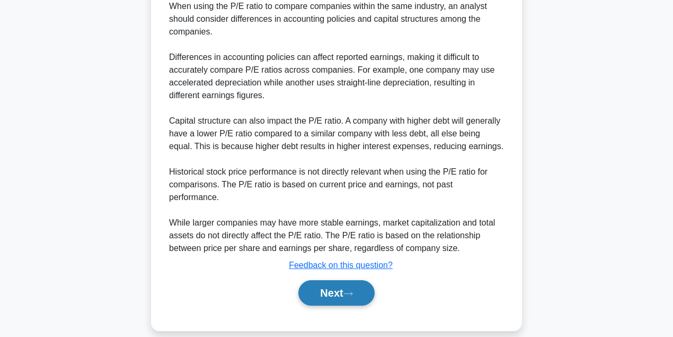
click at [364, 280] on button "Next" at bounding box center [336, 292] width 76 height 25
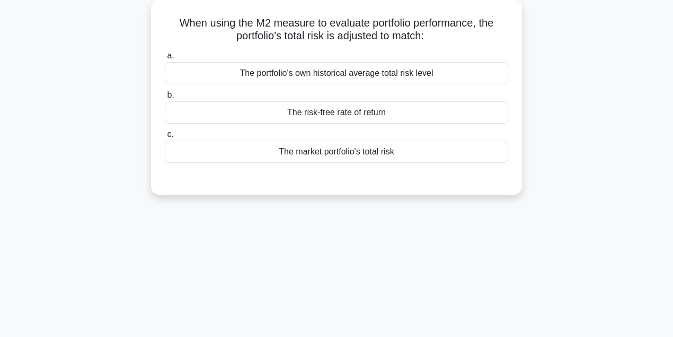
scroll to position [0, 0]
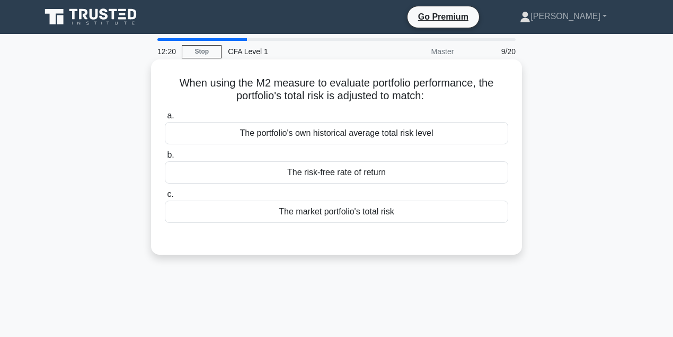
click at [358, 220] on div "The market portfolio's total risk" at bounding box center [336, 211] width 343 height 22
click at [165, 198] on input "c. The market portfolio's total risk" at bounding box center [165, 194] width 0 height 7
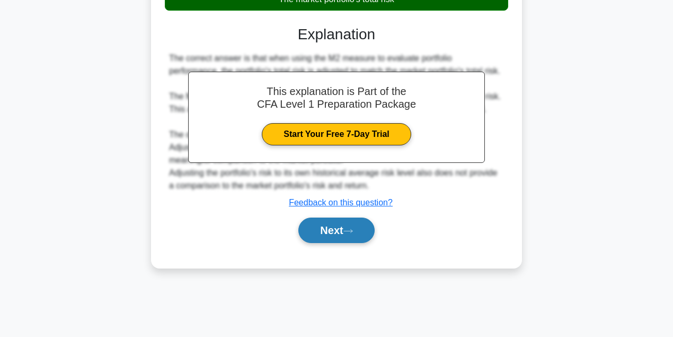
click at [343, 243] on button "Next" at bounding box center [336, 229] width 76 height 25
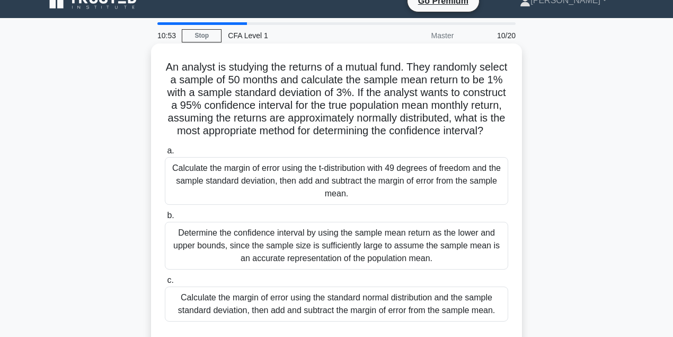
scroll to position [35, 0]
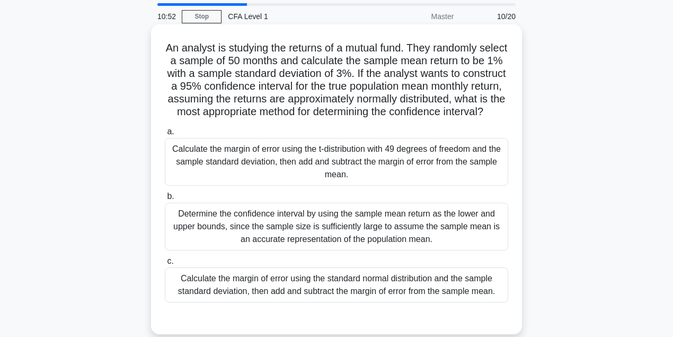
click at [302, 222] on div "Determine the confidence interval by using the sample mean return as the lower …" at bounding box center [336, 226] width 343 height 48
click at [165, 200] on input "b. Determine the confidence interval by using the sample mean return as the low…" at bounding box center [165, 196] width 0 height 7
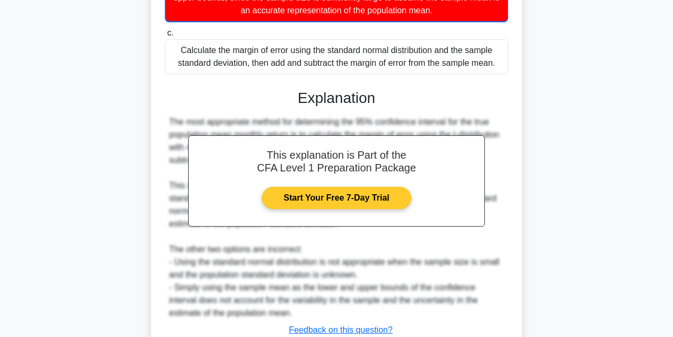
scroll to position [318, 0]
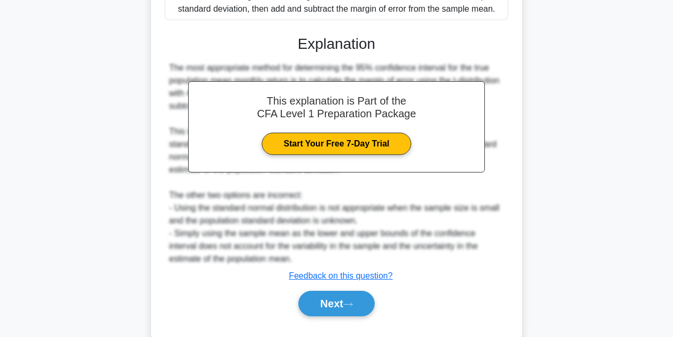
click at [340, 302] on div "Next" at bounding box center [336, 303] width 343 height 34
click at [340, 309] on button "Next" at bounding box center [336, 302] width 76 height 25
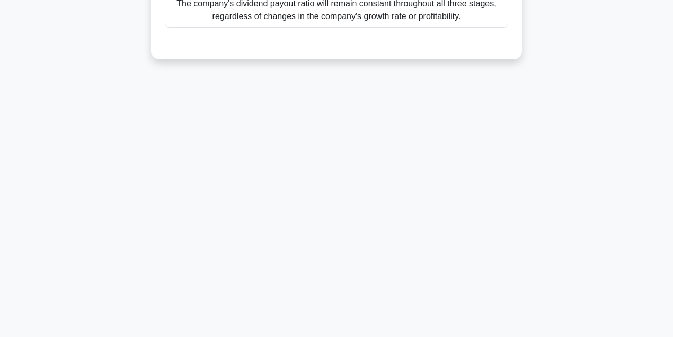
scroll to position [0, 0]
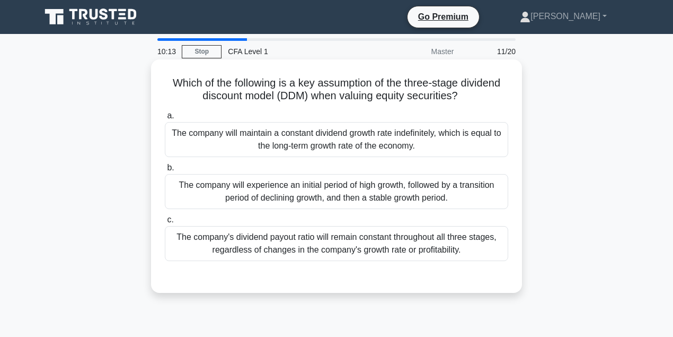
click at [383, 210] on div "a. The company will maintain a constant dividend growth rate indefinitely, whic…" at bounding box center [336, 185] width 356 height 156
click at [385, 199] on div "The company will experience an initial period of high growth, followed by a tra…" at bounding box center [336, 191] width 343 height 35
click at [165, 171] on input "b. The company will experience an initial period of high growth, followed by a …" at bounding box center [165, 167] width 0 height 7
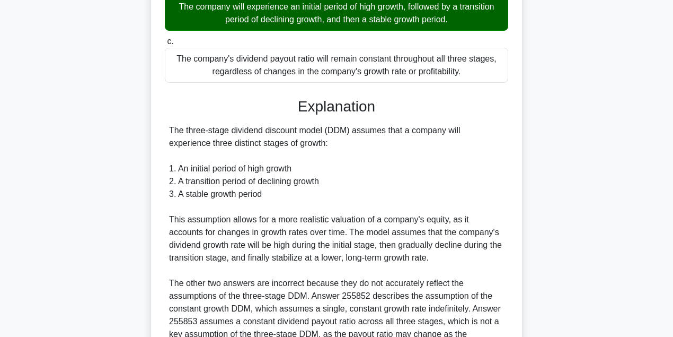
scroll to position [289, 0]
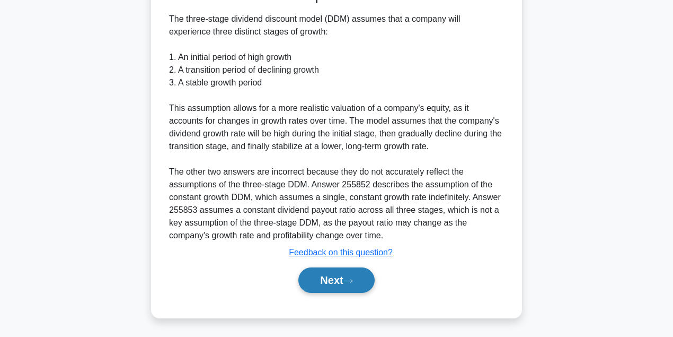
click at [341, 272] on button "Next" at bounding box center [336, 279] width 76 height 25
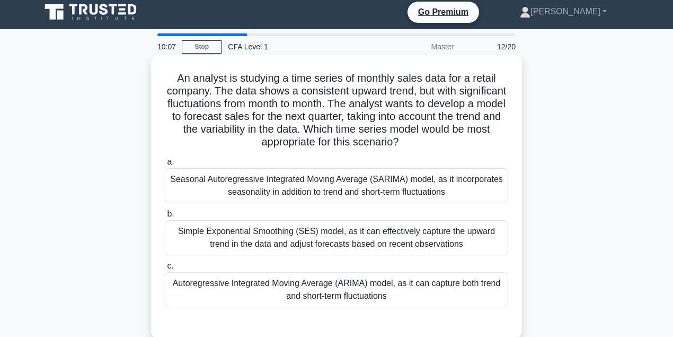
scroll to position [0, 0]
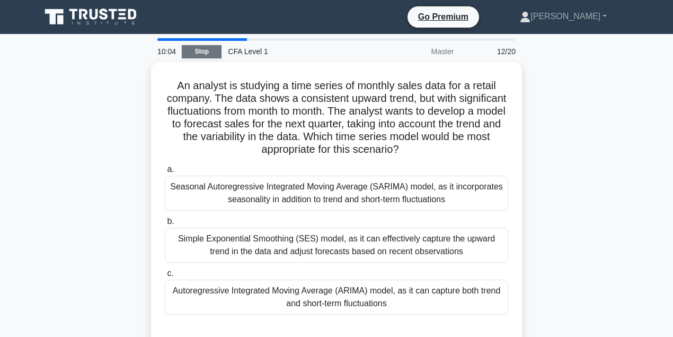
click at [211, 54] on link "Stop" at bounding box center [202, 51] width 40 height 13
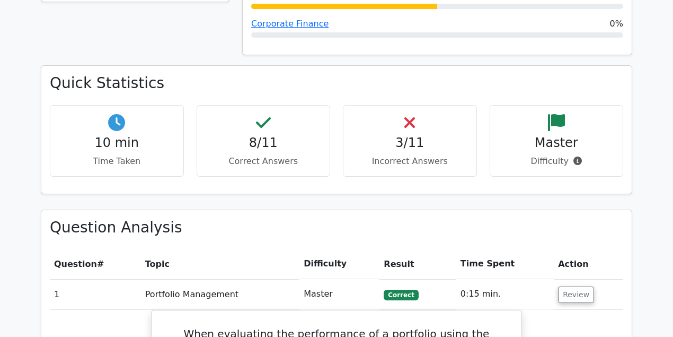
scroll to position [706, 0]
